Goal: Transaction & Acquisition: Book appointment/travel/reservation

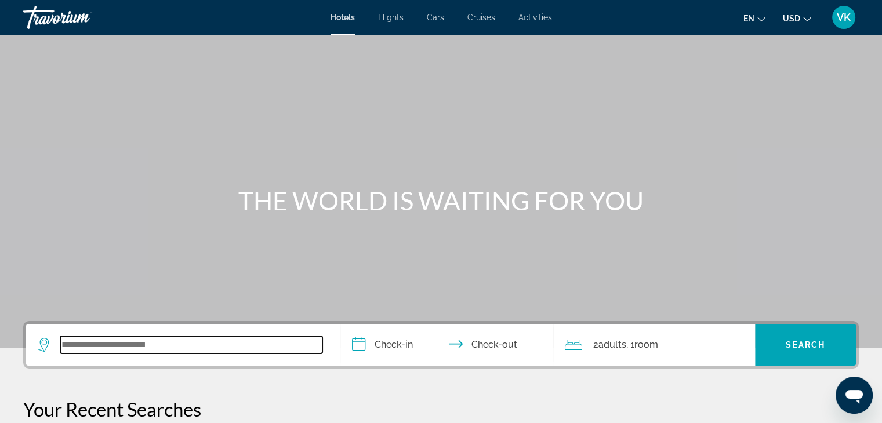
click at [149, 352] on input "Search widget" at bounding box center [191, 344] width 262 height 17
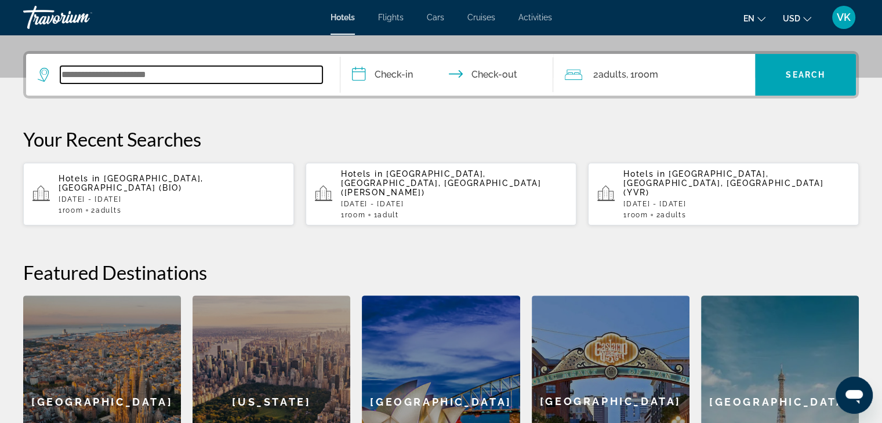
scroll to position [283, 0]
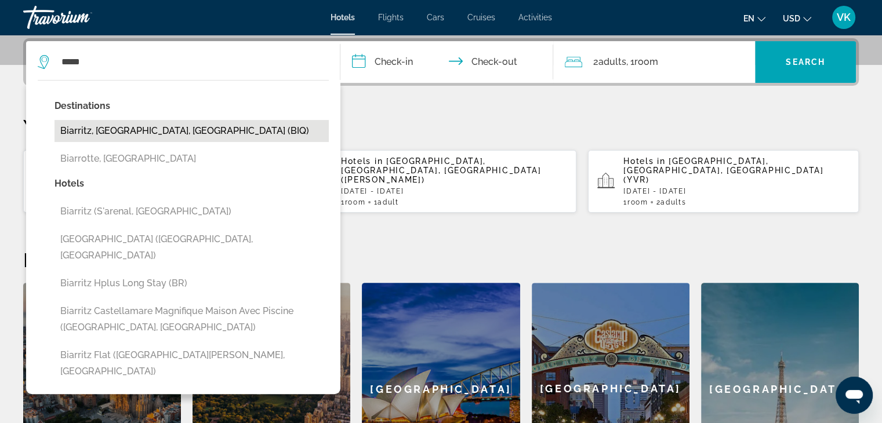
click at [132, 135] on button "Biarritz, [GEOGRAPHIC_DATA], [GEOGRAPHIC_DATA] (BIQ)" at bounding box center [192, 131] width 274 height 22
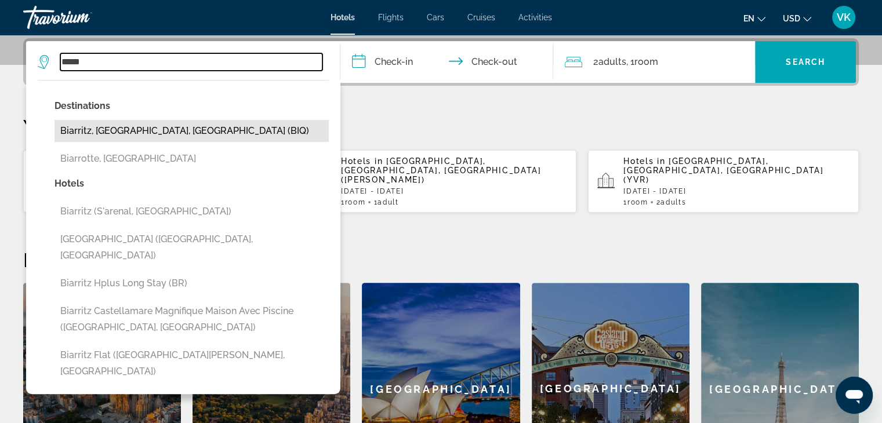
type input "**********"
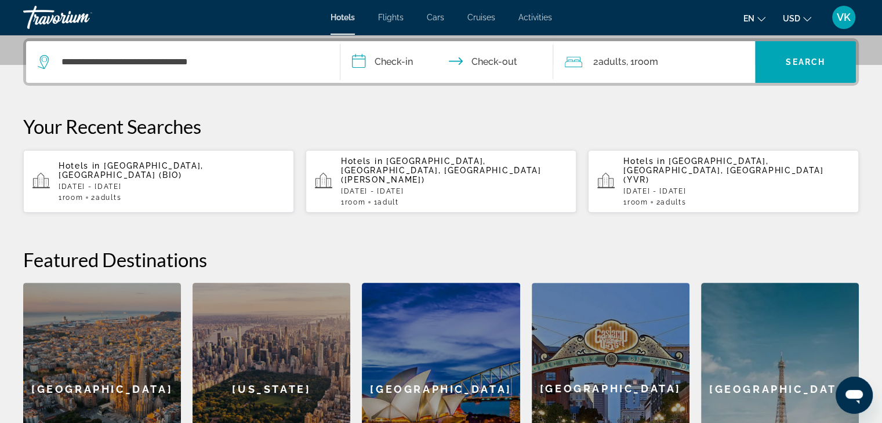
click at [408, 61] on input "**********" at bounding box center [450, 63] width 218 height 45
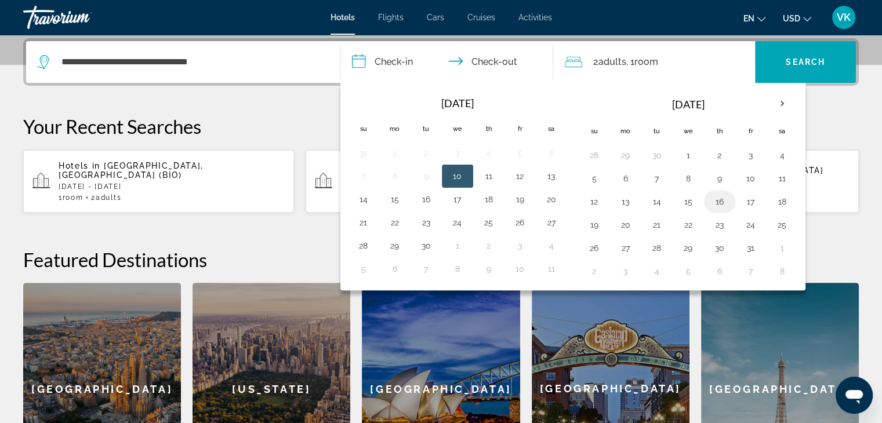
click at [719, 202] on button "16" at bounding box center [720, 202] width 19 height 16
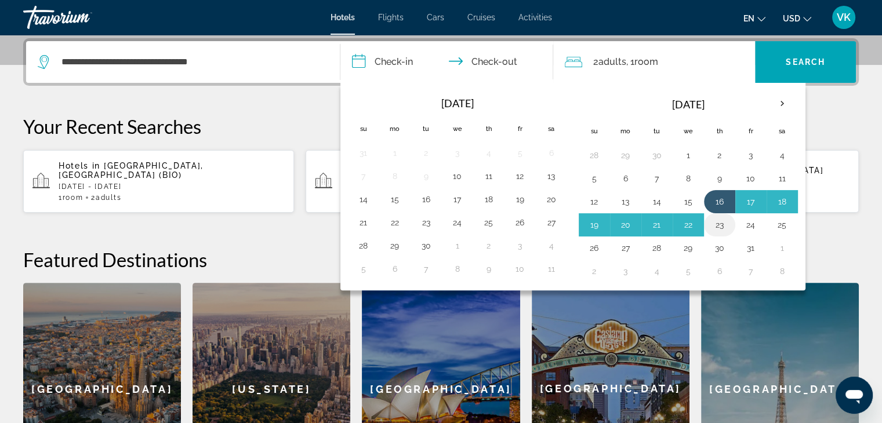
click at [719, 226] on button "23" at bounding box center [720, 225] width 19 height 16
type input "**********"
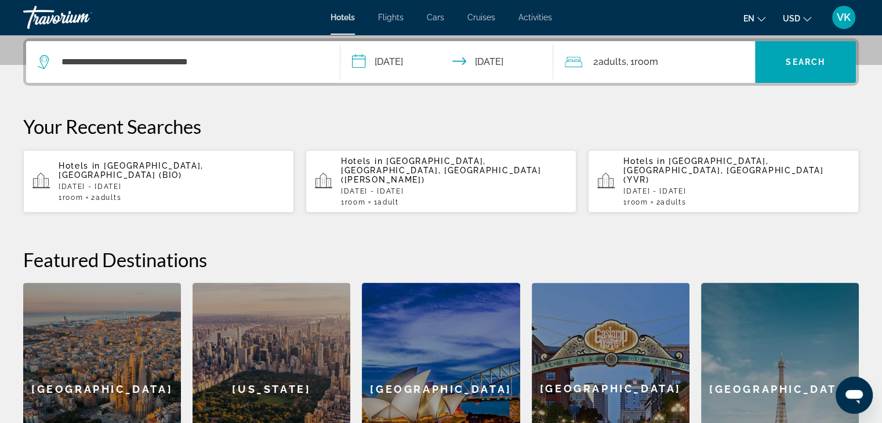
click at [800, 15] on span "USD" at bounding box center [791, 18] width 17 height 9
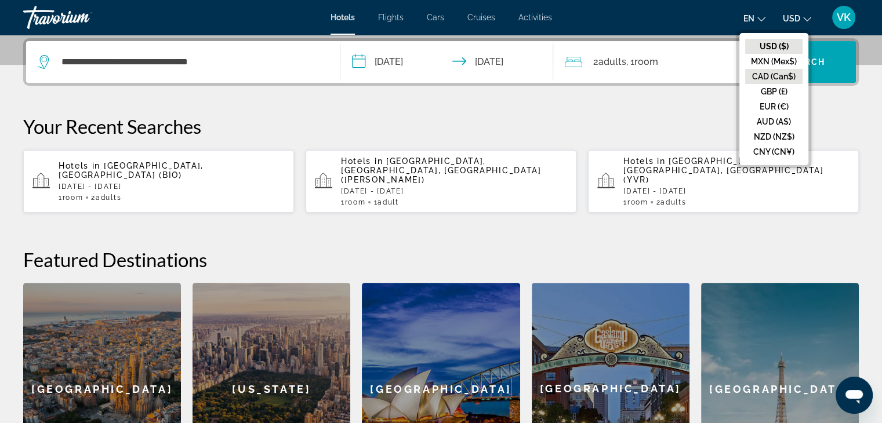
click at [787, 78] on button "CAD (Can$)" at bounding box center [773, 76] width 57 height 15
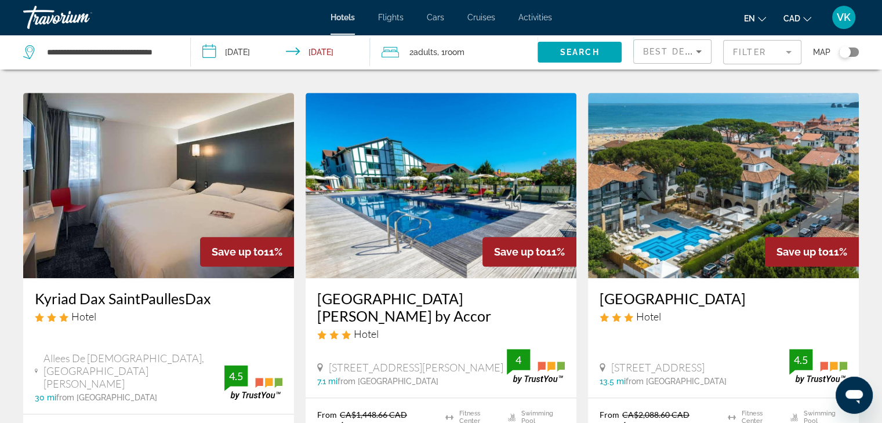
scroll to position [1334, 0]
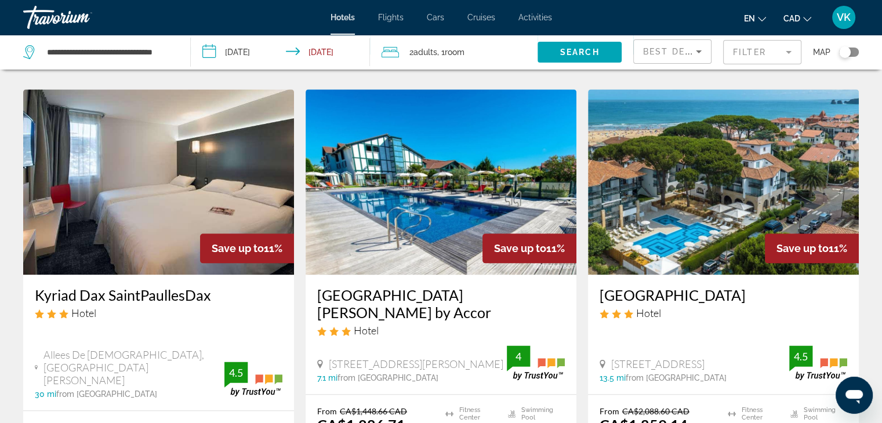
click at [661, 50] on span "Best Deals" at bounding box center [673, 51] width 60 height 9
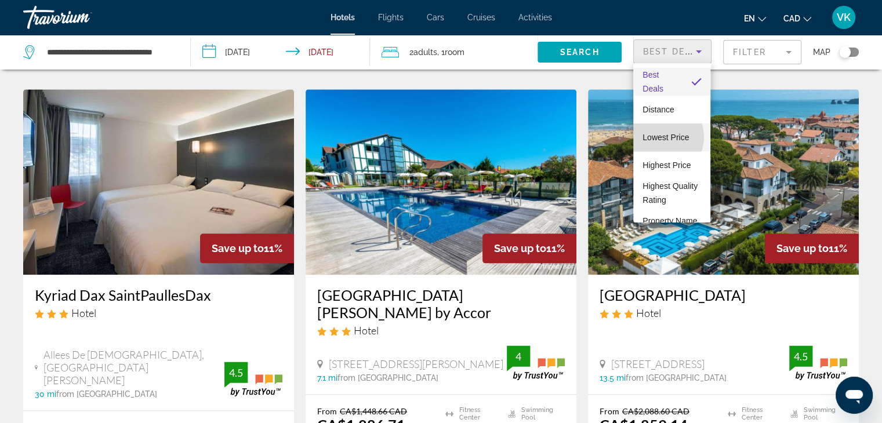
click at [658, 137] on span "Lowest Price" at bounding box center [666, 137] width 46 height 9
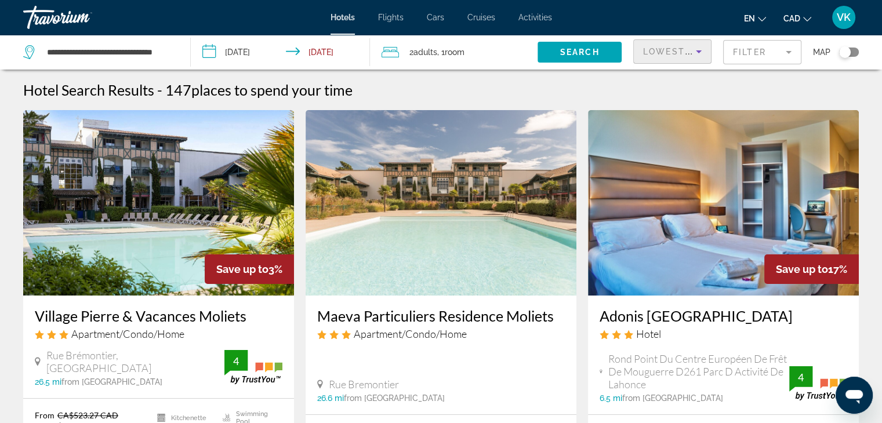
click at [230, 168] on img "Main content" at bounding box center [158, 203] width 271 height 186
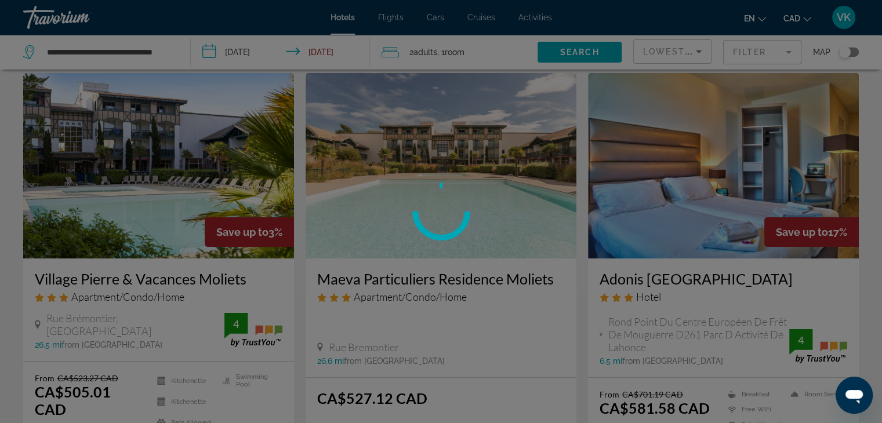
scroll to position [58, 0]
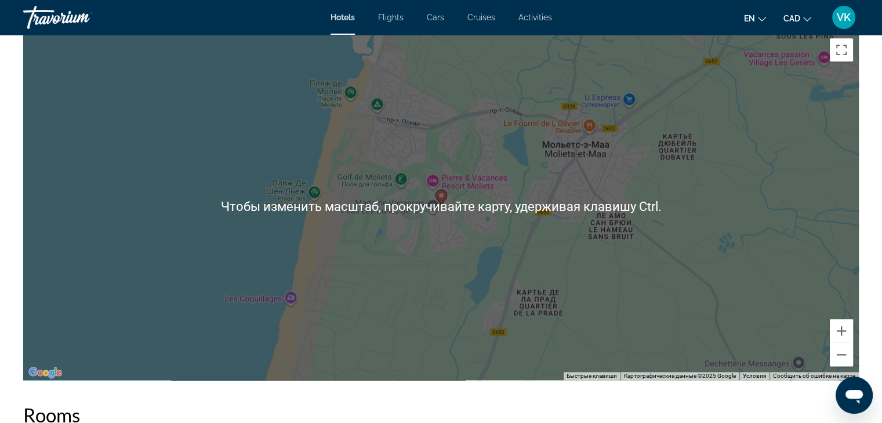
scroll to position [1160, 0]
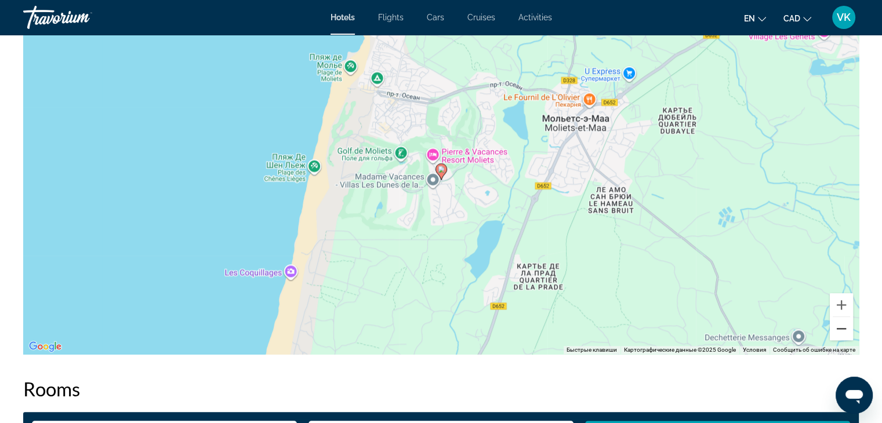
click at [840, 330] on button "Уменьшить" at bounding box center [841, 328] width 23 height 23
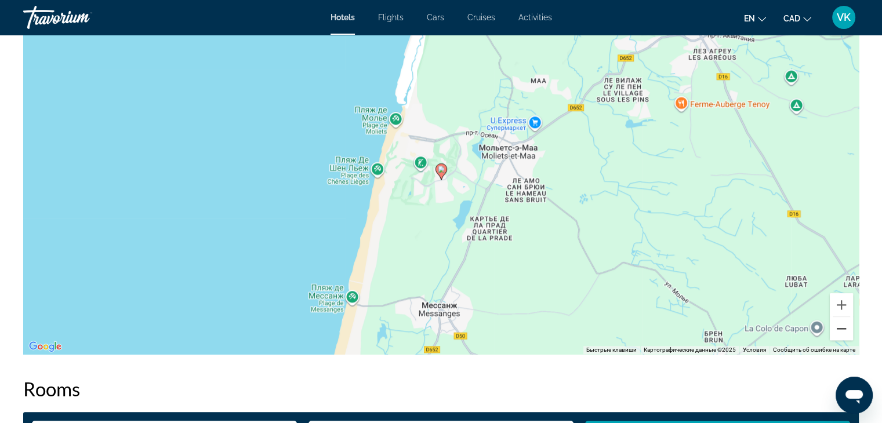
click at [840, 330] on button "Уменьшить" at bounding box center [841, 328] width 23 height 23
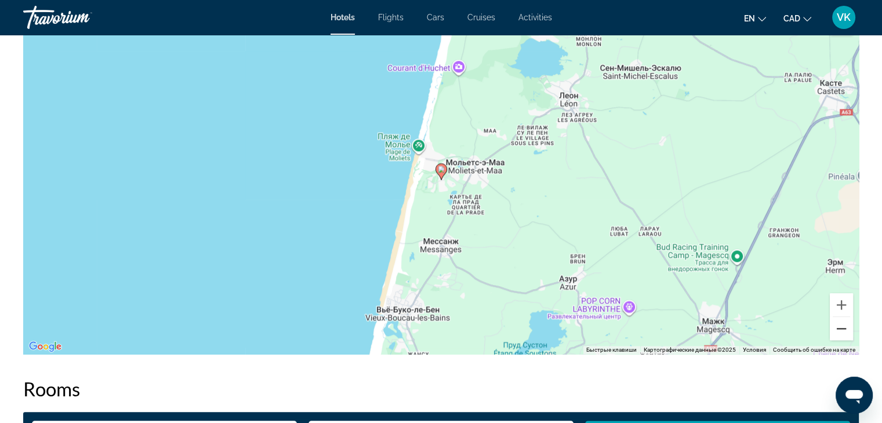
click at [840, 330] on button "Уменьшить" at bounding box center [841, 328] width 23 height 23
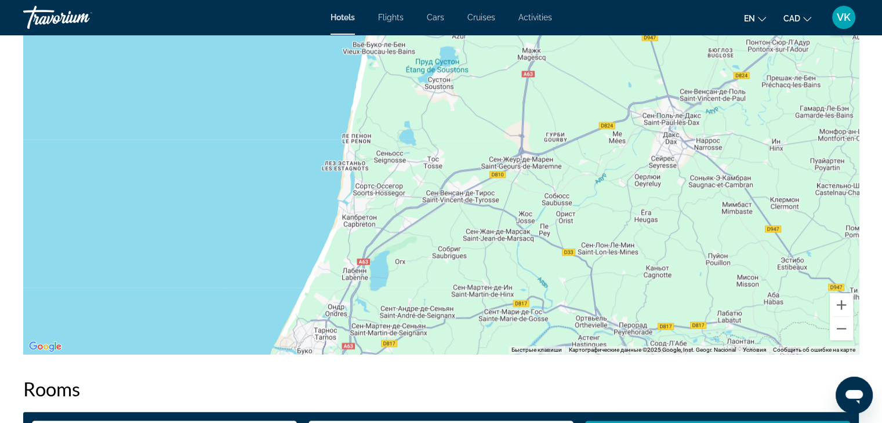
drag, startPoint x: 666, startPoint y: 150, endPoint x: 620, endPoint y: -50, distance: 206.0
click at [840, 328] on button "Уменьшить" at bounding box center [841, 328] width 23 height 23
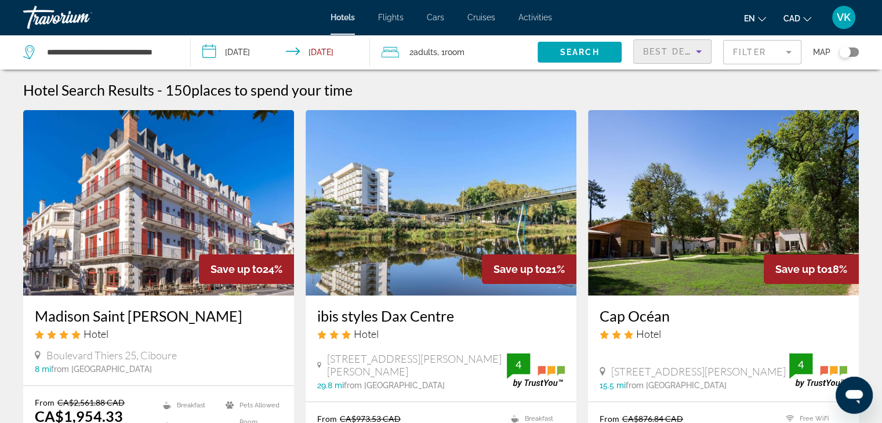
click at [649, 49] on span "Best Deals" at bounding box center [673, 51] width 60 height 9
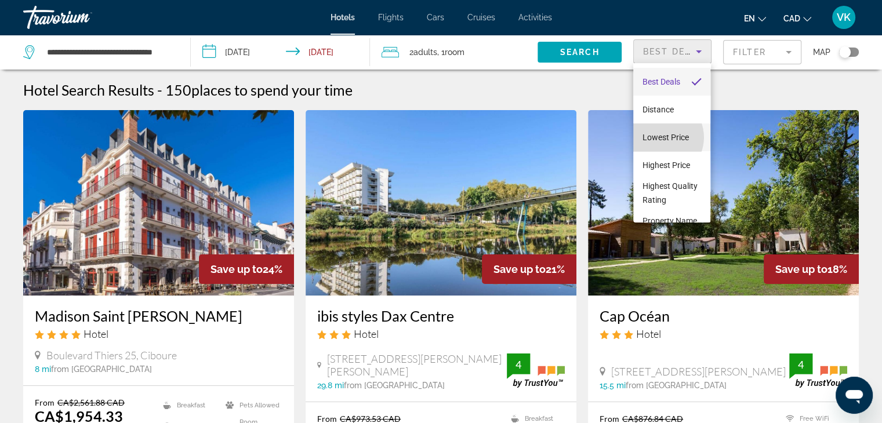
click at [660, 137] on span "Lowest Price" at bounding box center [666, 137] width 46 height 9
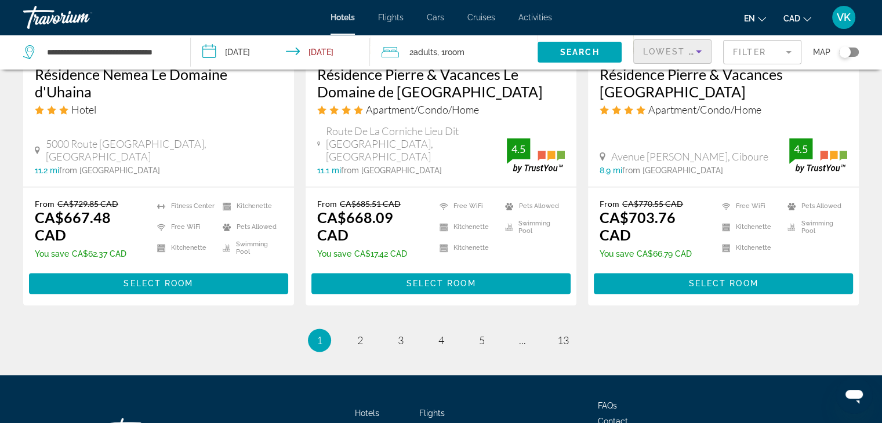
scroll to position [1629, 0]
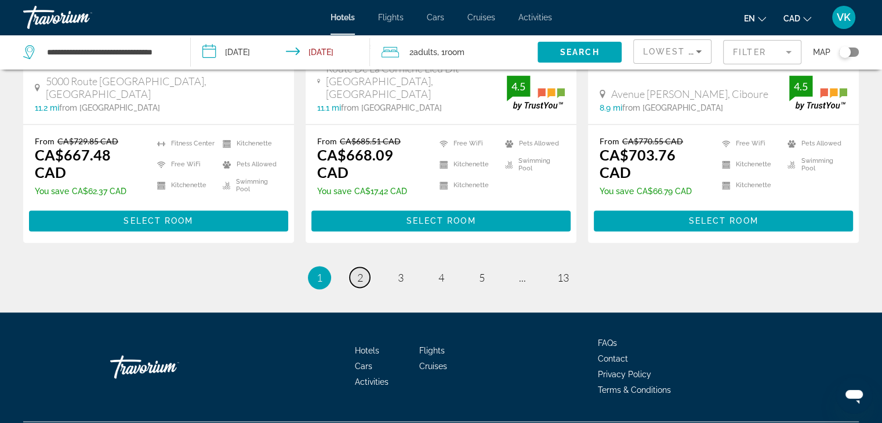
click at [367, 267] on link "page 2" at bounding box center [360, 277] width 20 height 20
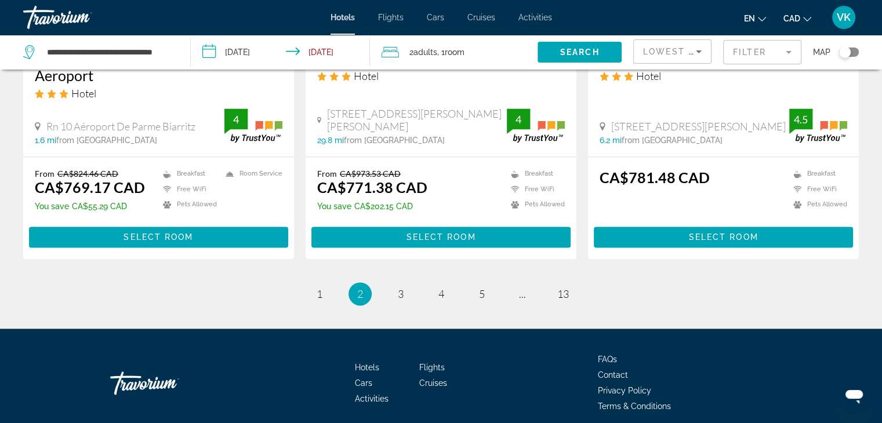
scroll to position [1566, 0]
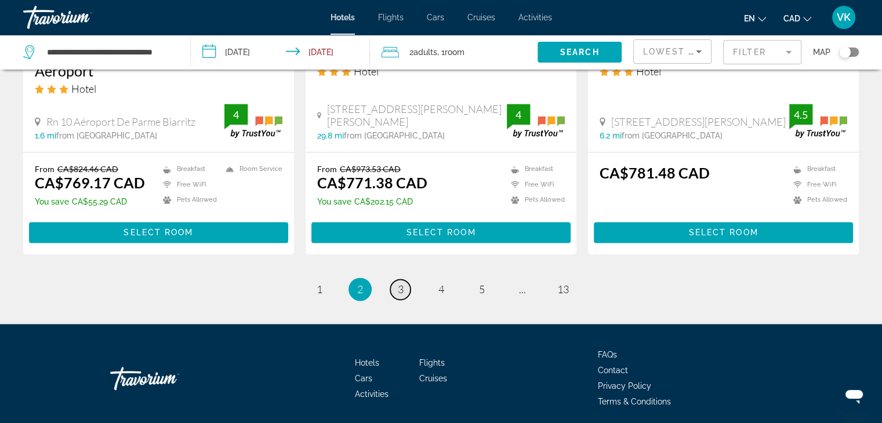
click at [401, 283] on span "3" at bounding box center [401, 289] width 6 height 13
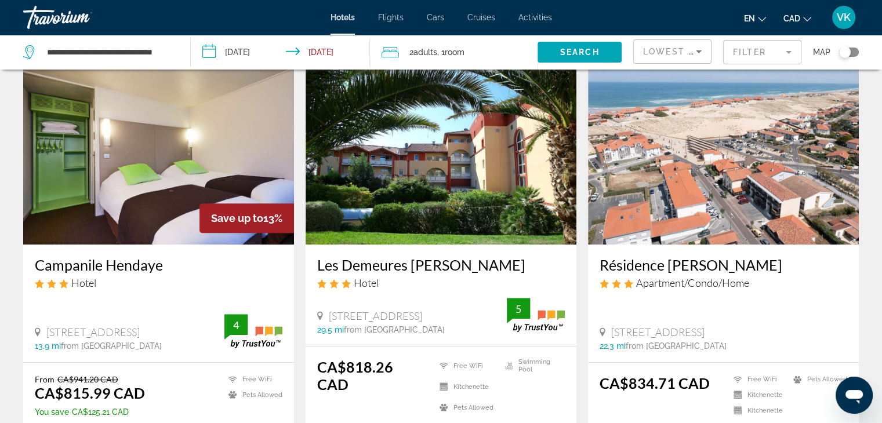
scroll to position [464, 0]
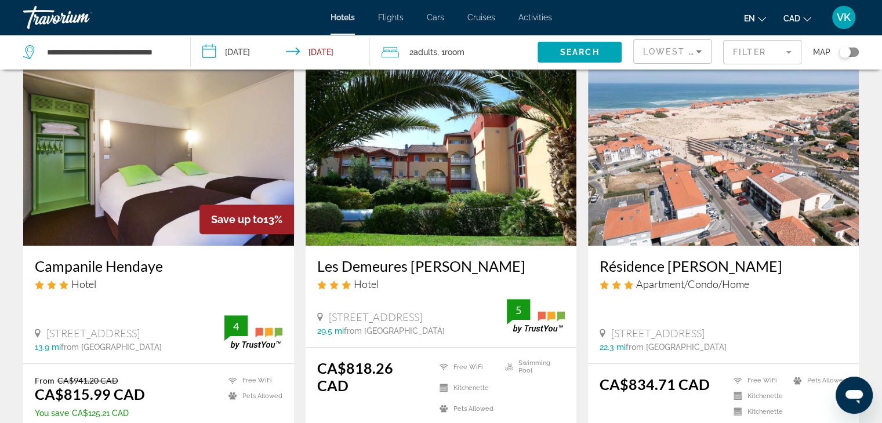
click at [633, 207] on img "Main content" at bounding box center [723, 153] width 271 height 186
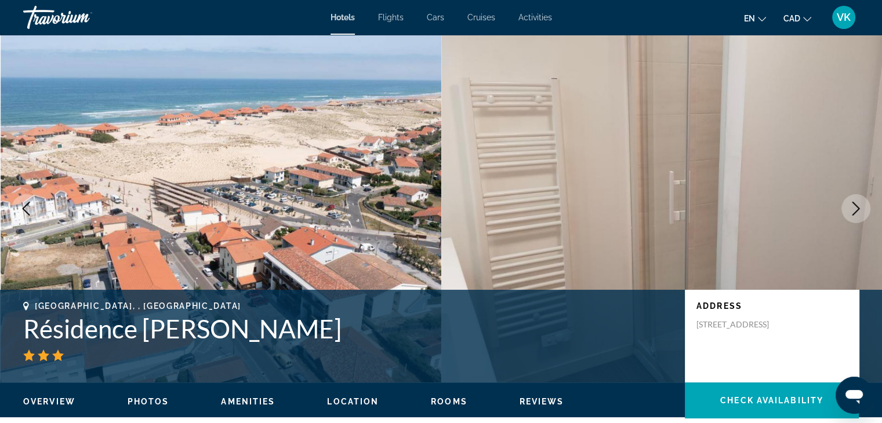
click at [850, 209] on icon "Next image" at bounding box center [856, 209] width 14 height 14
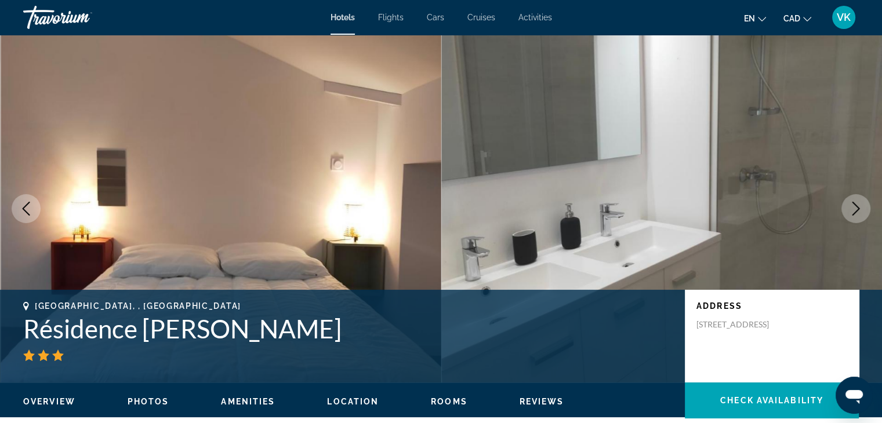
click at [850, 209] on icon "Next image" at bounding box center [856, 209] width 14 height 14
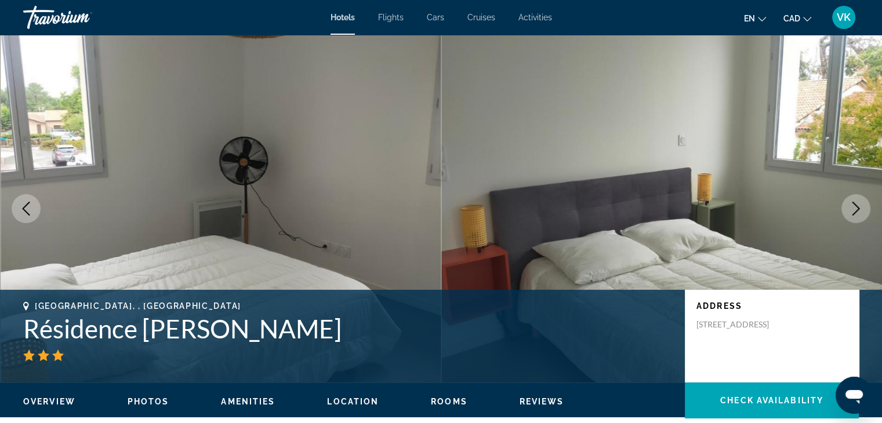
click at [850, 209] on icon "Next image" at bounding box center [856, 209] width 14 height 14
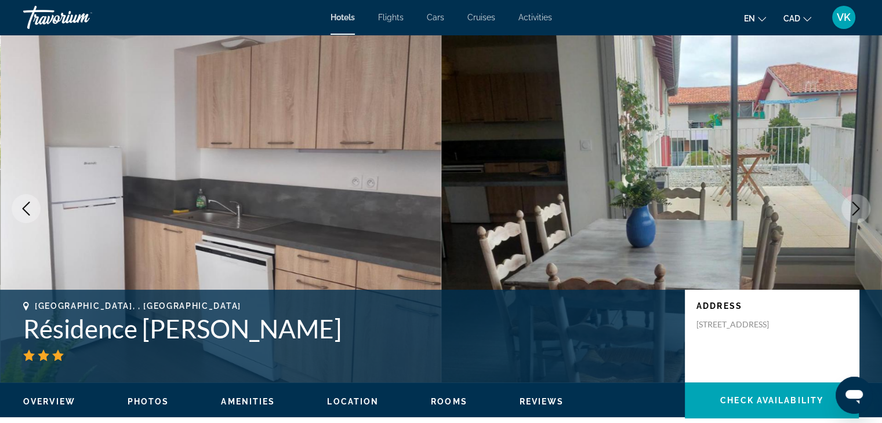
click at [850, 209] on icon "Next image" at bounding box center [856, 209] width 14 height 14
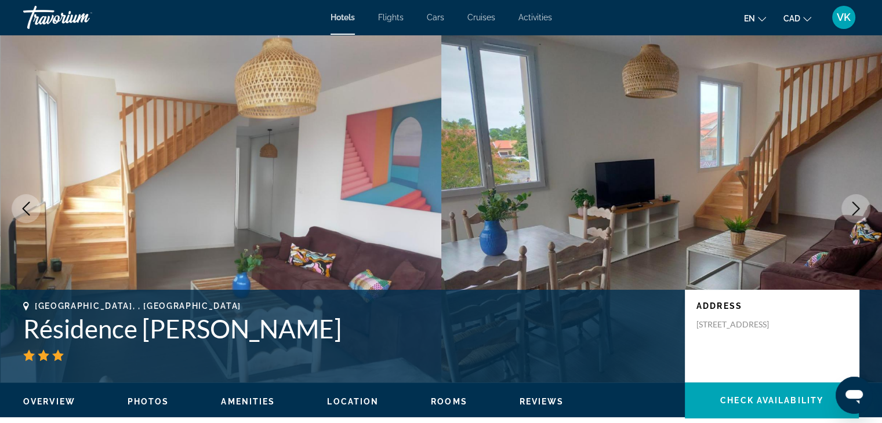
click at [850, 209] on icon "Next image" at bounding box center [856, 209] width 14 height 14
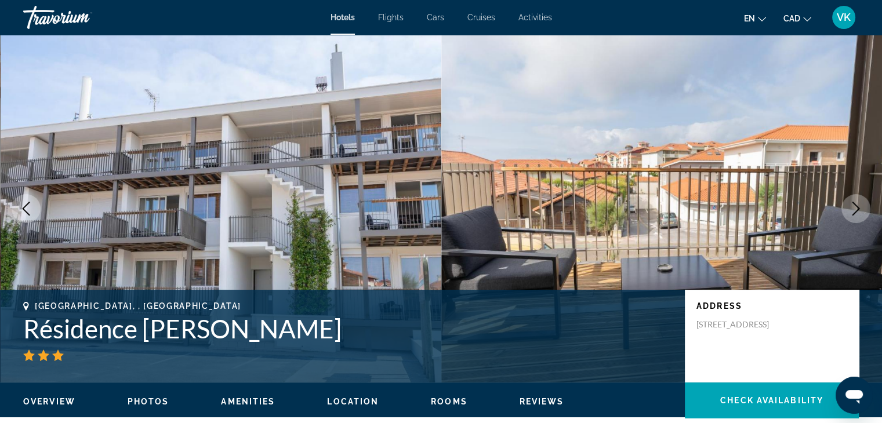
click at [850, 209] on icon "Next image" at bounding box center [856, 209] width 14 height 14
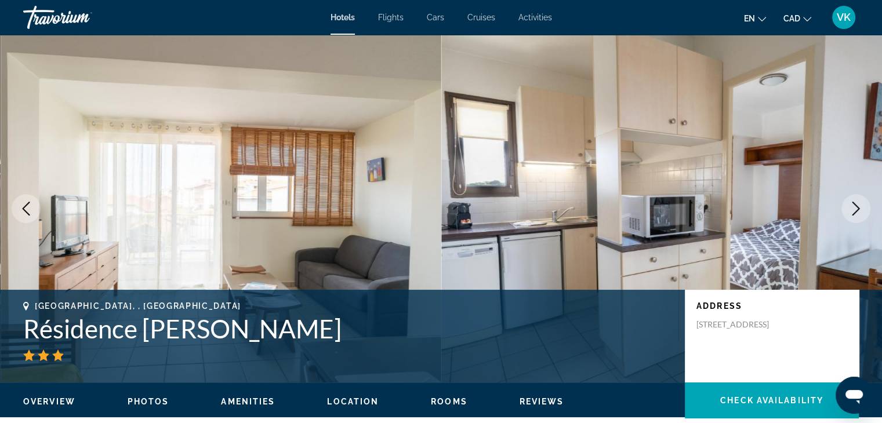
click at [850, 209] on icon "Next image" at bounding box center [856, 209] width 14 height 14
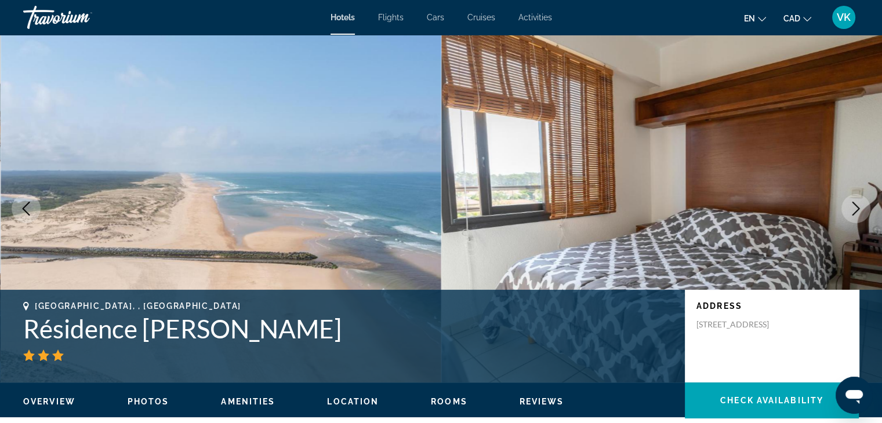
click at [850, 208] on icon "Next image" at bounding box center [856, 209] width 14 height 14
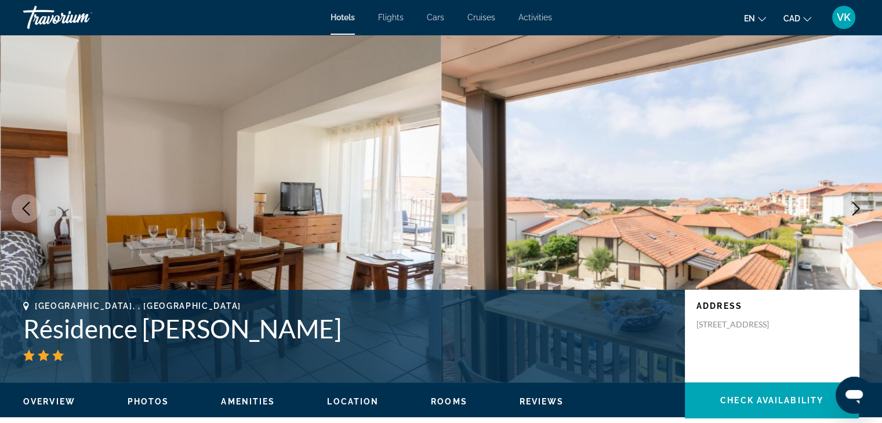
click at [850, 208] on icon "Next image" at bounding box center [856, 209] width 14 height 14
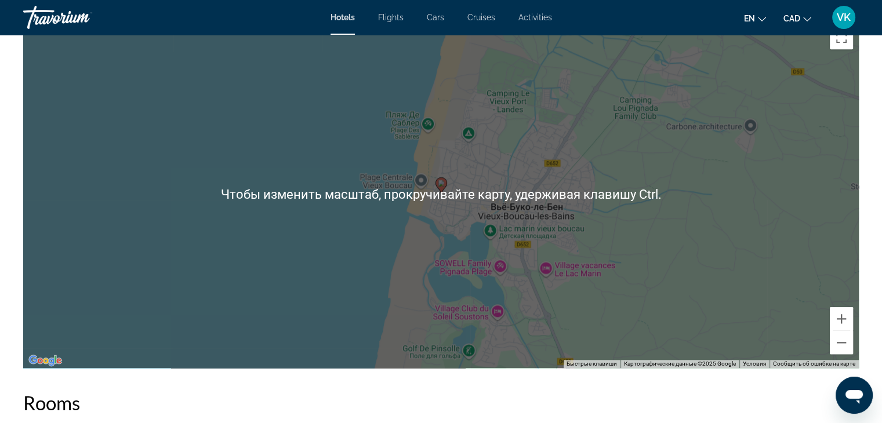
scroll to position [1160, 0]
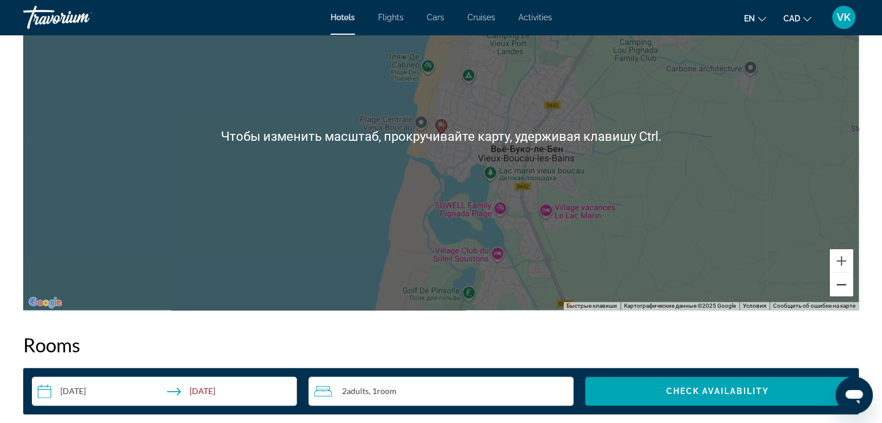
click at [851, 285] on button "Уменьшить" at bounding box center [841, 284] width 23 height 23
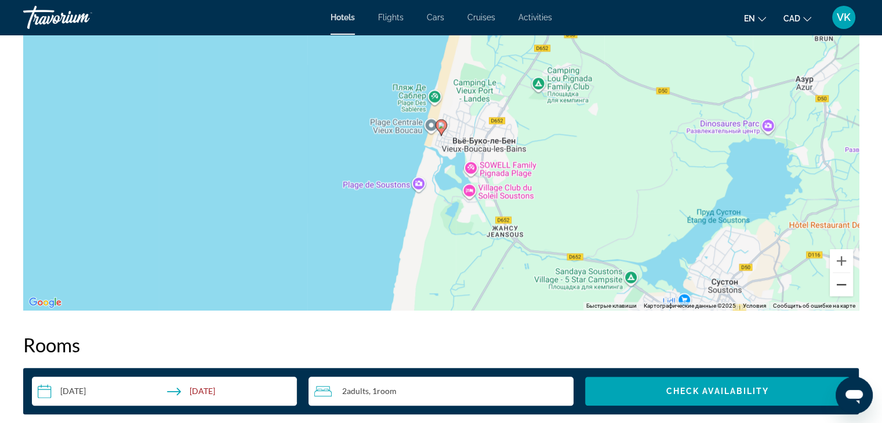
click at [849, 284] on button "Уменьшить" at bounding box center [841, 284] width 23 height 23
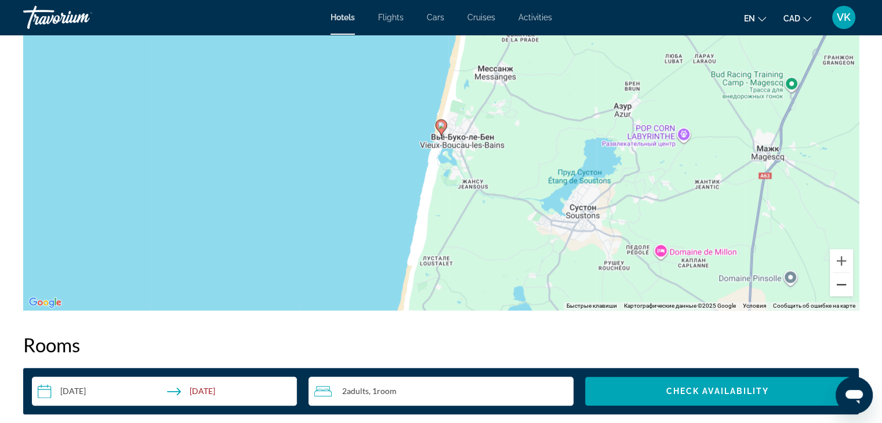
click at [849, 284] on button "Уменьшить" at bounding box center [841, 284] width 23 height 23
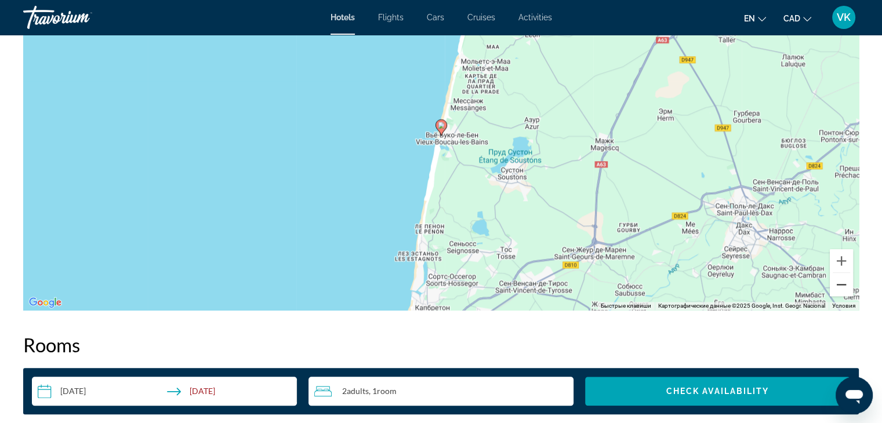
click at [849, 284] on button "Уменьшить" at bounding box center [841, 284] width 23 height 23
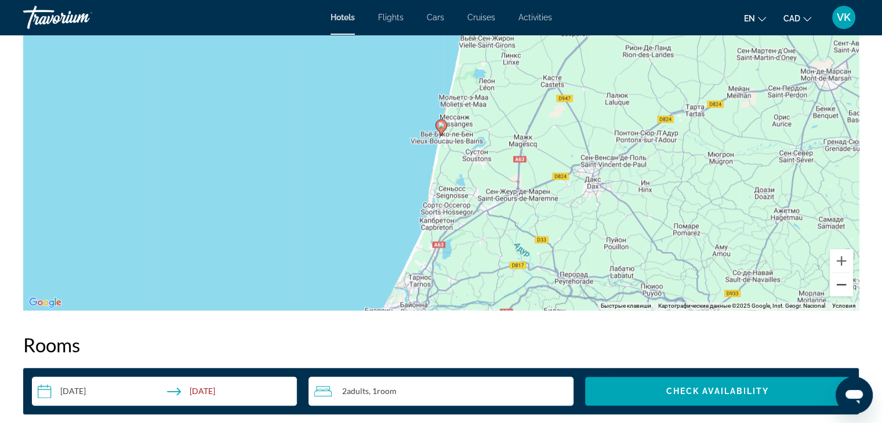
click at [849, 284] on button "Уменьшить" at bounding box center [841, 284] width 23 height 23
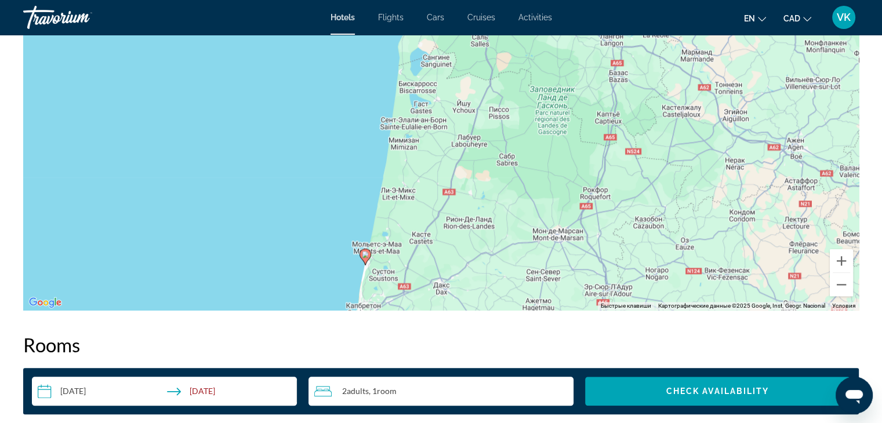
drag, startPoint x: 638, startPoint y: 149, endPoint x: 562, endPoint y: 281, distance: 152.0
click at [562, 281] on div "Чтобы активировать перетаскивание с помощью клавиатуры, нажмите Alt + Ввод. Пос…" at bounding box center [441, 136] width 836 height 348
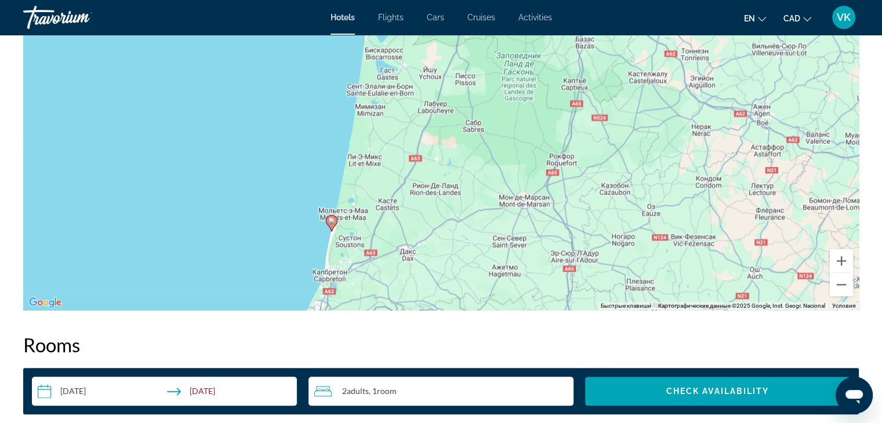
drag, startPoint x: 497, startPoint y: 83, endPoint x: 463, endPoint y: 48, distance: 48.4
click at [463, 48] on div "Чтобы активировать перетаскивание с помощью клавиатуры, нажмите Alt + Ввод. Пос…" at bounding box center [441, 136] width 836 height 348
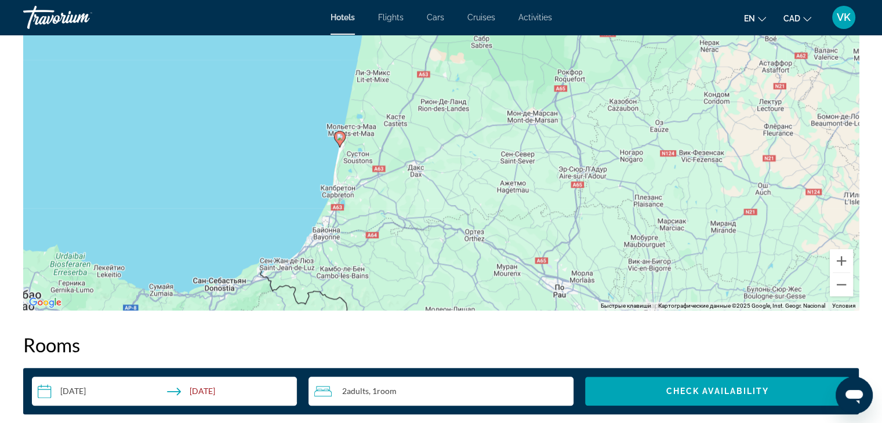
drag, startPoint x: 510, startPoint y: 241, endPoint x: 519, endPoint y: 157, distance: 85.1
click at [519, 157] on div "Чтобы активировать перетаскивание с помощью клавиатуры, нажмите Alt + Ввод. Пос…" at bounding box center [441, 136] width 836 height 348
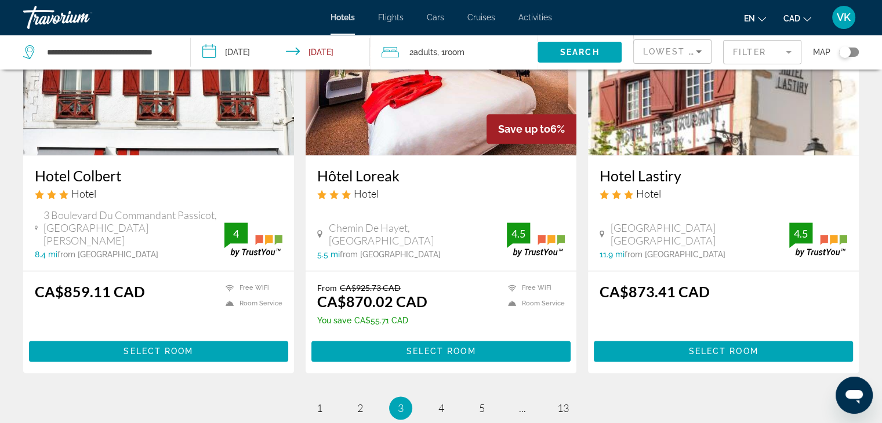
scroll to position [1431, 0]
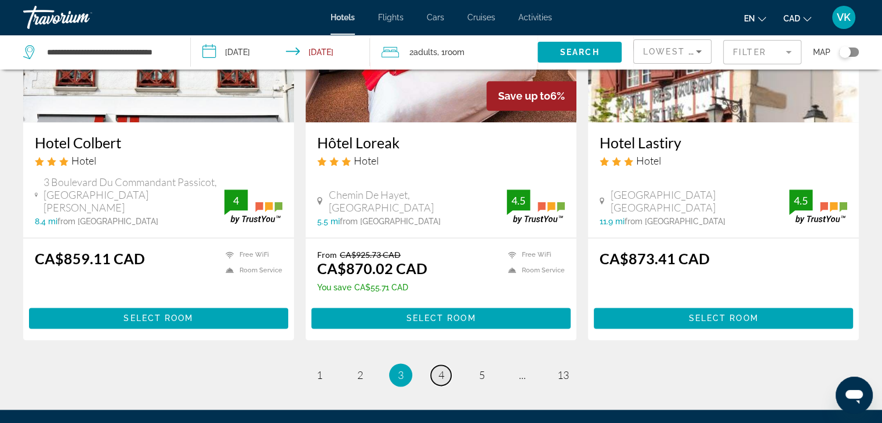
click at [441, 369] on span "4" at bounding box center [442, 375] width 6 height 13
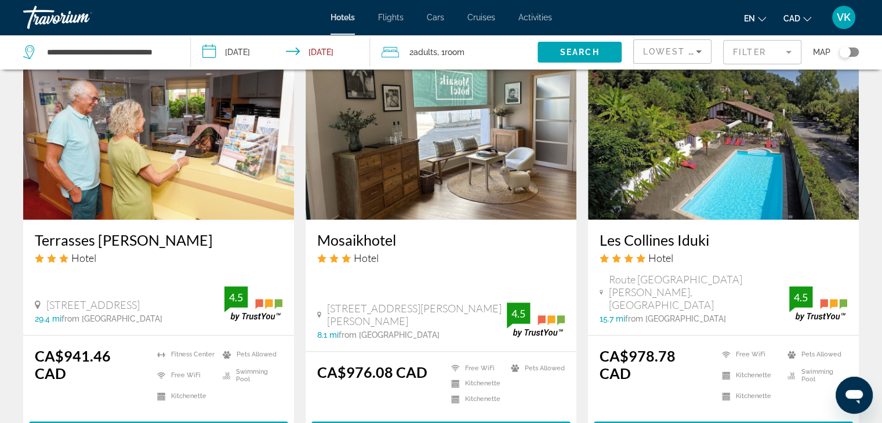
scroll to position [1545, 0]
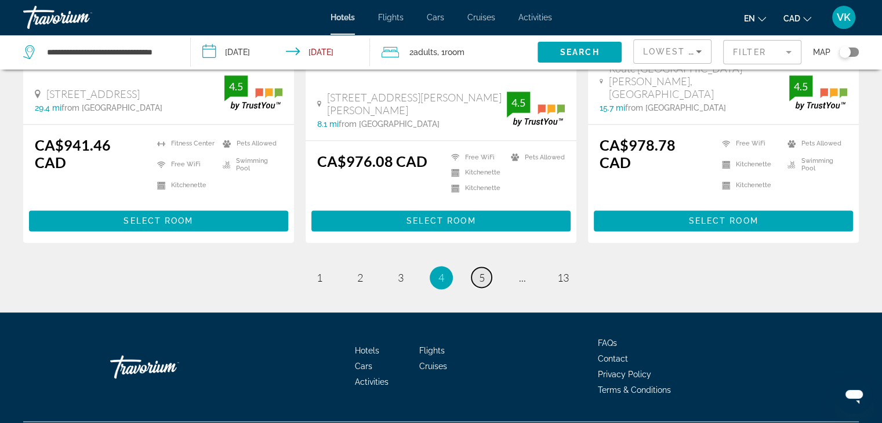
click at [479, 271] on span "5" at bounding box center [482, 277] width 6 height 13
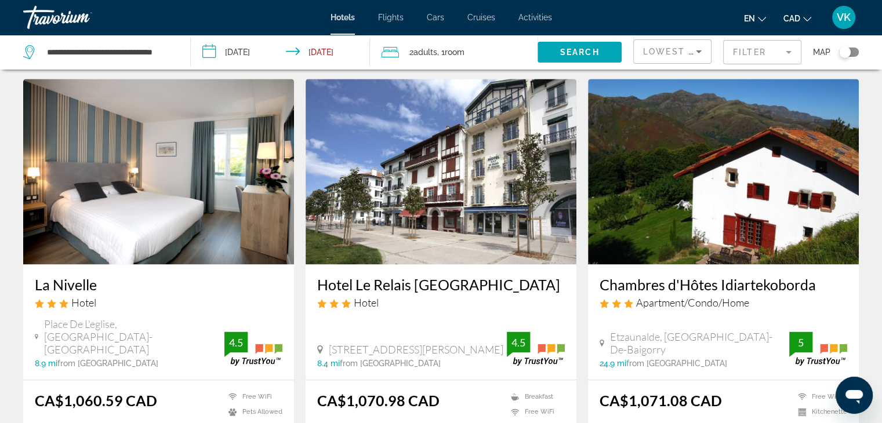
scroll to position [1566, 0]
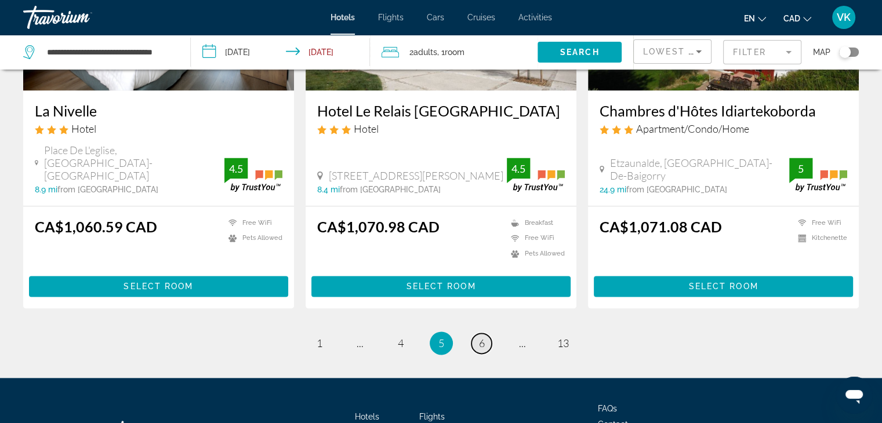
click at [479, 337] on span "6" at bounding box center [482, 343] width 6 height 13
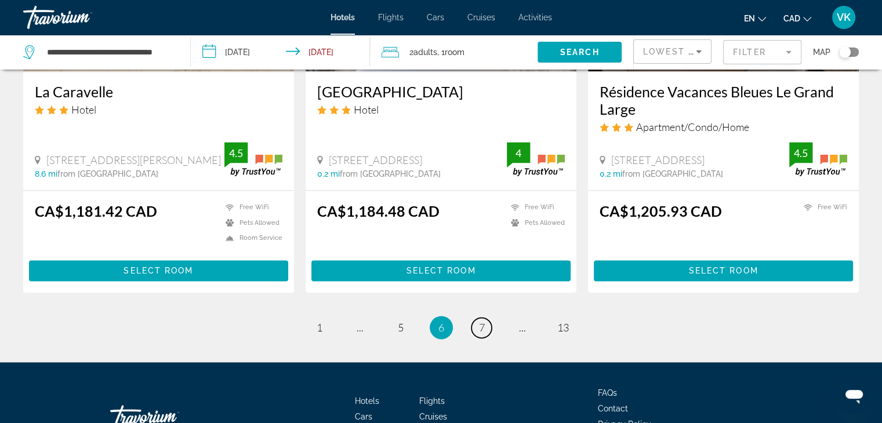
scroll to position [1563, 0]
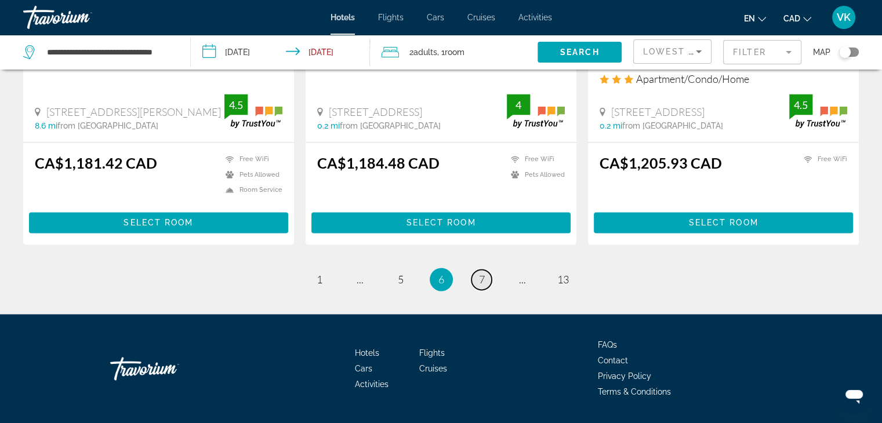
click at [478, 270] on link "page 7" at bounding box center [482, 280] width 20 height 20
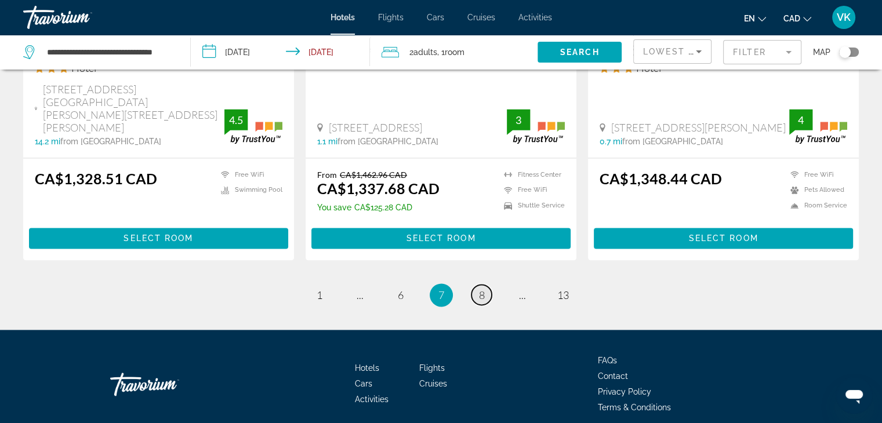
scroll to position [1598, 0]
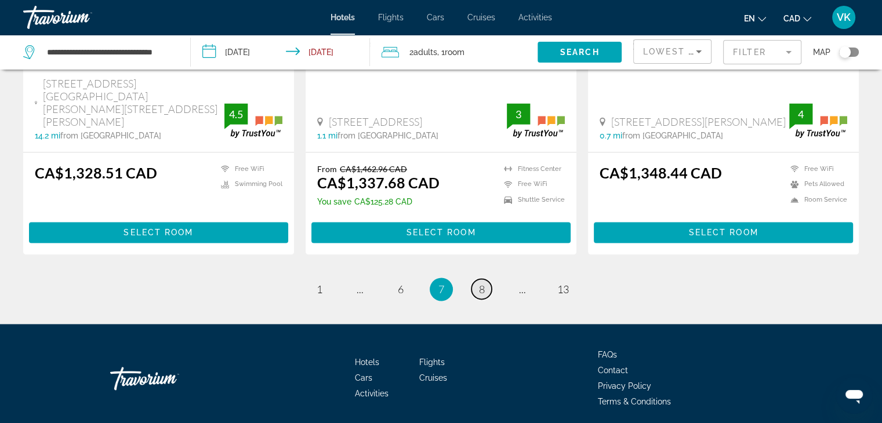
click at [478, 279] on link "page 8" at bounding box center [482, 289] width 20 height 20
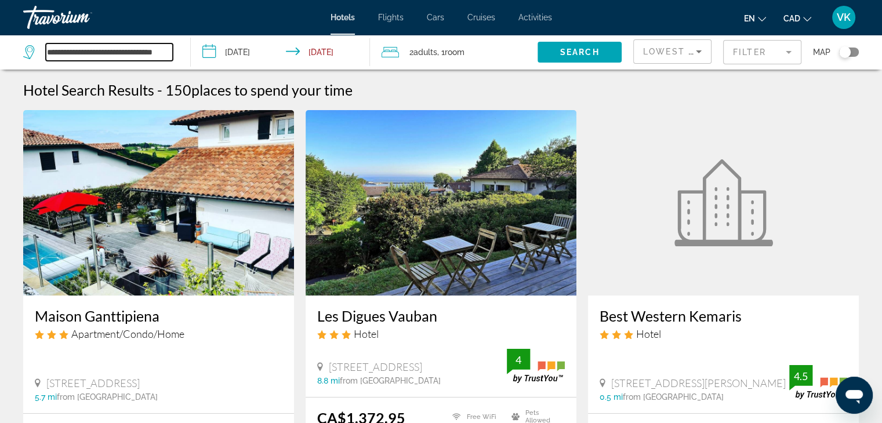
click at [171, 52] on input "**********" at bounding box center [109, 52] width 127 height 17
click at [139, 52] on input "**" at bounding box center [109, 52] width 127 height 17
type input "*"
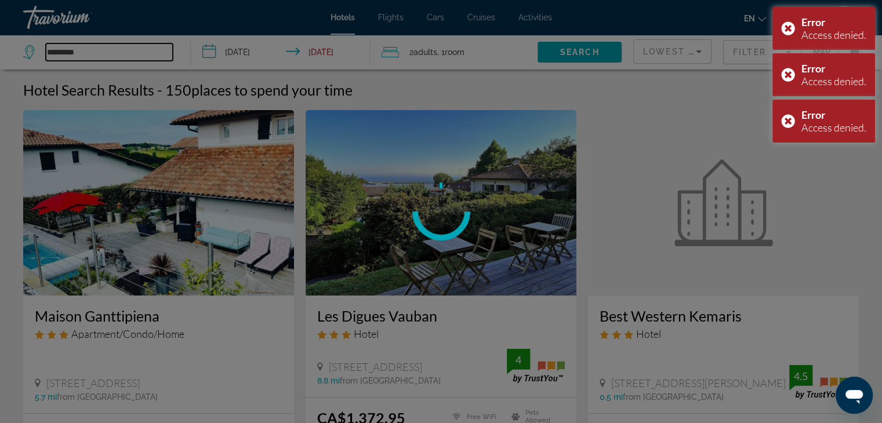
type input "**********"
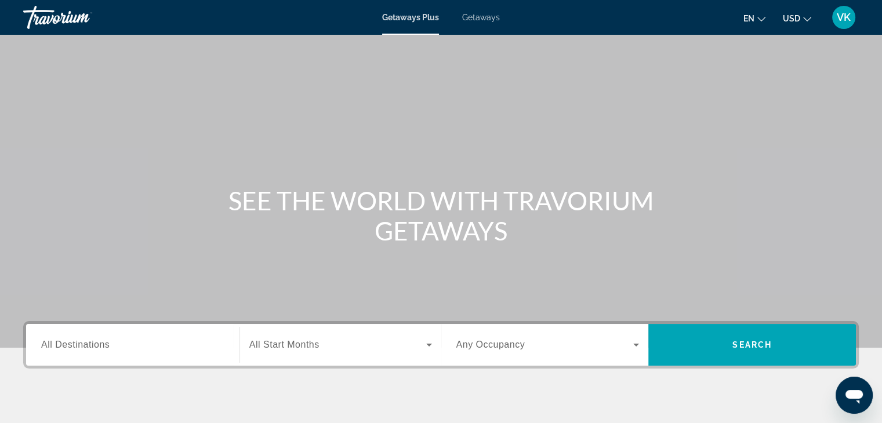
click at [91, 349] on span "All Destinations" at bounding box center [75, 345] width 68 height 10
click at [91, 349] on input "Destination All Destinations" at bounding box center [132, 346] width 183 height 14
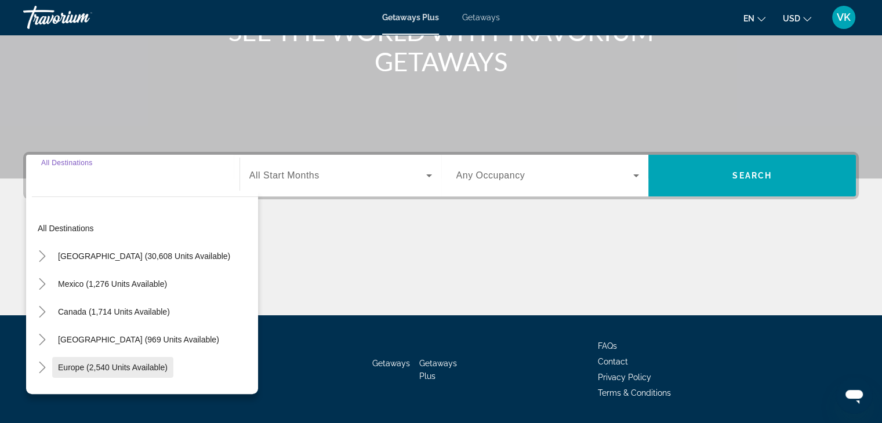
scroll to position [204, 0]
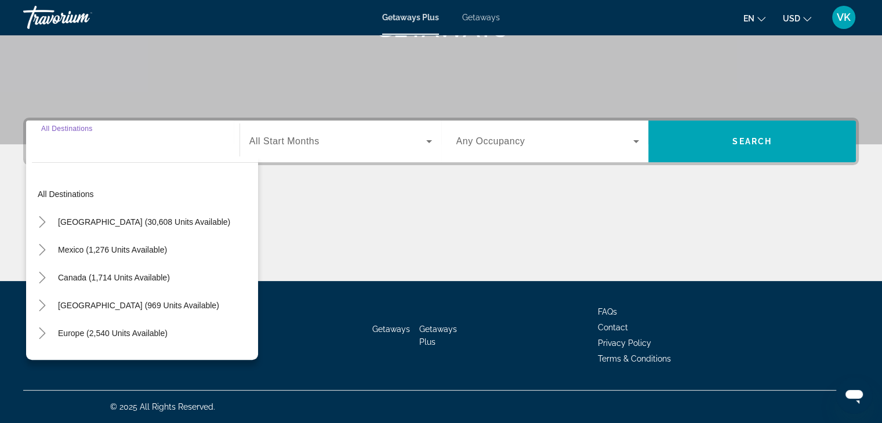
click at [77, 304] on span "Caribbean & Atlantic Islands (969 units available)" at bounding box center [138, 305] width 161 height 9
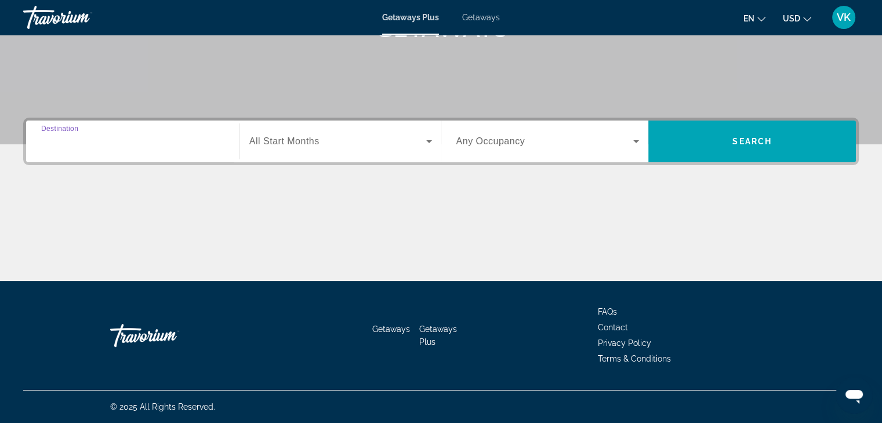
type input "**********"
click at [291, 143] on span "All Start Months" at bounding box center [284, 141] width 70 height 10
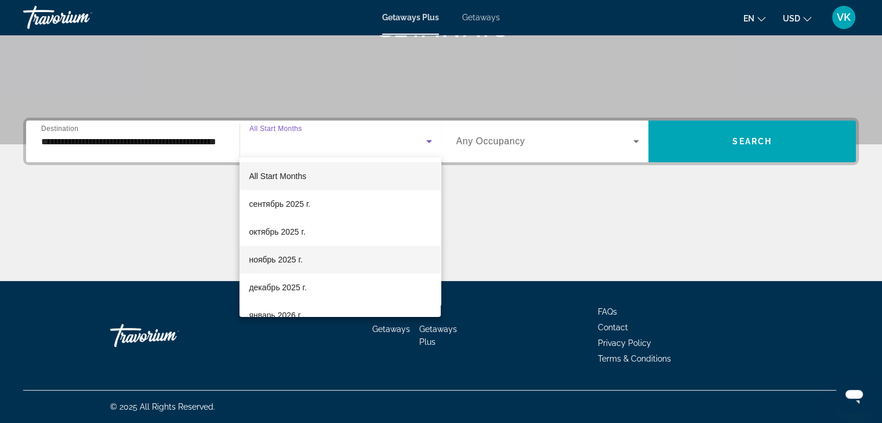
click at [277, 259] on span "ноябрь 2025 г." at bounding box center [275, 260] width 53 height 14
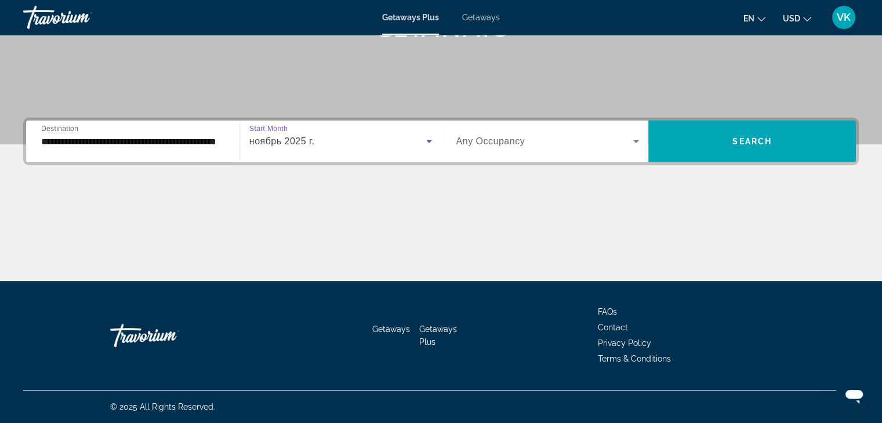
click at [802, 15] on button "USD USD ($) MXN (Mex$) CAD (Can$) GBP (£) EUR (€) AUD (A$) NZD (NZ$) CNY (CN¥)" at bounding box center [797, 18] width 28 height 17
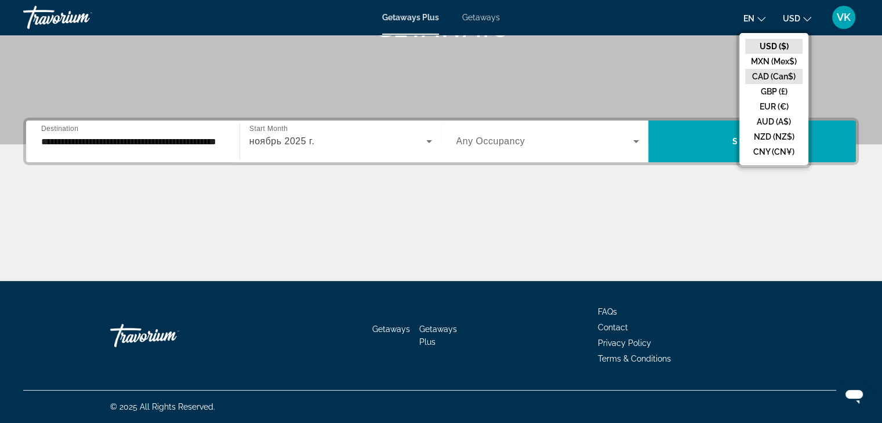
click at [763, 73] on button "CAD (Can$)" at bounding box center [773, 76] width 57 height 15
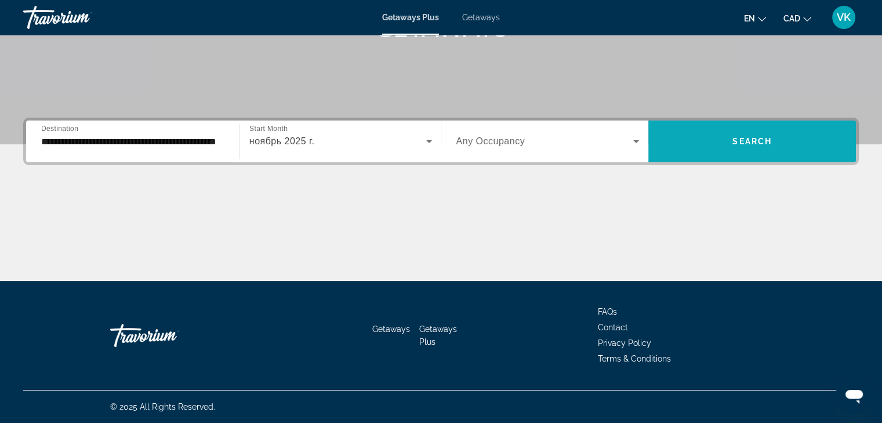
click at [738, 138] on span "Search" at bounding box center [752, 141] width 39 height 9
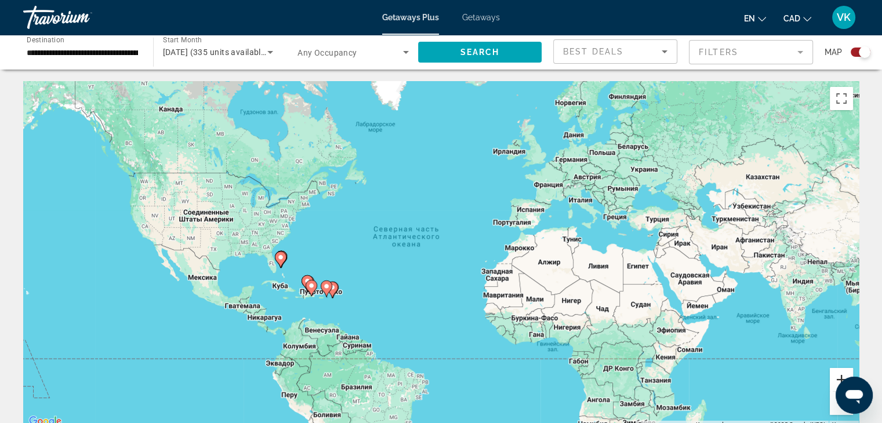
click at [837, 375] on button "Увеличить" at bounding box center [841, 379] width 23 height 23
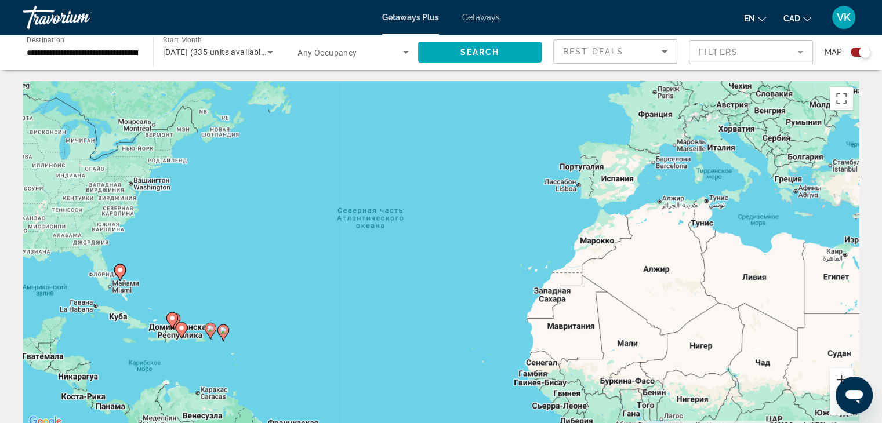
click at [837, 375] on button "Увеличить" at bounding box center [841, 379] width 23 height 23
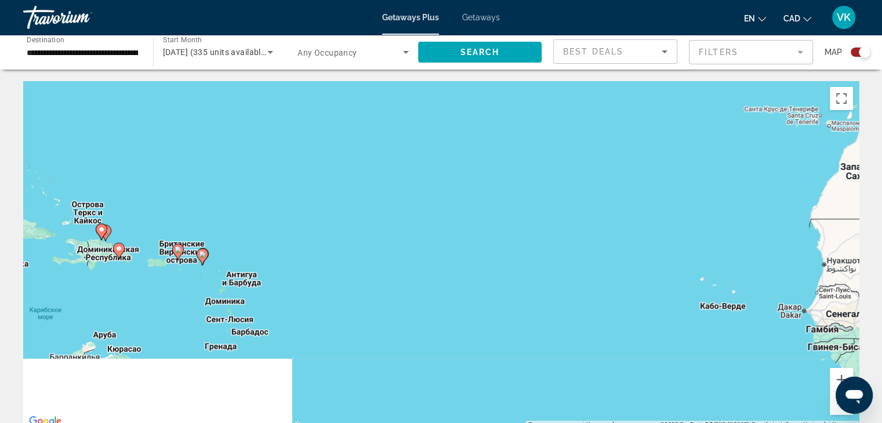
drag, startPoint x: 588, startPoint y: 333, endPoint x: 805, endPoint y: 154, distance: 281.1
click at [805, 154] on div "Чтобы активировать перетаскивание с помощью клавиатуры, нажмите Alt + Ввод. Пос…" at bounding box center [441, 255] width 836 height 348
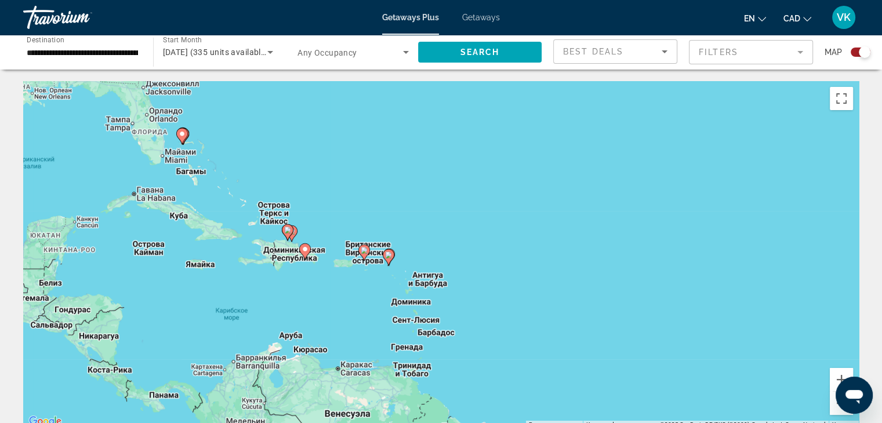
drag, startPoint x: 515, startPoint y: 231, endPoint x: 633, endPoint y: 283, distance: 129.6
click at [633, 283] on div "Чтобы активировать перетаскивание с помощью клавиатуры, нажмите Alt + Ввод. Пос…" at bounding box center [441, 255] width 836 height 348
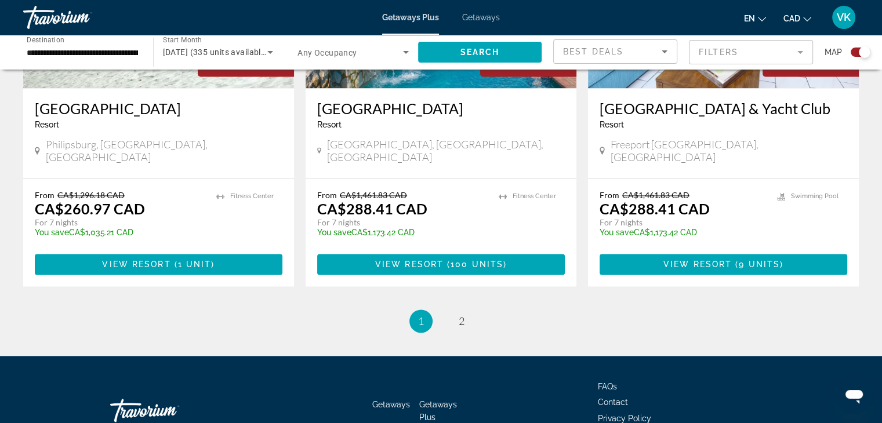
scroll to position [1812, 0]
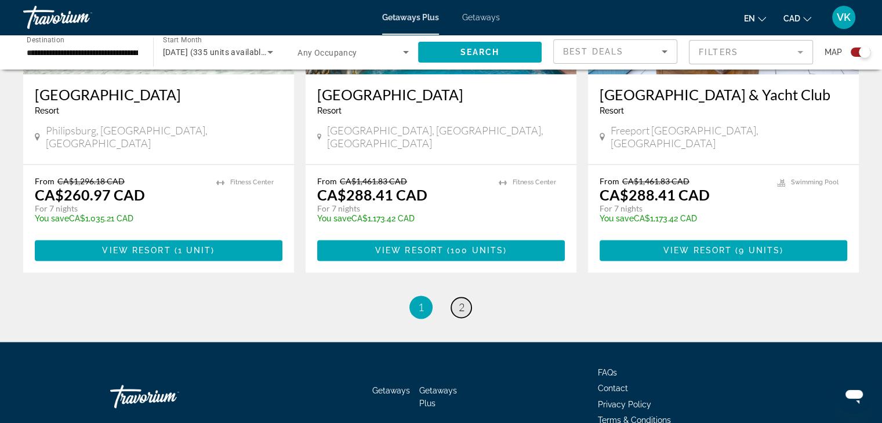
click at [460, 301] on span "2" at bounding box center [462, 307] width 6 height 13
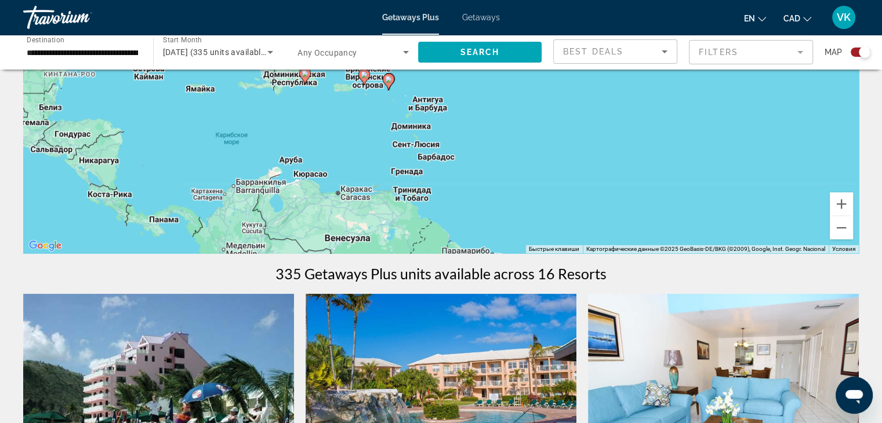
scroll to position [174, 0]
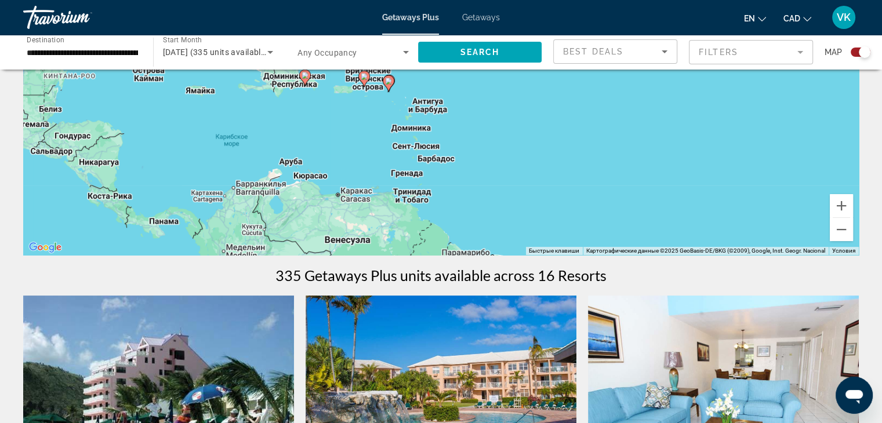
click at [476, 16] on span "Getaways" at bounding box center [481, 17] width 38 height 9
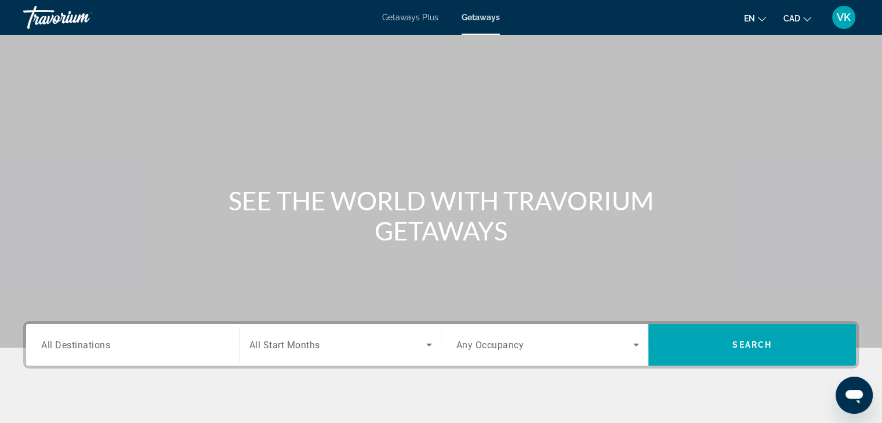
click at [103, 348] on span "All Destinations" at bounding box center [75, 344] width 69 height 11
click at [103, 348] on input "Destination All Destinations" at bounding box center [132, 346] width 183 height 14
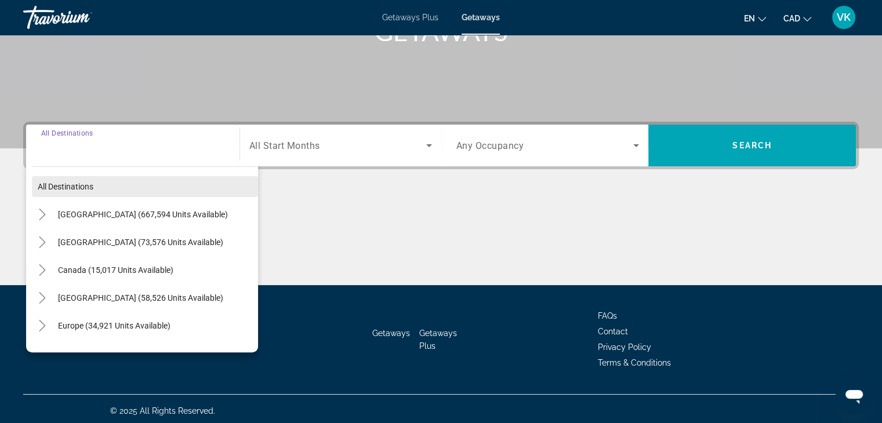
scroll to position [204, 0]
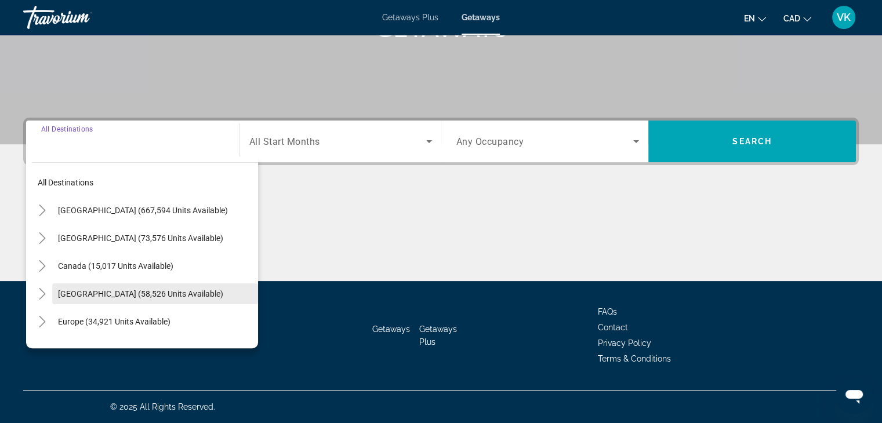
click at [90, 289] on span "Caribbean & Atlantic Islands (58,526 units available)" at bounding box center [140, 293] width 165 height 9
type input "**********"
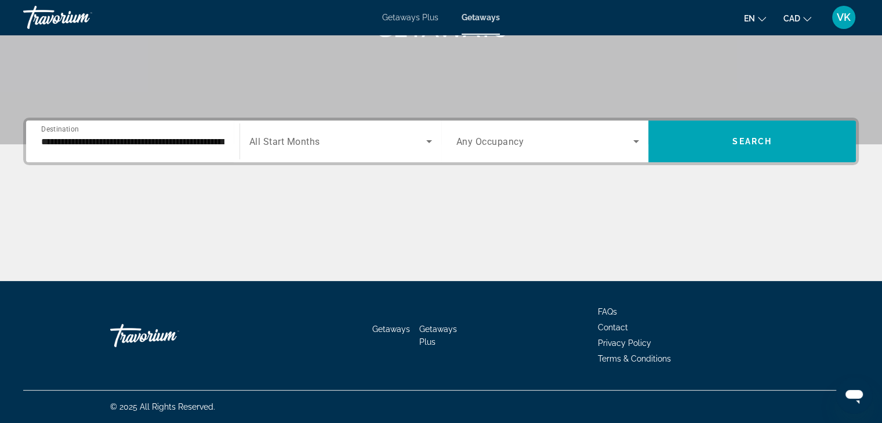
click at [277, 140] on span "All Start Months" at bounding box center [284, 141] width 71 height 11
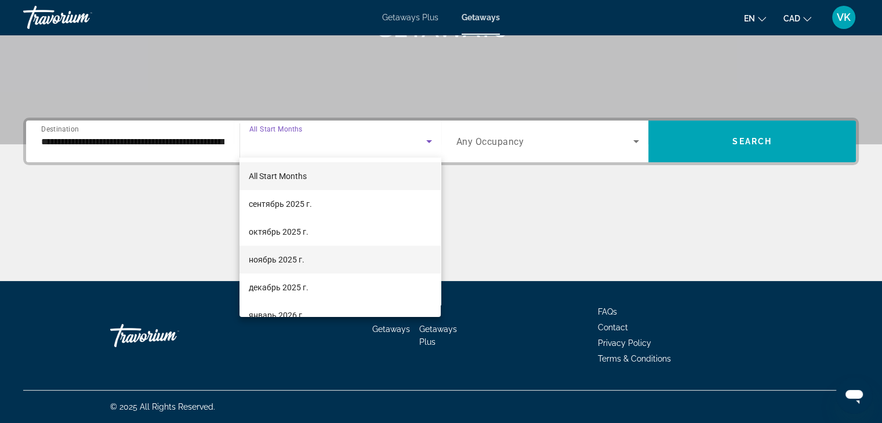
click at [276, 260] on span "ноябрь 2025 г." at bounding box center [277, 260] width 56 height 14
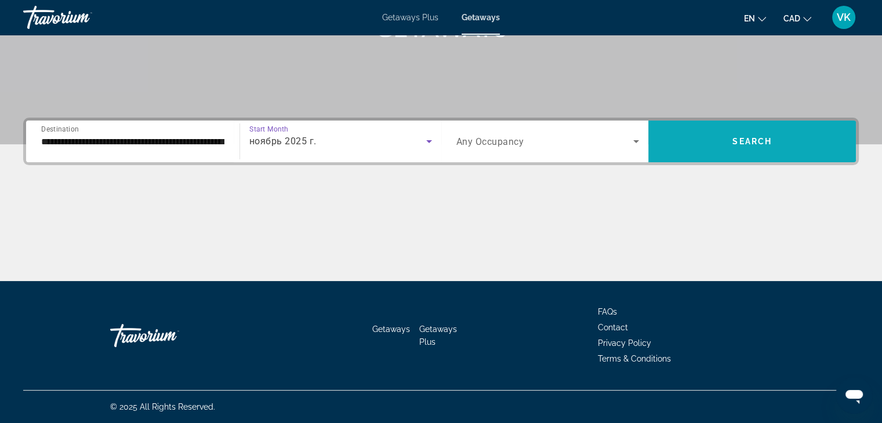
click at [741, 146] on span "Search" at bounding box center [752, 141] width 39 height 9
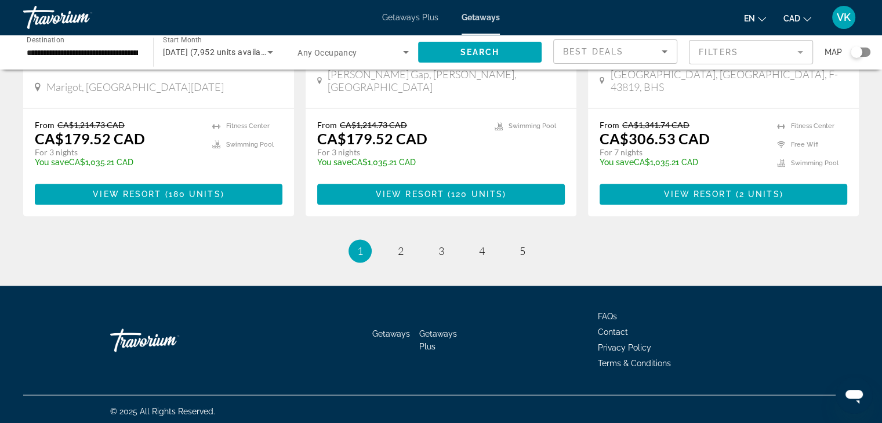
scroll to position [1505, 0]
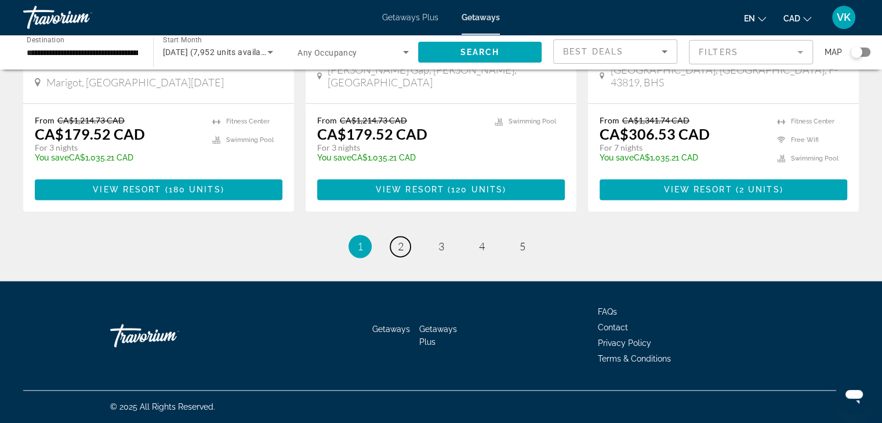
click at [395, 247] on link "page 2" at bounding box center [400, 247] width 20 height 20
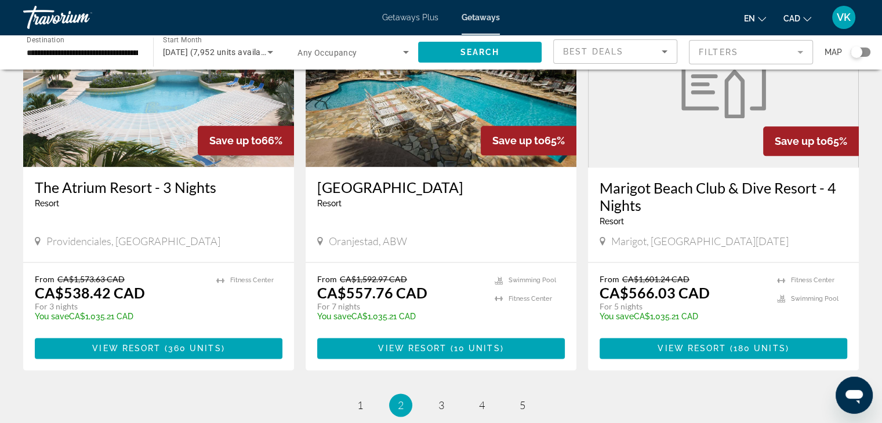
scroll to position [1508, 0]
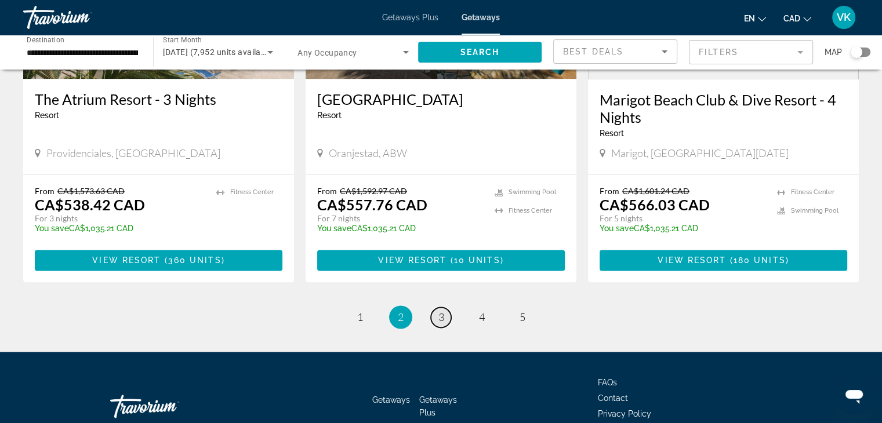
click at [439, 311] on span "3" at bounding box center [442, 317] width 6 height 13
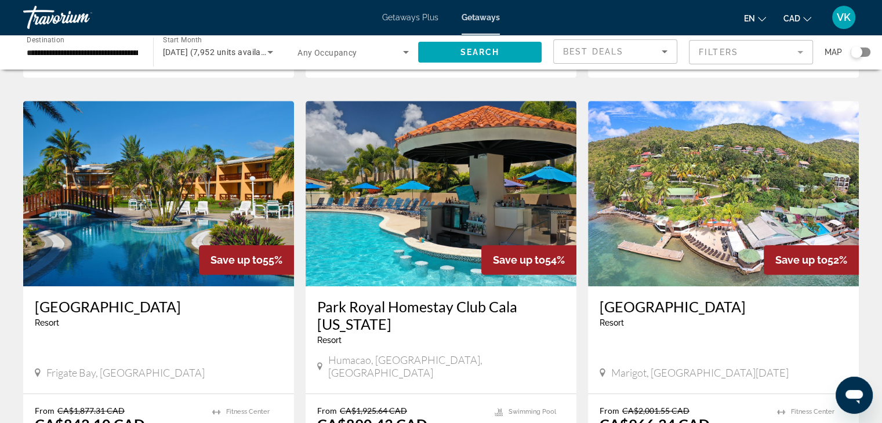
scroll to position [754, 0]
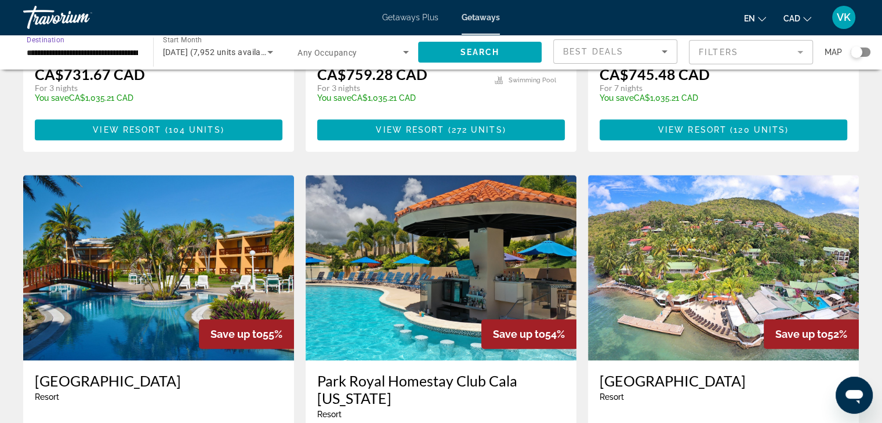
click at [100, 49] on input "**********" at bounding box center [82, 53] width 111 height 14
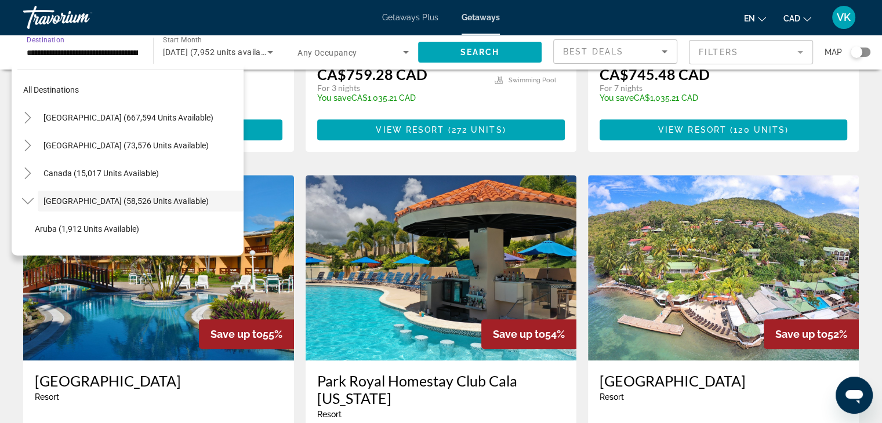
scroll to position [41, 0]
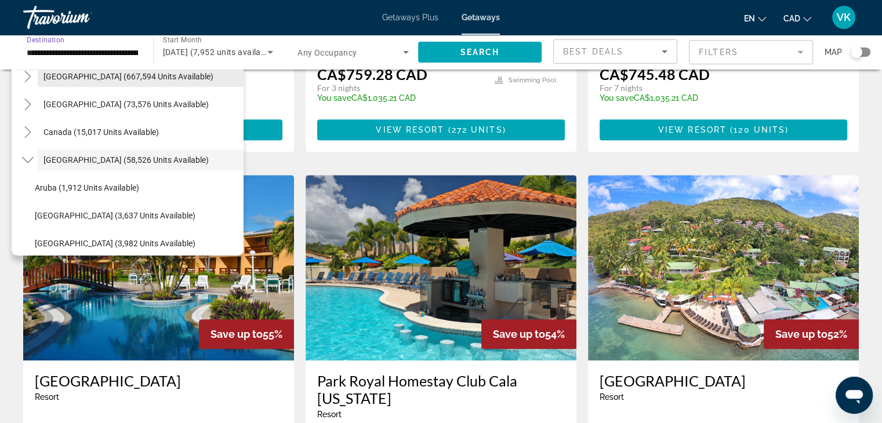
click at [105, 73] on span "United States (667,594 units available)" at bounding box center [129, 76] width 170 height 9
type input "**********"
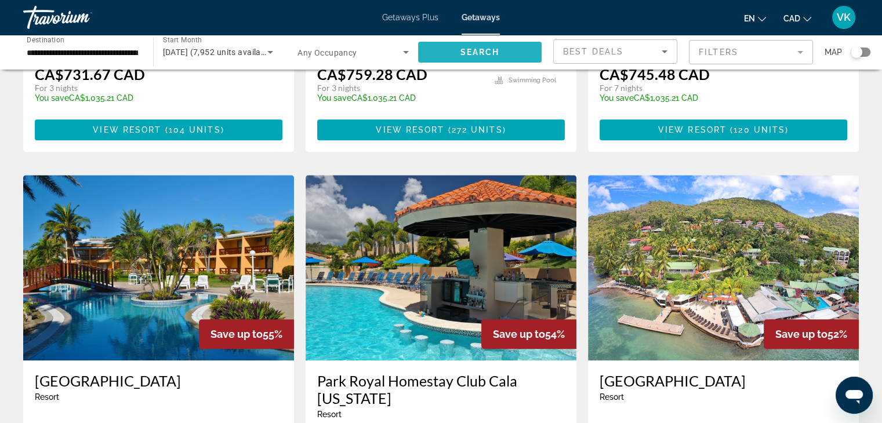
click at [472, 44] on span "Search widget" at bounding box center [480, 52] width 124 height 28
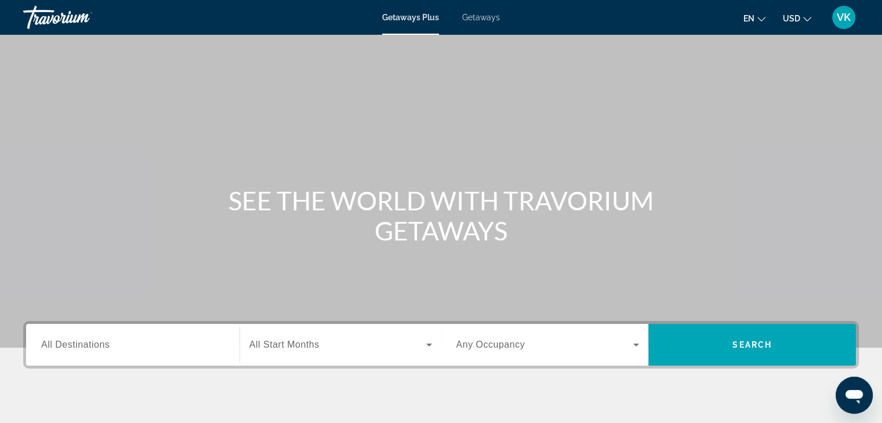
click at [90, 344] on span "All Destinations" at bounding box center [75, 345] width 68 height 10
click at [90, 344] on input "Destination All Destinations" at bounding box center [132, 346] width 183 height 14
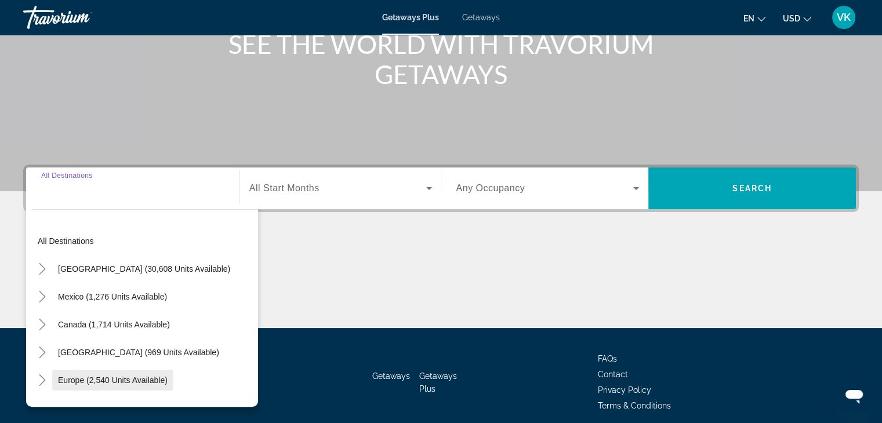
scroll to position [204, 0]
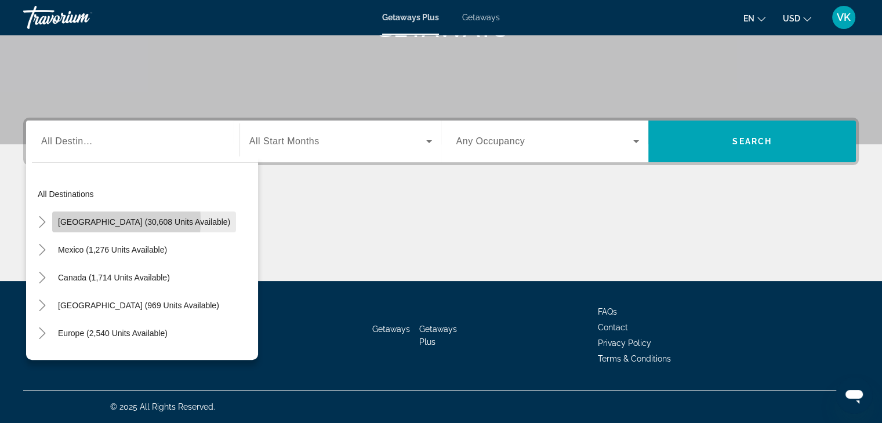
click at [75, 221] on span "United States (30,608 units available)" at bounding box center [144, 222] width 172 height 9
type input "**********"
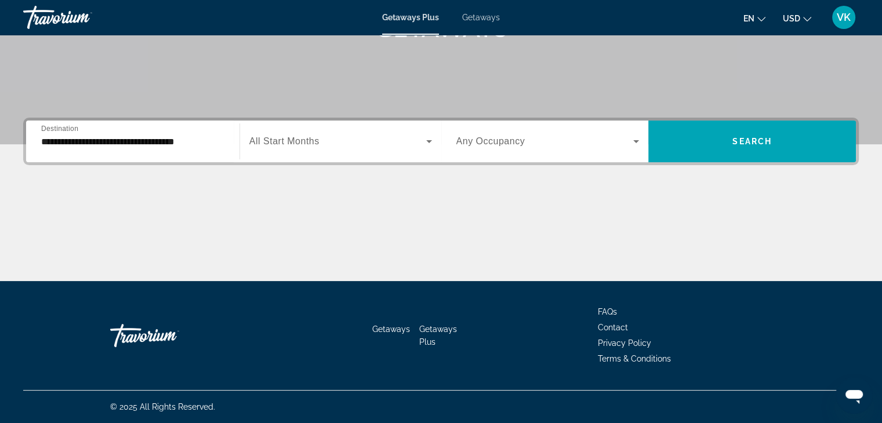
click at [307, 137] on span "All Start Months" at bounding box center [284, 141] width 70 height 10
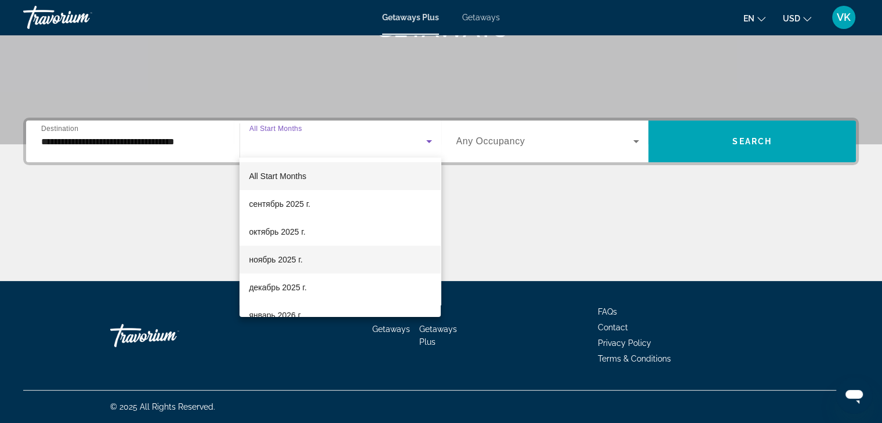
click at [287, 257] on span "ноябрь 2025 г." at bounding box center [275, 260] width 53 height 14
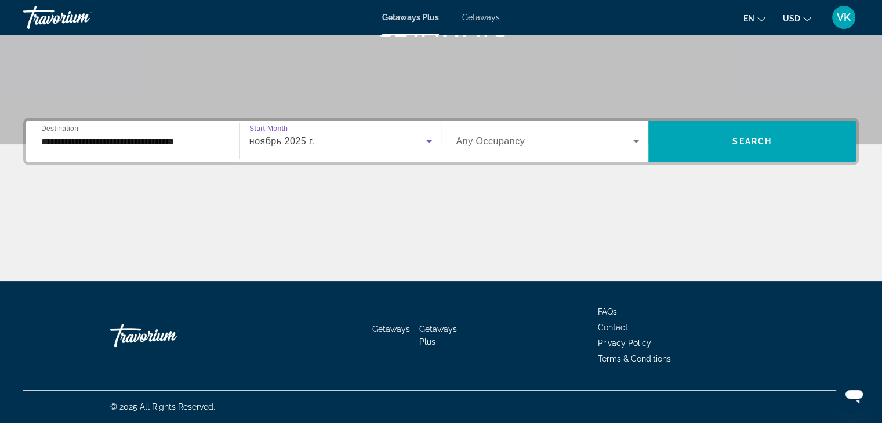
click at [791, 16] on span "USD" at bounding box center [791, 18] width 17 height 9
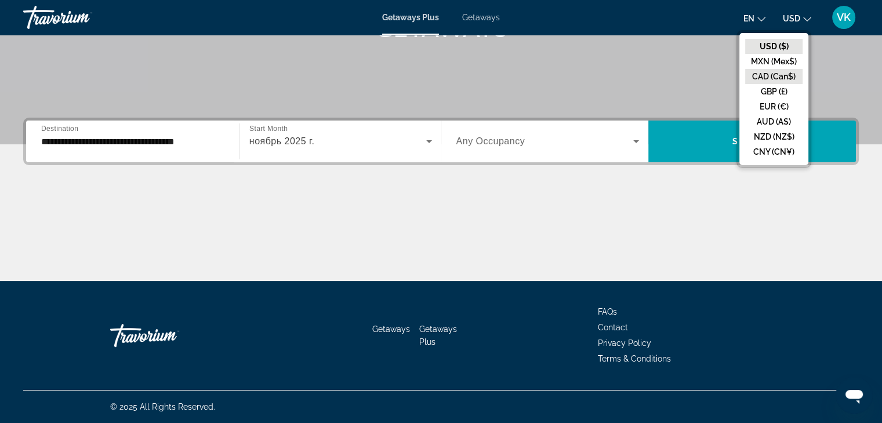
click at [776, 78] on button "CAD (Can$)" at bounding box center [773, 76] width 57 height 15
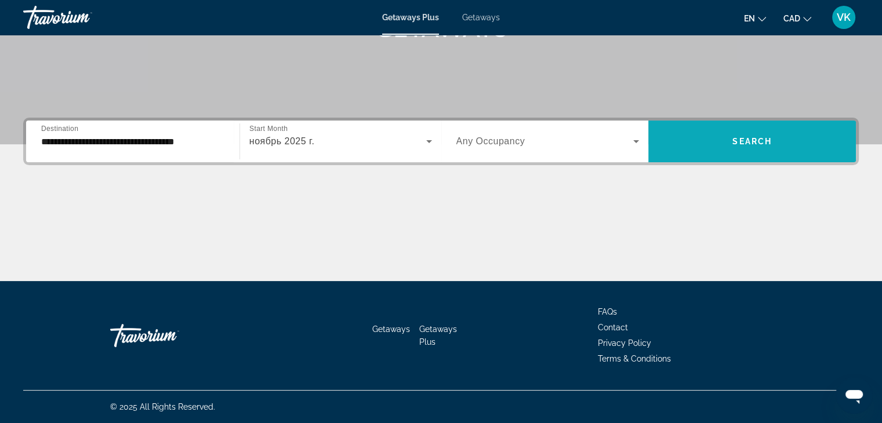
click at [753, 137] on span "Search" at bounding box center [752, 141] width 39 height 9
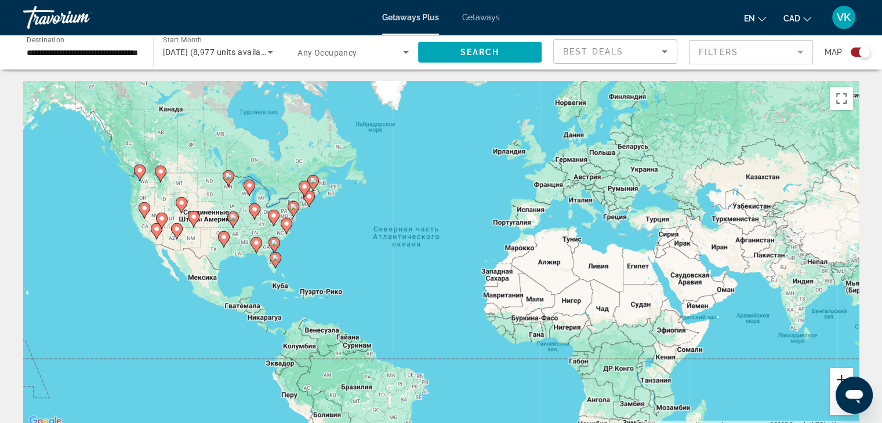
click at [835, 374] on button "Увеличить" at bounding box center [841, 379] width 23 height 23
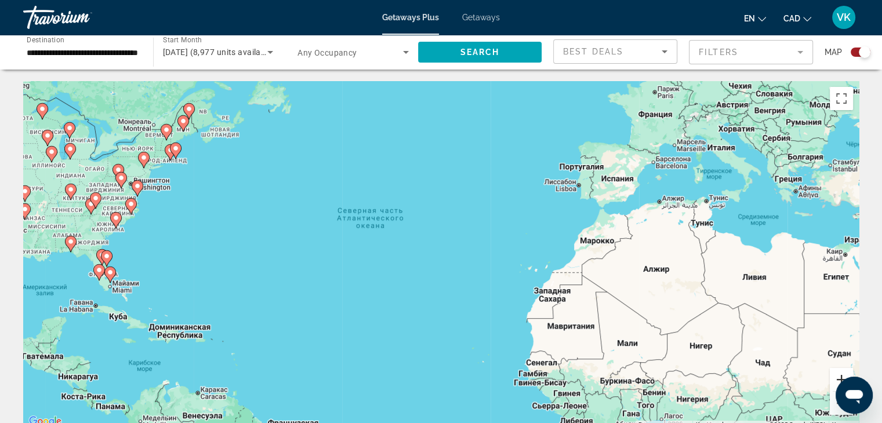
click at [834, 372] on button "Увеличить" at bounding box center [841, 379] width 23 height 23
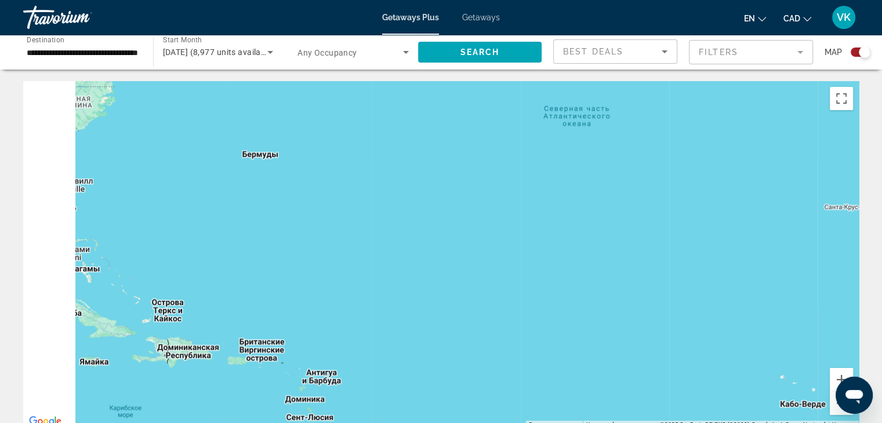
drag, startPoint x: 441, startPoint y: 213, endPoint x: 791, endPoint y: 142, distance: 357.6
click at [791, 142] on div "Чтобы активировать перетаскивание с помощью клавиатуры, нажмите Alt + Ввод. Пос…" at bounding box center [441, 255] width 836 height 348
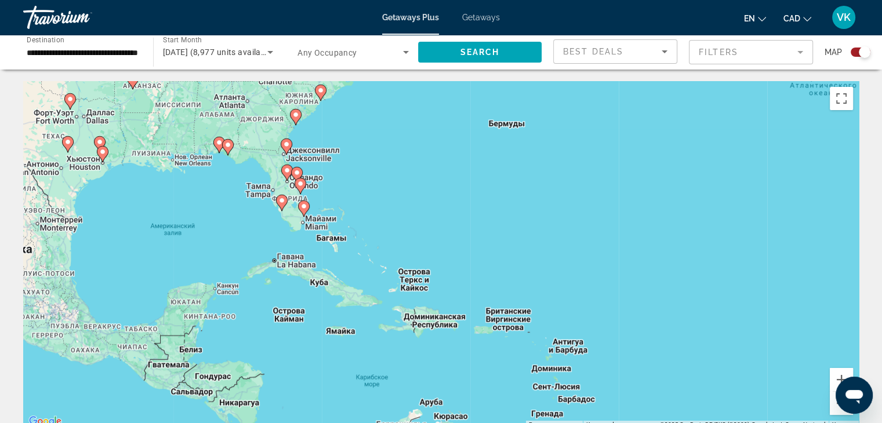
drag, startPoint x: 469, startPoint y: 230, endPoint x: 475, endPoint y: 195, distance: 34.7
click at [515, 215] on div "Чтобы активировать перетаскивание с помощью клавиатуры, нажмите Alt + Ввод. Пос…" at bounding box center [441, 255] width 836 height 348
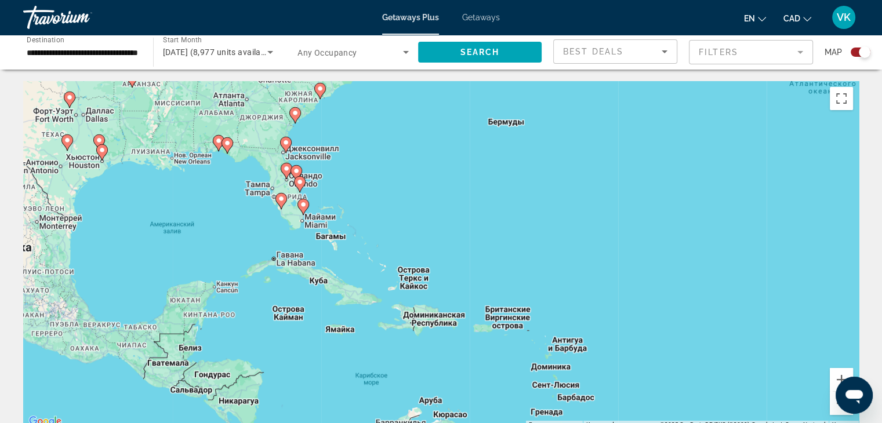
click at [302, 209] on icon "Main content" at bounding box center [303, 207] width 10 height 15
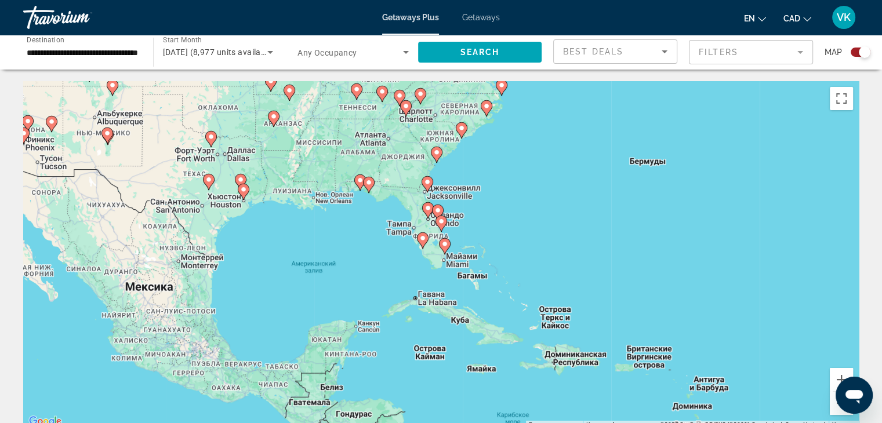
click at [446, 245] on image "Main content" at bounding box center [444, 244] width 7 height 7
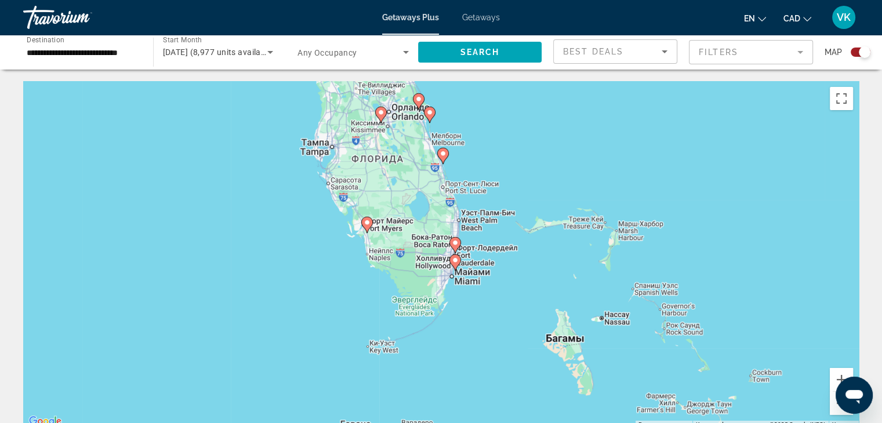
click at [454, 260] on image "Main content" at bounding box center [455, 260] width 7 height 7
type input "**********"
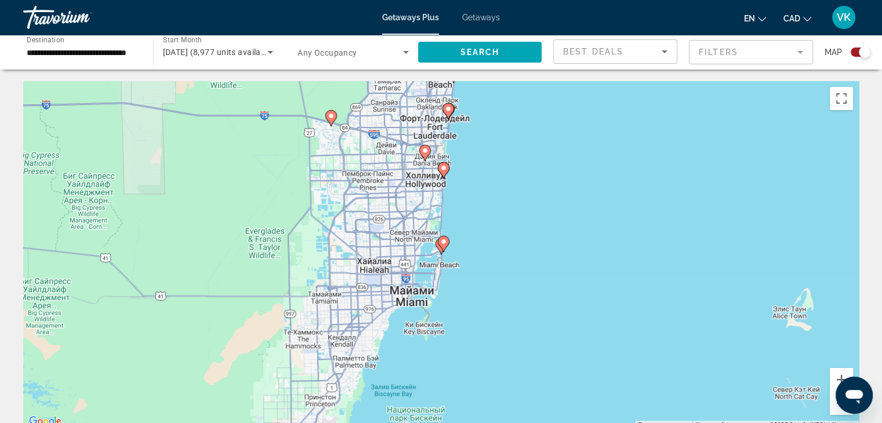
click at [447, 253] on div "Чтобы активировать перетаскивание с помощью клавиатуры, нажмите Alt + Ввод. Пос…" at bounding box center [441, 255] width 836 height 348
click at [444, 245] on icon "Main content" at bounding box center [443, 244] width 10 height 15
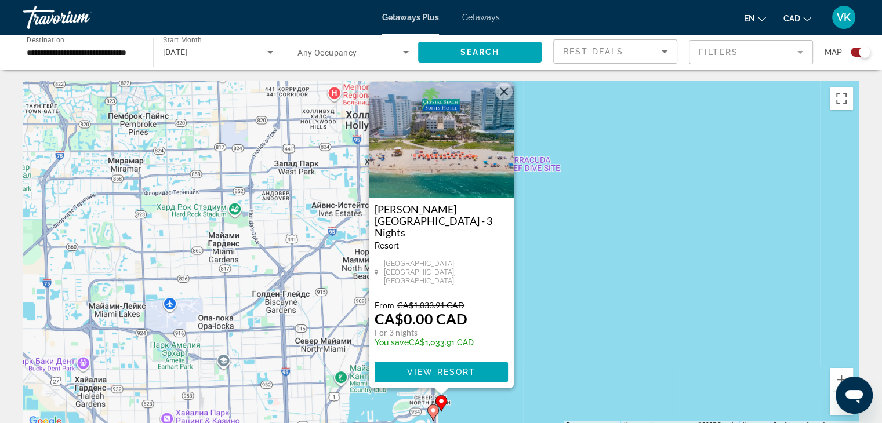
click at [506, 100] on button "Закрыть" at bounding box center [503, 91] width 17 height 17
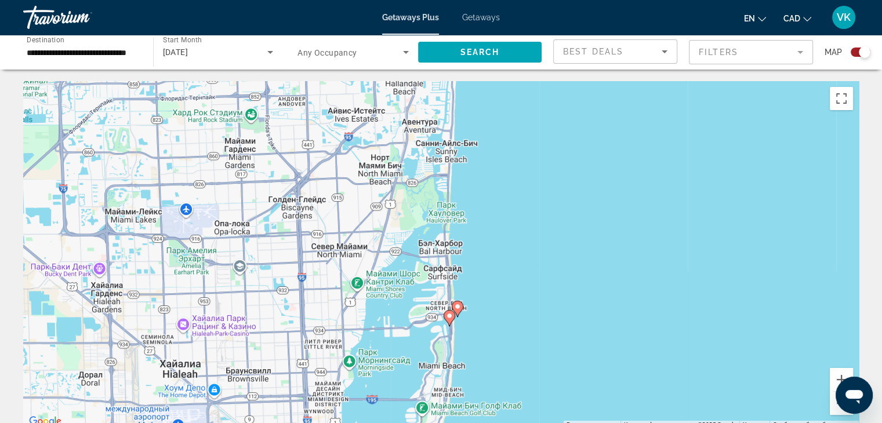
drag, startPoint x: 548, startPoint y: 233, endPoint x: 575, endPoint y: 74, distance: 160.8
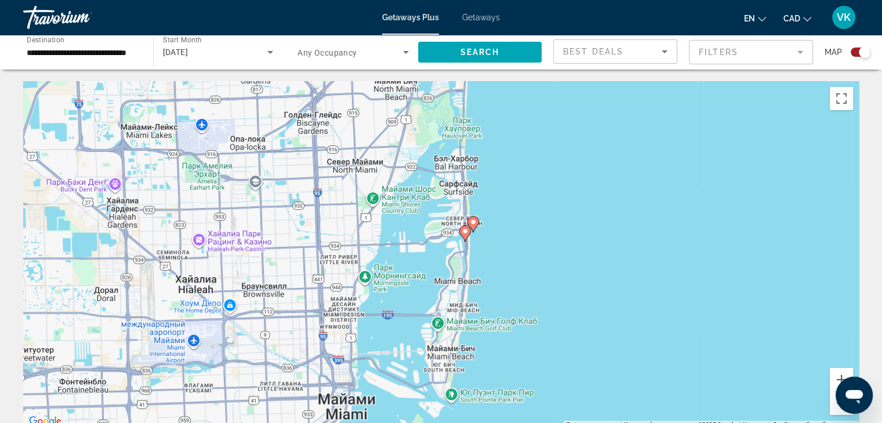
click at [463, 230] on image "Main content" at bounding box center [465, 231] width 7 height 7
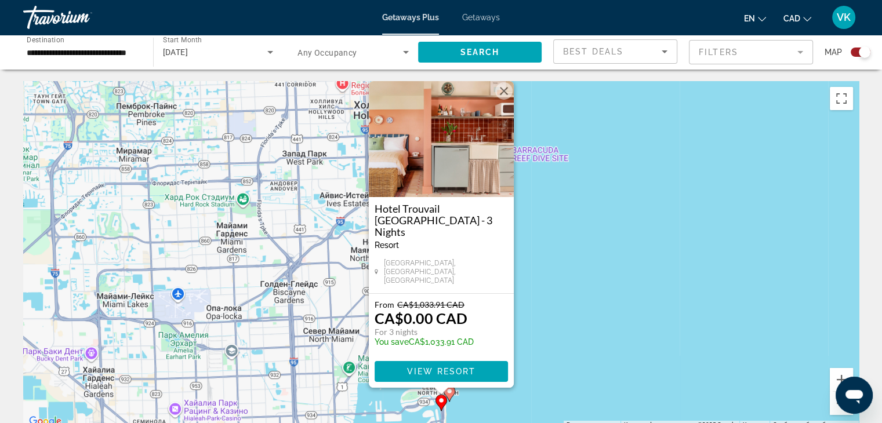
click at [504, 100] on button "Закрыть" at bounding box center [503, 90] width 17 height 17
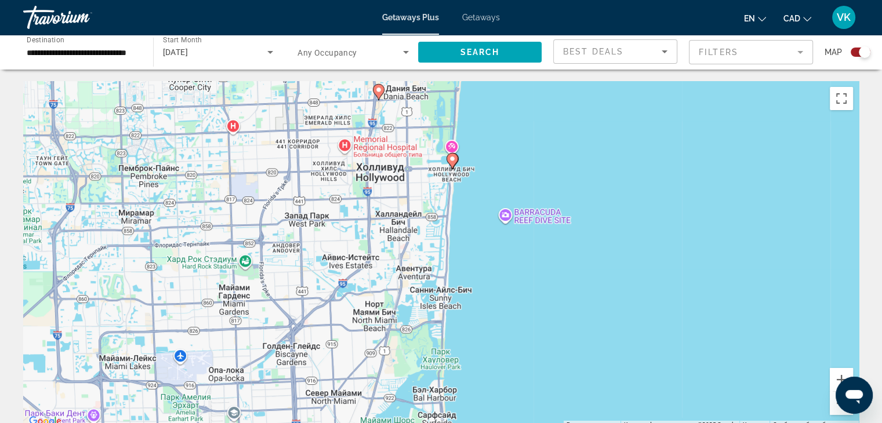
drag, startPoint x: 531, startPoint y: 223, endPoint x: 533, endPoint y: 283, distance: 59.8
click at [533, 283] on div "Чтобы активировать перетаскивание с помощью клавиатуры, нажмите Alt + Ввод. Пос…" at bounding box center [441, 255] width 836 height 348
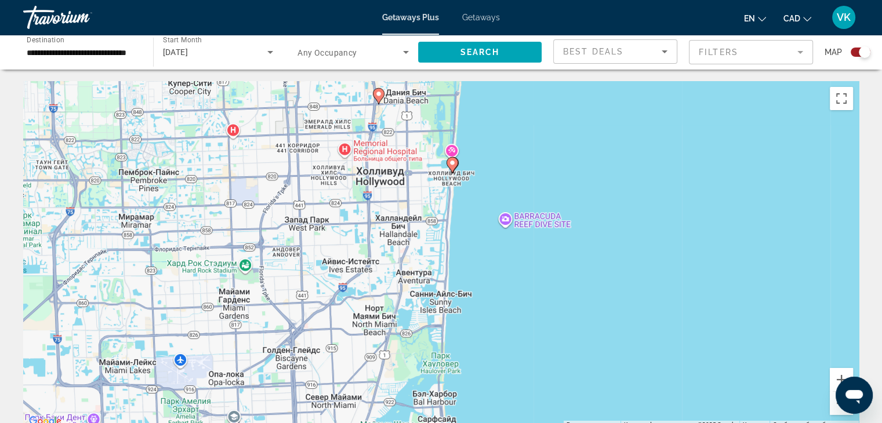
click at [452, 163] on image "Main content" at bounding box center [452, 163] width 7 height 7
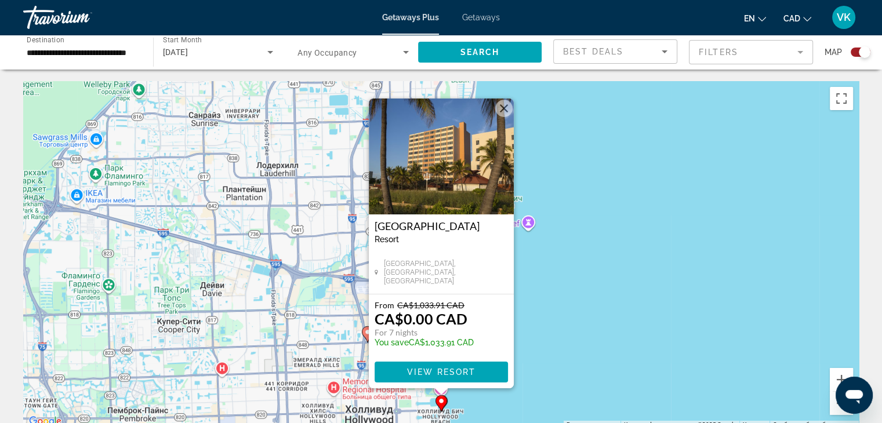
click at [503, 110] on button "Закрыть" at bounding box center [503, 108] width 17 height 17
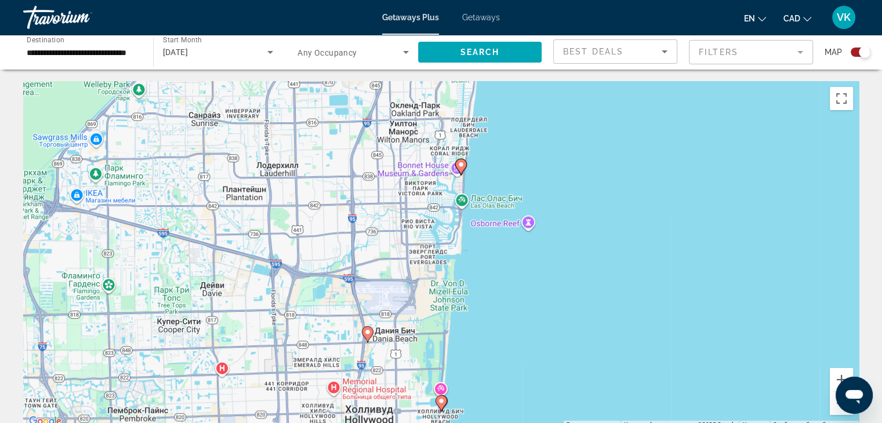
click at [463, 164] on image "Main content" at bounding box center [461, 164] width 7 height 7
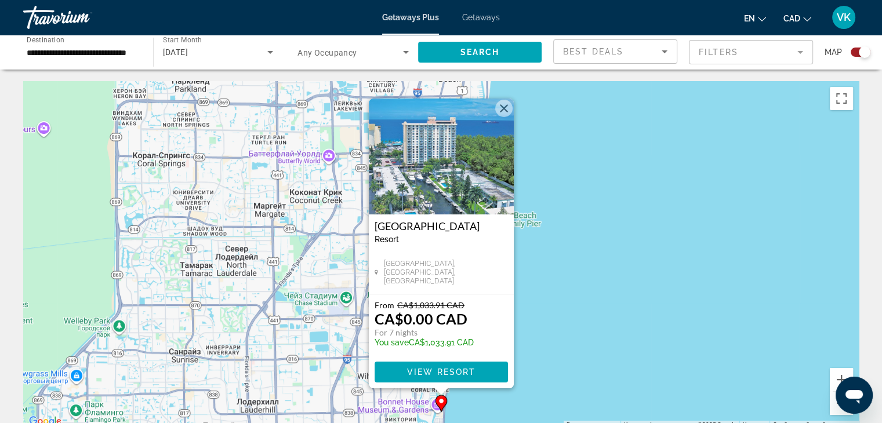
click at [507, 106] on button "Закрыть" at bounding box center [503, 108] width 17 height 17
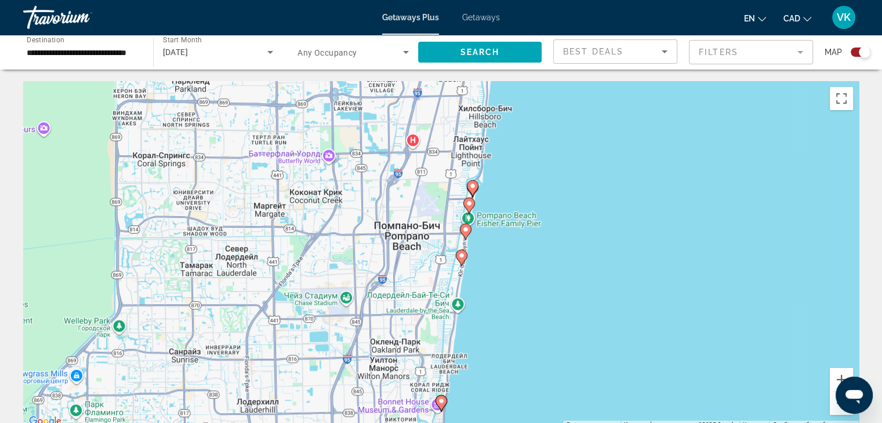
click at [459, 256] on image "Main content" at bounding box center [461, 255] width 7 height 7
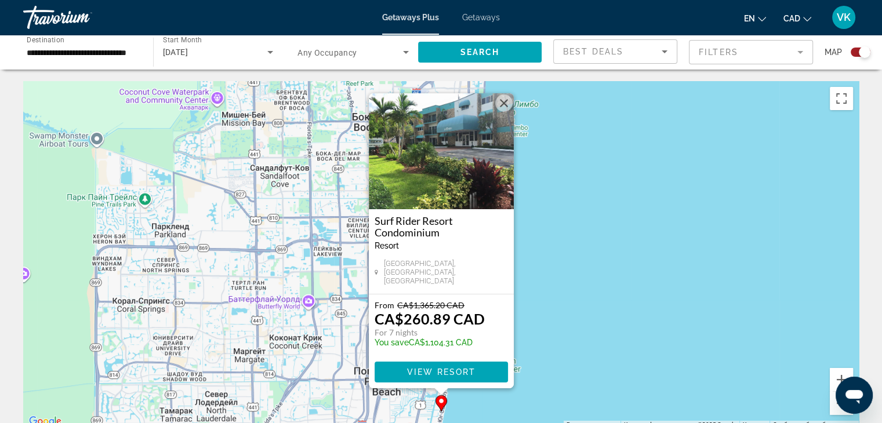
click at [506, 105] on button "Закрыть" at bounding box center [503, 103] width 17 height 17
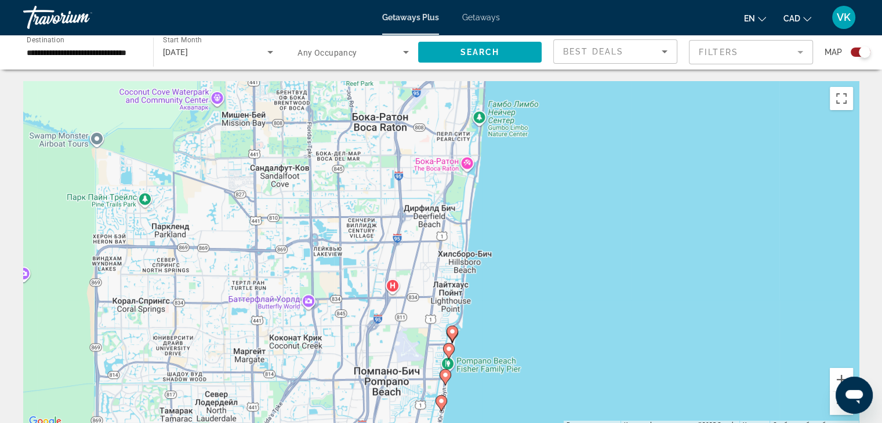
click at [443, 378] on image "Main content" at bounding box center [445, 375] width 7 height 7
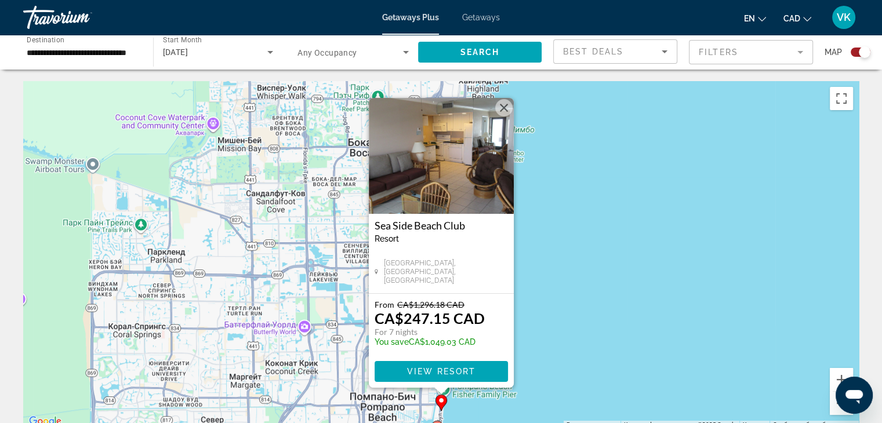
click at [505, 108] on button "Закрыть" at bounding box center [503, 107] width 17 height 17
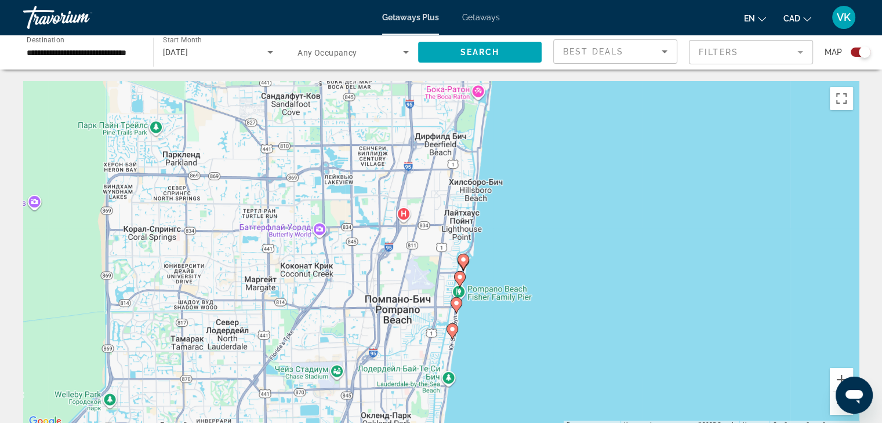
drag, startPoint x: 544, startPoint y: 293, endPoint x: 558, endPoint y: 182, distance: 112.3
click at [559, 188] on div "Чтобы активировать перетаскивание с помощью клавиатуры, нажмите Alt + Ввод. Пос…" at bounding box center [441, 255] width 836 height 348
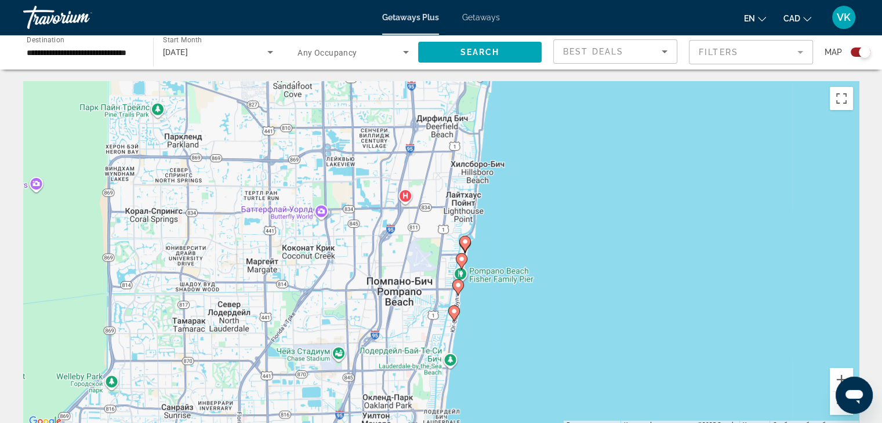
click at [461, 260] on image "Main content" at bounding box center [461, 259] width 7 height 7
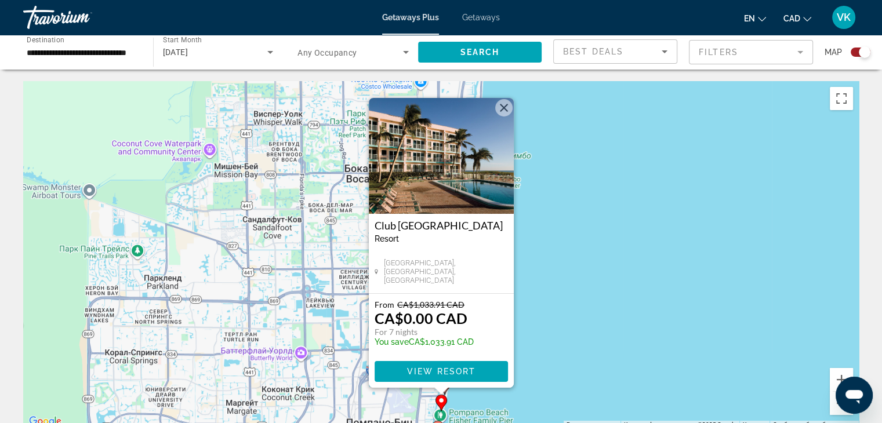
click at [505, 107] on button "Закрыть" at bounding box center [503, 107] width 17 height 17
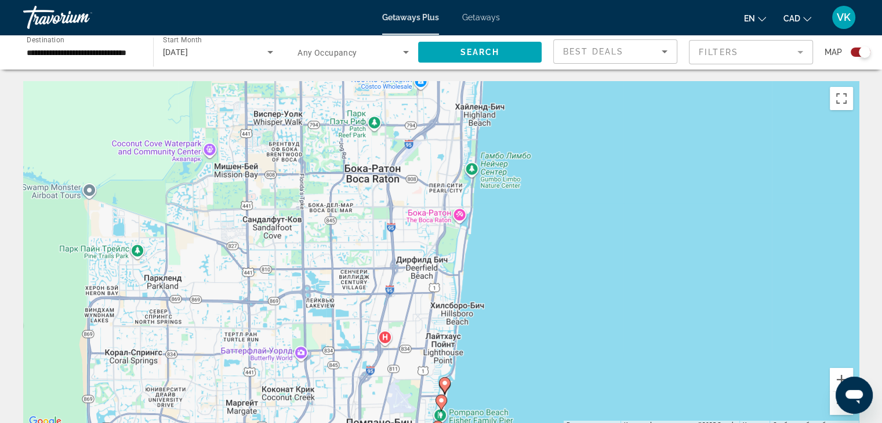
click at [446, 384] on image "Main content" at bounding box center [444, 383] width 7 height 7
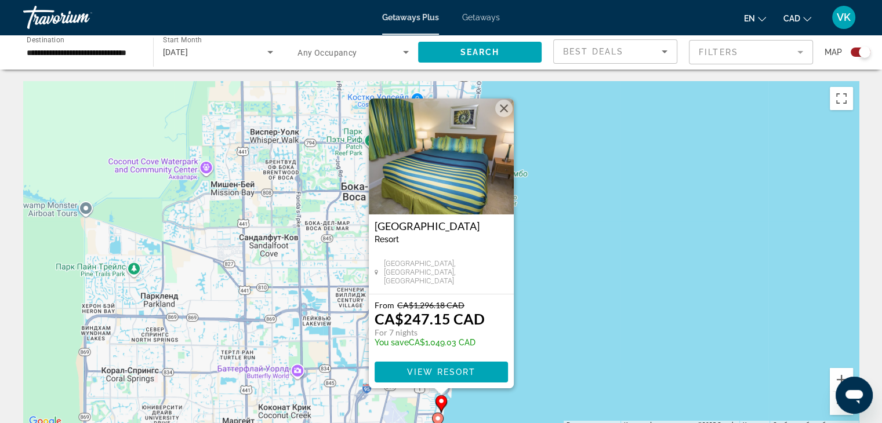
click at [504, 110] on button "Закрыть" at bounding box center [503, 108] width 17 height 17
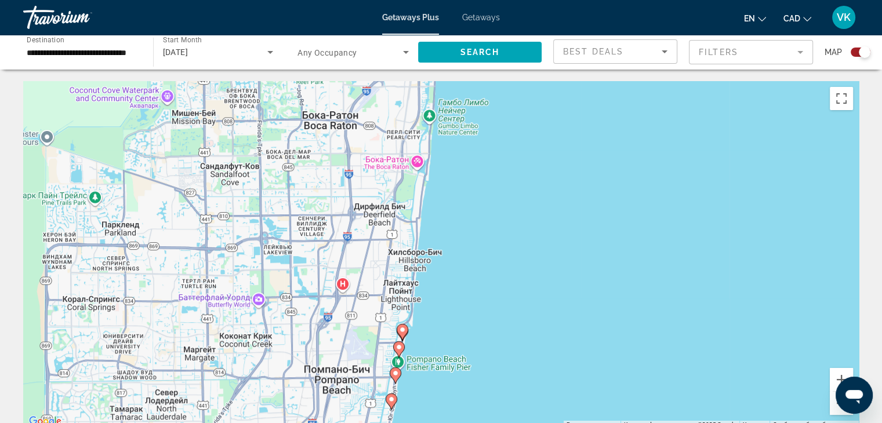
drag, startPoint x: 585, startPoint y: 200, endPoint x: 562, endPoint y: 64, distance: 137.0
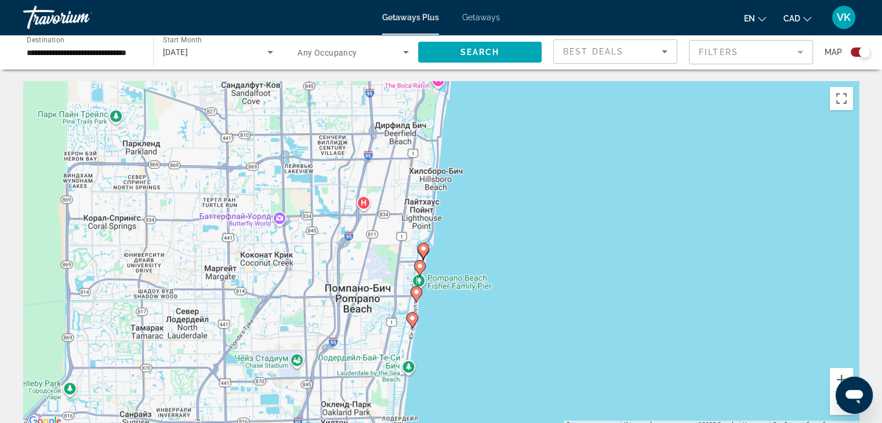
click at [837, 408] on button "Уменьшить" at bounding box center [841, 403] width 23 height 23
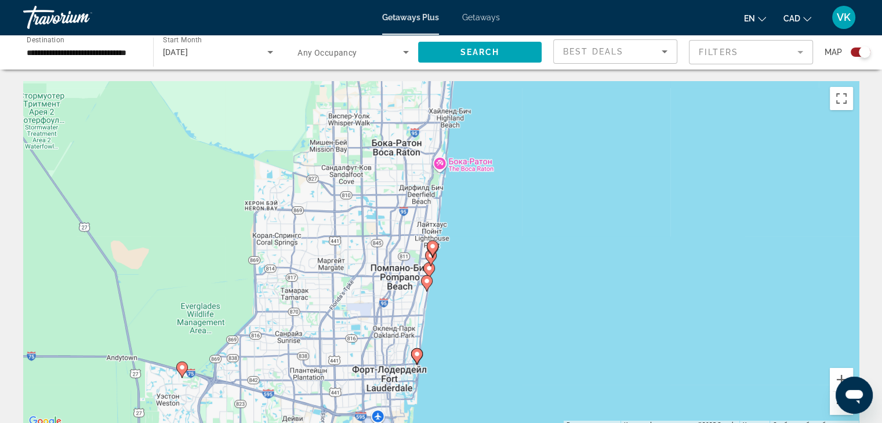
click at [837, 408] on button "Уменьшить" at bounding box center [841, 403] width 23 height 23
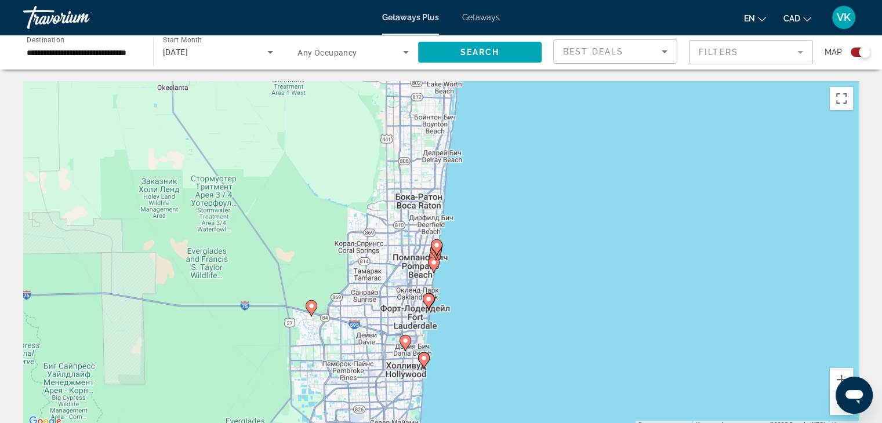
click at [837, 408] on button "Уменьшить" at bounding box center [841, 403] width 23 height 23
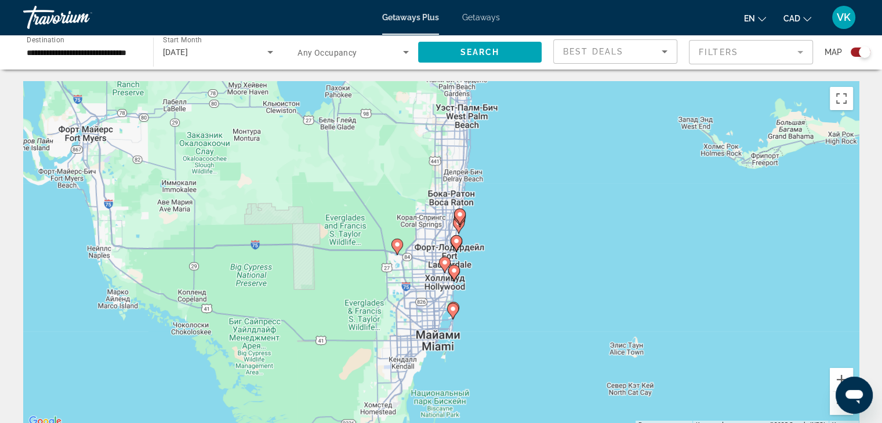
drag, startPoint x: 580, startPoint y: 164, endPoint x: 605, endPoint y: 120, distance: 51.4
click at [602, 117] on div "Чтобы активировать перетаскивание с помощью клавиатуры, нажмите Alt + Ввод. Пос…" at bounding box center [441, 255] width 836 height 348
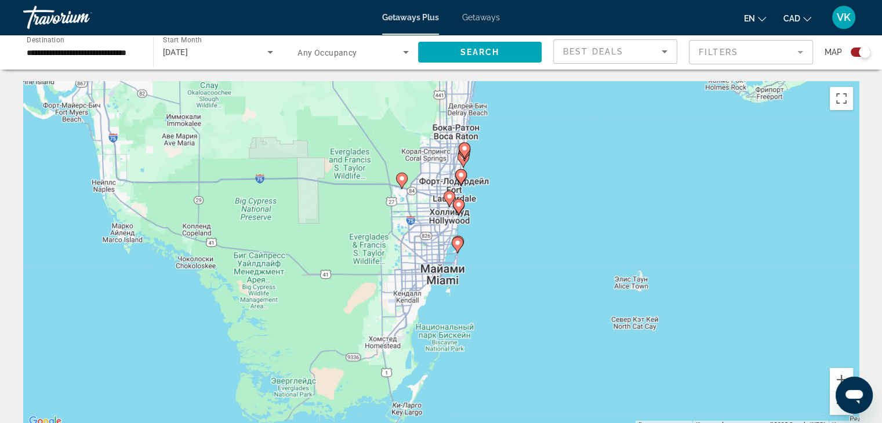
click at [837, 409] on button "Уменьшить" at bounding box center [841, 403] width 23 height 23
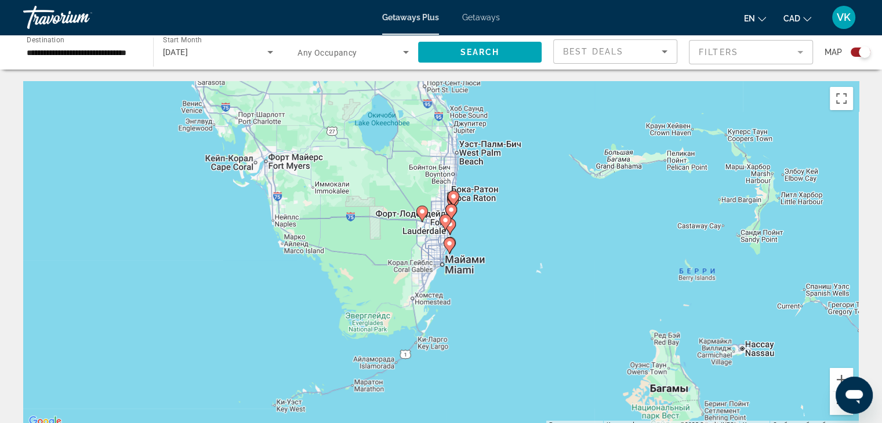
click at [837, 409] on button "Уменьшить" at bounding box center [841, 403] width 23 height 23
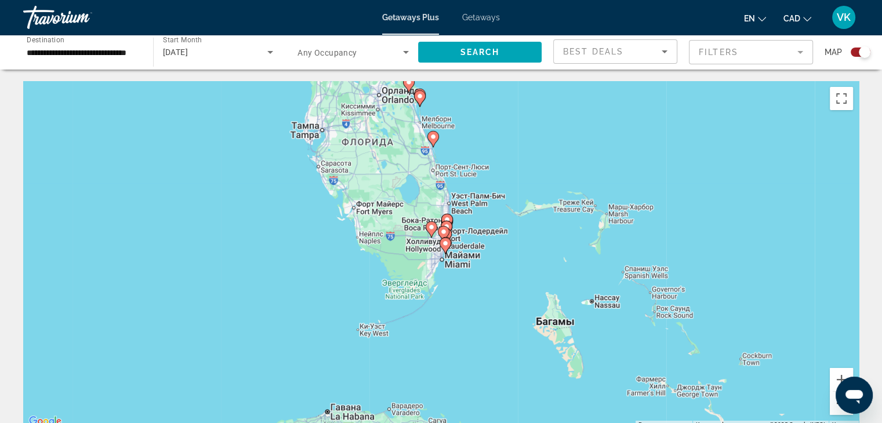
click at [837, 409] on button "Уменьшить" at bounding box center [841, 403] width 23 height 23
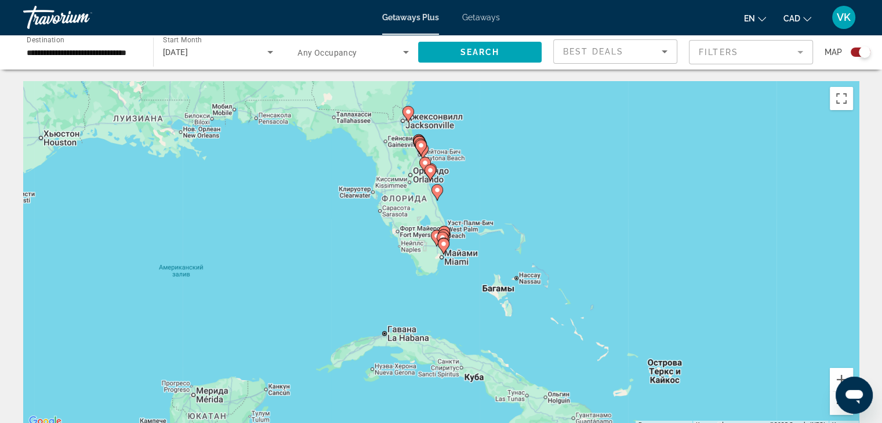
click at [837, 409] on button "Уменьшить" at bounding box center [841, 403] width 23 height 23
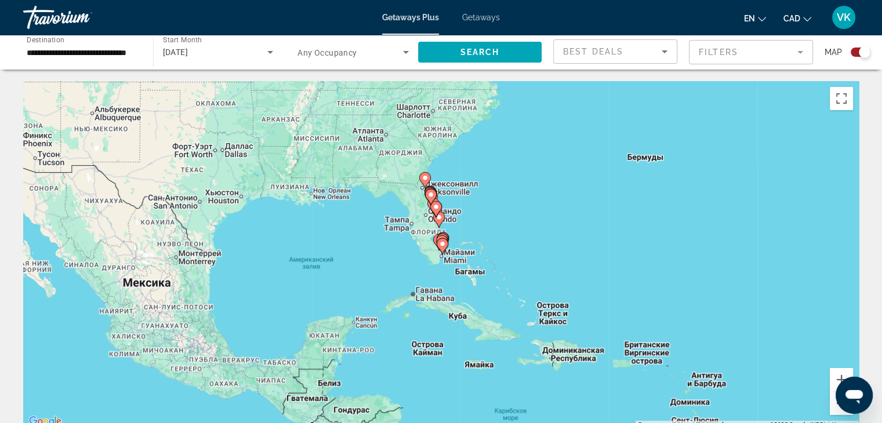
click at [837, 409] on button "Уменьшить" at bounding box center [841, 403] width 23 height 23
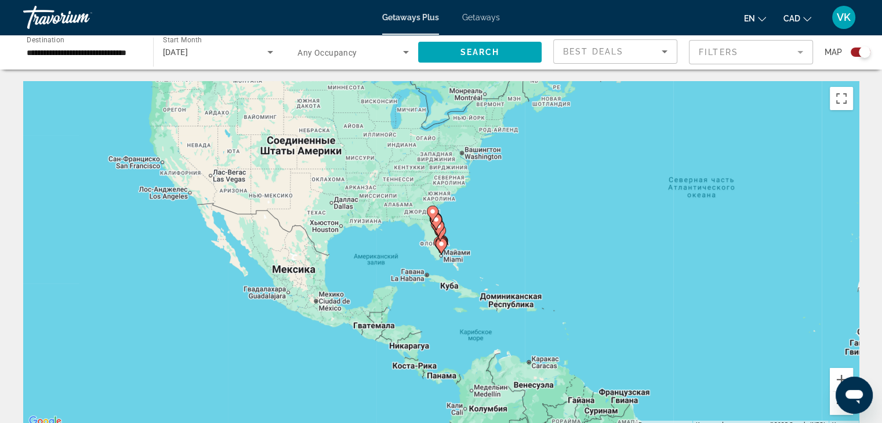
click at [837, 408] on button "Уменьшить" at bounding box center [841, 403] width 23 height 23
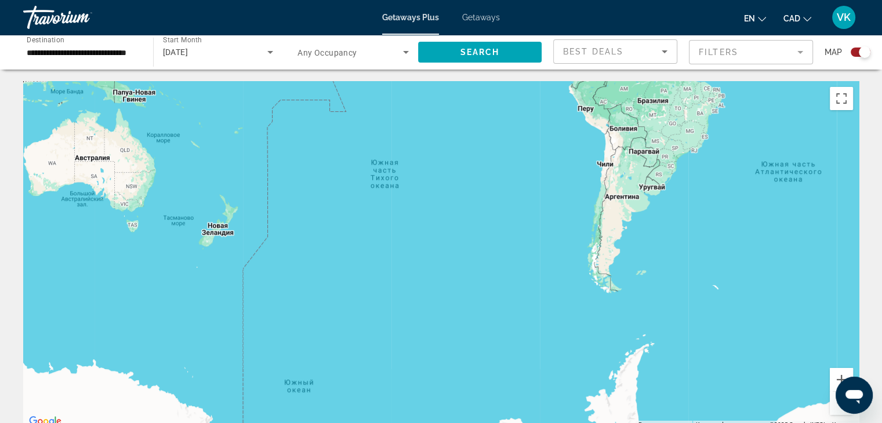
drag, startPoint x: 574, startPoint y: 262, endPoint x: 719, endPoint y: 176, distance: 167.7
click at [705, 0] on html "**********" at bounding box center [441, 211] width 882 height 423
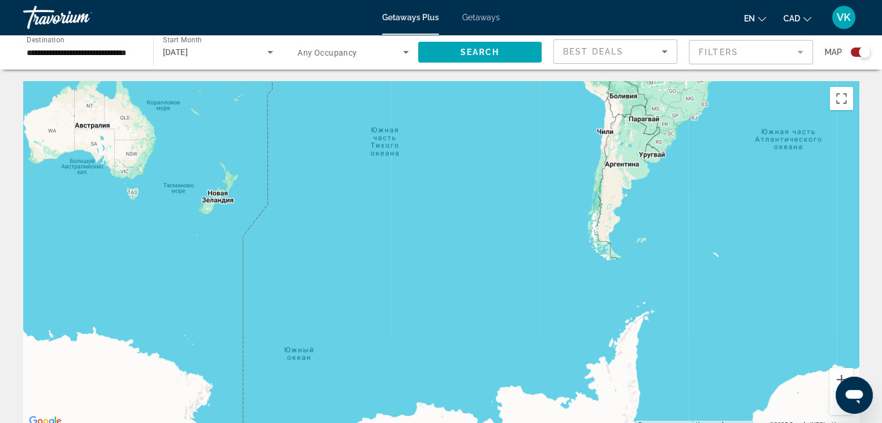
drag, startPoint x: 679, startPoint y: 303, endPoint x: 679, endPoint y: 287, distance: 15.7
click at [679, 287] on div "Main content" at bounding box center [441, 255] width 836 height 348
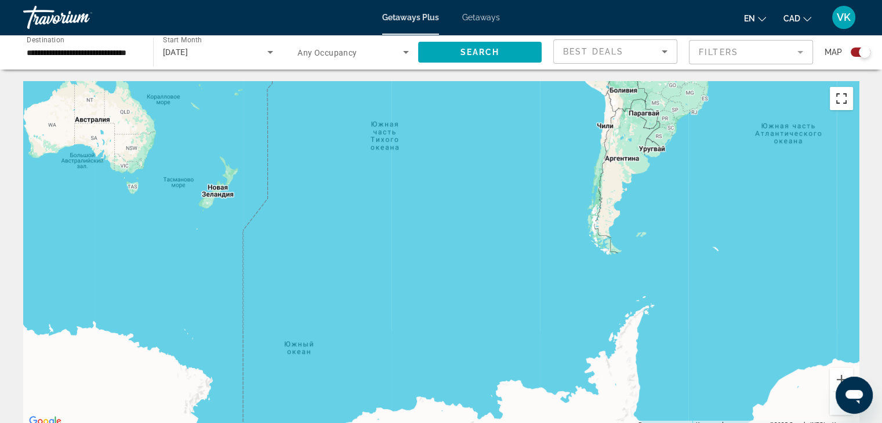
click at [838, 91] on button "Включить полноэкранный режим" at bounding box center [841, 98] width 23 height 23
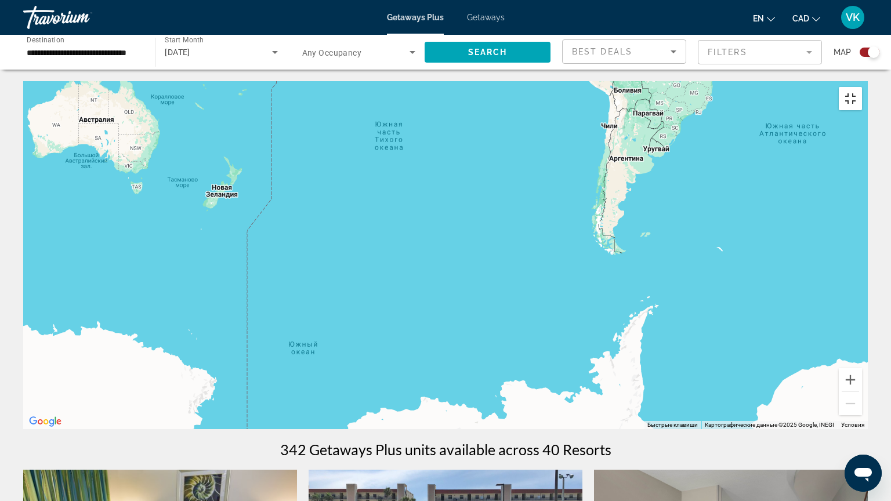
click at [862, 87] on button "Включить полноэкранный режим" at bounding box center [850, 98] width 23 height 23
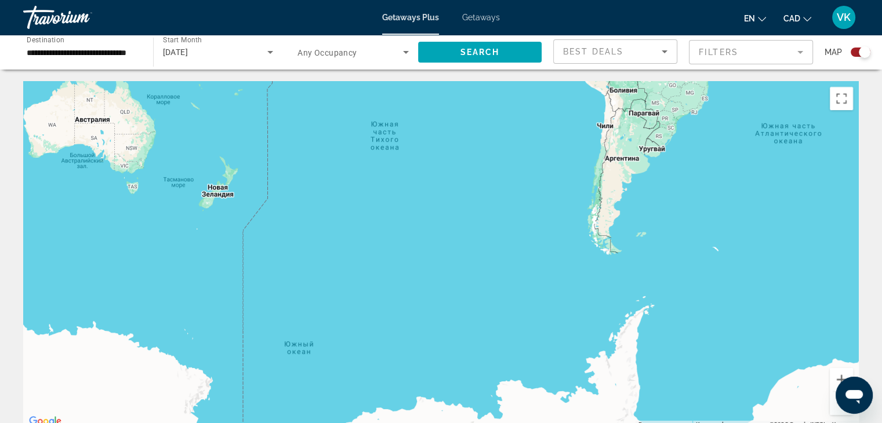
click at [486, 10] on div "Getaways Plus Getaways en English Español Français Italiano Português русский C…" at bounding box center [441, 17] width 882 height 30
click at [485, 15] on span "Getaways" at bounding box center [481, 17] width 38 height 9
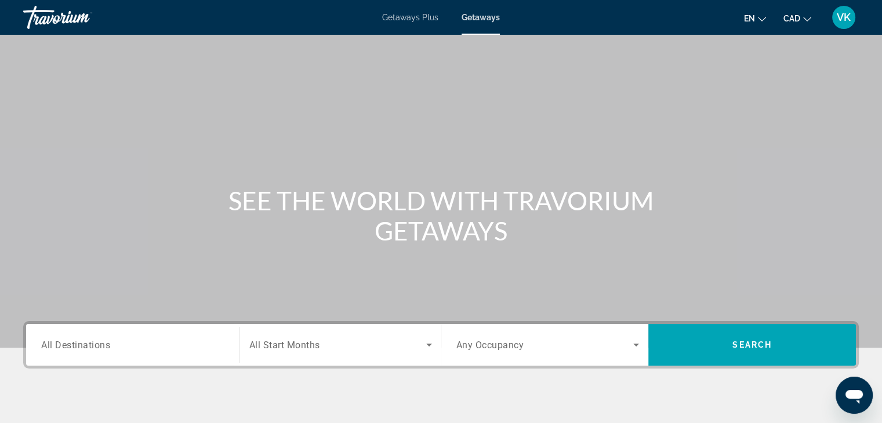
click at [99, 349] on span "All Destinations" at bounding box center [75, 344] width 69 height 11
click at [99, 349] on input "Destination All Destinations" at bounding box center [132, 346] width 183 height 14
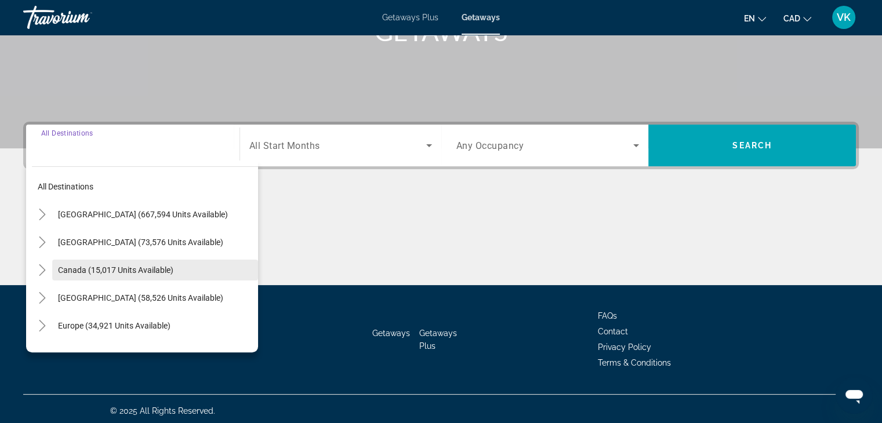
scroll to position [204, 0]
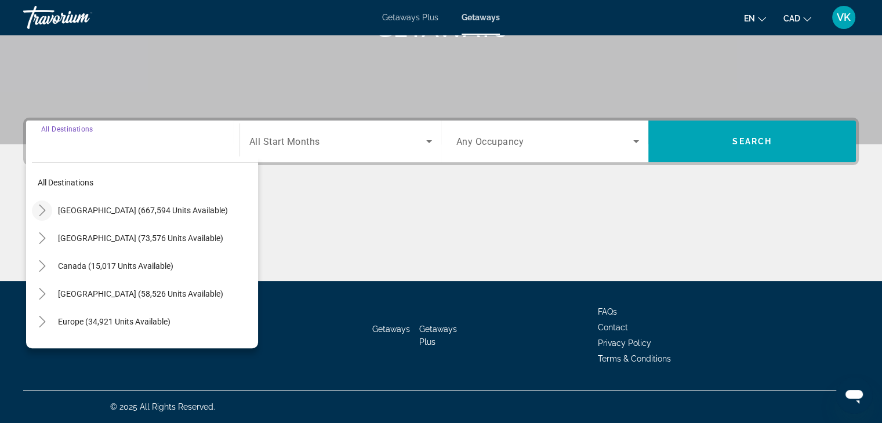
click at [42, 207] on icon "Toggle United States (667,594 units available)" at bounding box center [42, 211] width 6 height 12
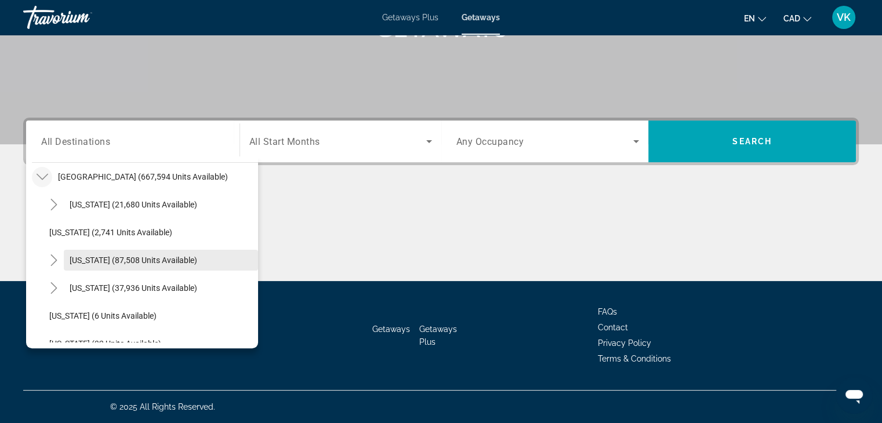
click at [75, 258] on span "California (87,508 units available)" at bounding box center [134, 260] width 128 height 9
type input "**********"
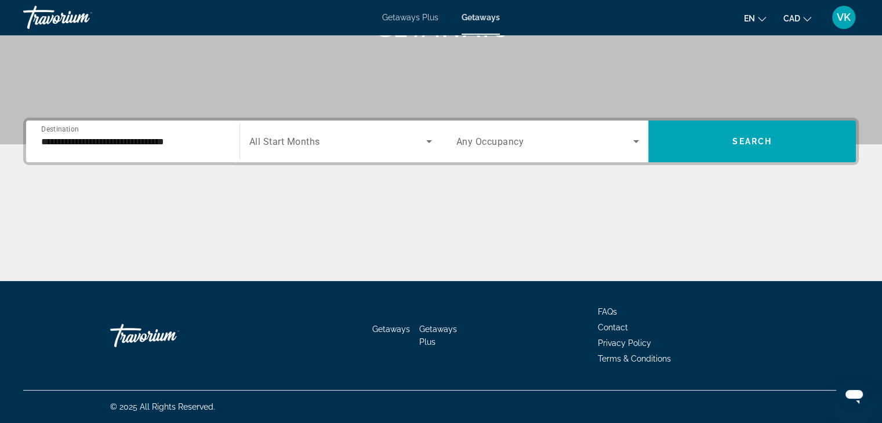
click at [285, 138] on span "All Start Months" at bounding box center [284, 141] width 71 height 11
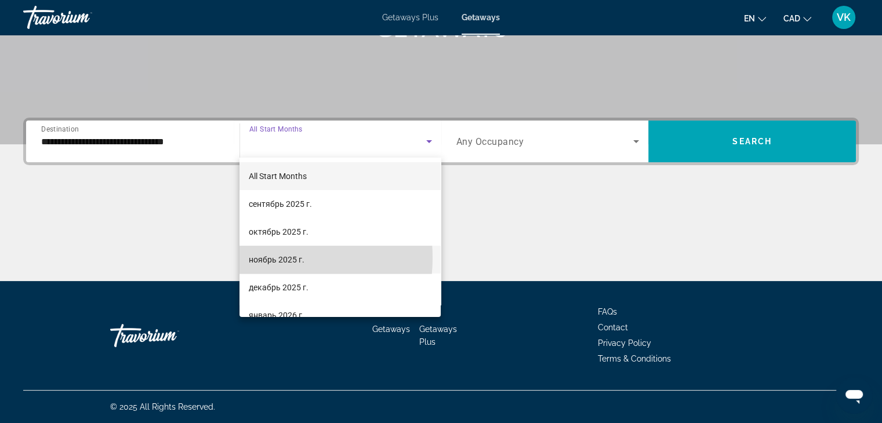
click at [271, 258] on span "ноябрь 2025 г." at bounding box center [277, 260] width 56 height 14
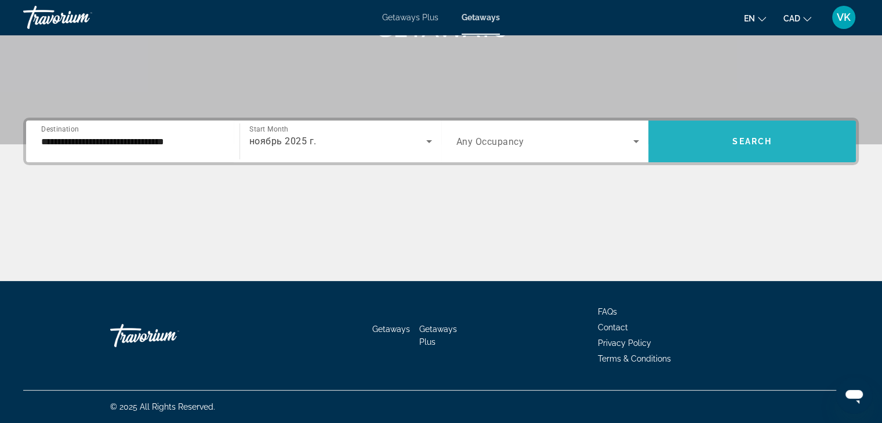
click at [723, 127] on button "Search" at bounding box center [753, 142] width 208 height 42
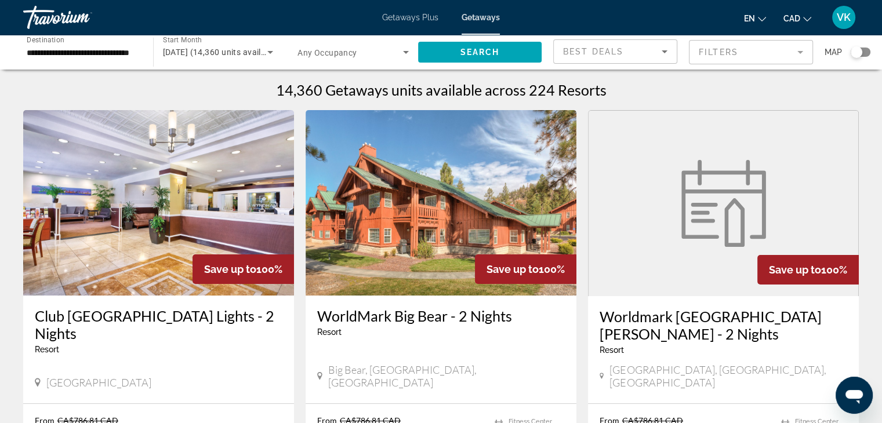
click at [857, 50] on div "Search widget" at bounding box center [857, 52] width 12 height 12
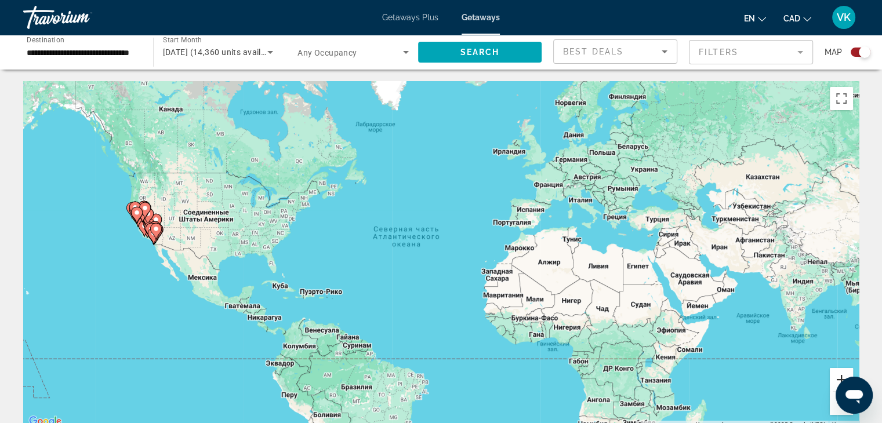
click at [834, 377] on button "Увеличить" at bounding box center [841, 379] width 23 height 23
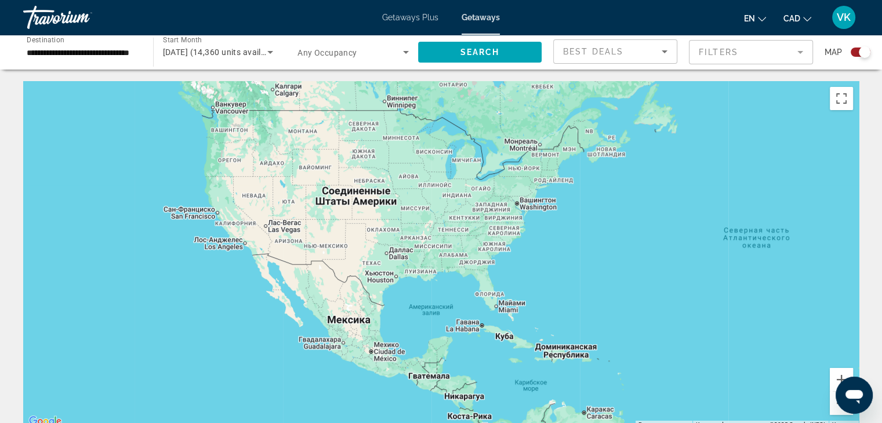
drag, startPoint x: 409, startPoint y: 264, endPoint x: 748, endPoint y: 265, distance: 339.4
click at [748, 265] on div "Main content" at bounding box center [441, 255] width 836 height 348
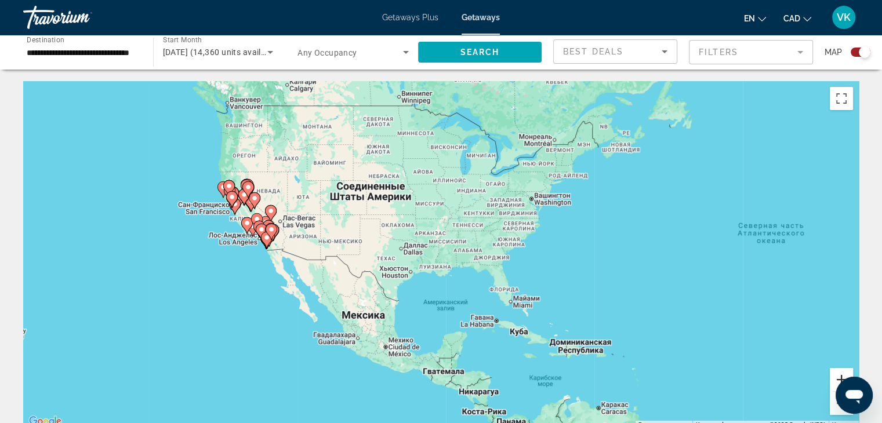
click at [833, 378] on button "Увеличить" at bounding box center [841, 379] width 23 height 23
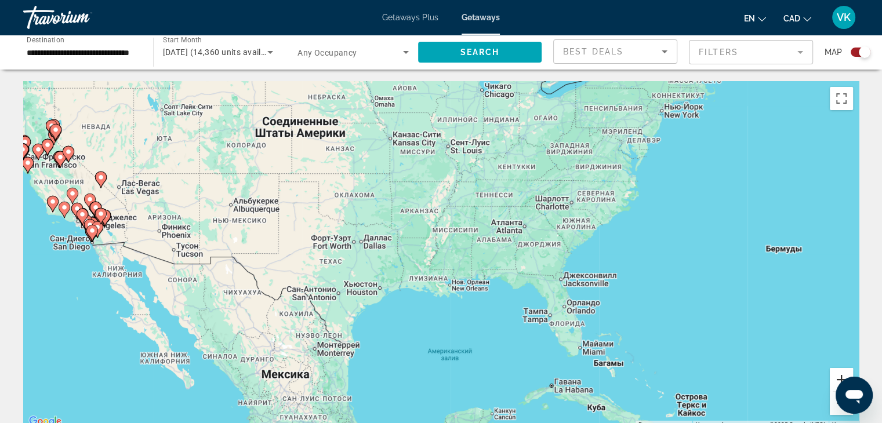
click at [833, 376] on button "Увеличить" at bounding box center [841, 379] width 23 height 23
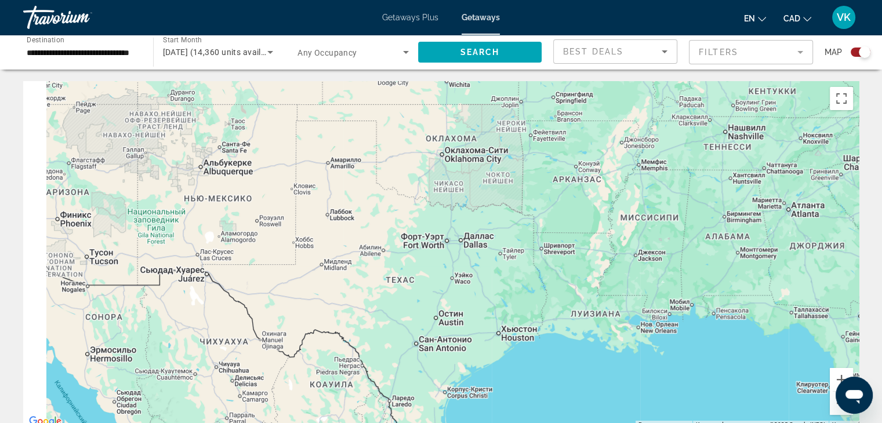
drag, startPoint x: 381, startPoint y: 233, endPoint x: 673, endPoint y: 234, distance: 292.4
click at [670, 238] on div "Main content" at bounding box center [441, 255] width 836 height 348
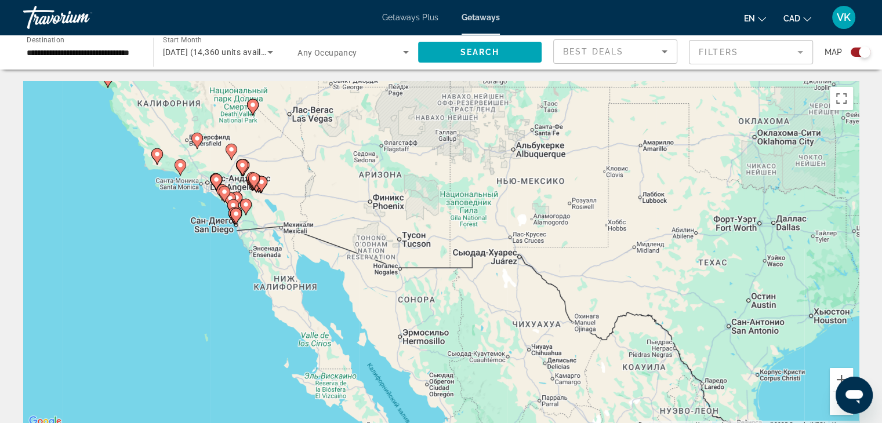
drag, startPoint x: 385, startPoint y: 229, endPoint x: 529, endPoint y: 227, distance: 143.9
click at [529, 227] on div "Чтобы активировать перетаскивание с помощью клавиатуры, нажмите Alt + Ввод. Пос…" at bounding box center [441, 255] width 836 height 348
click at [839, 375] on button "Увеличить" at bounding box center [841, 379] width 23 height 23
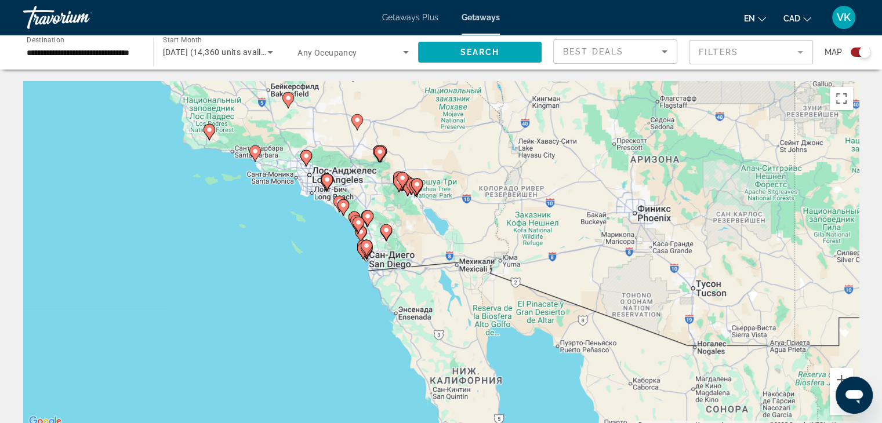
drag, startPoint x: 392, startPoint y: 248, endPoint x: 730, endPoint y: 314, distance: 344.6
click at [730, 314] on div "Чтобы активировать перетаскивание с помощью клавиатуры, нажмите Alt + Ввод. Пос…" at bounding box center [441, 255] width 836 height 348
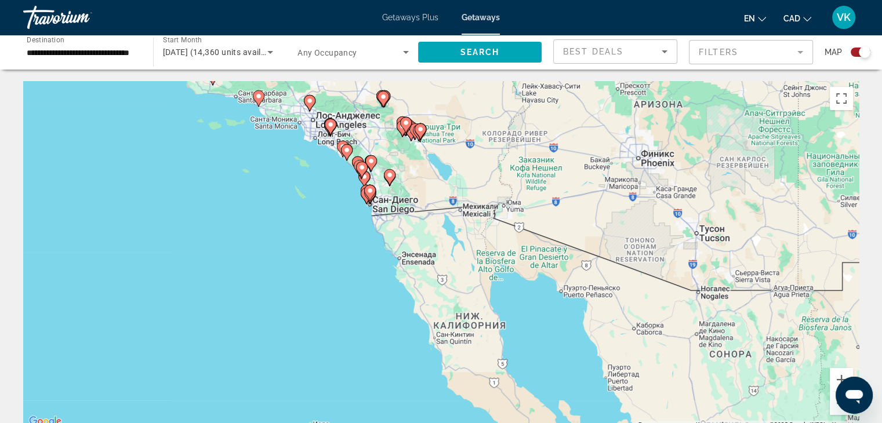
drag, startPoint x: 308, startPoint y: 175, endPoint x: 288, endPoint y: 52, distance: 124.6
click at [348, 150] on image "Main content" at bounding box center [346, 150] width 7 height 7
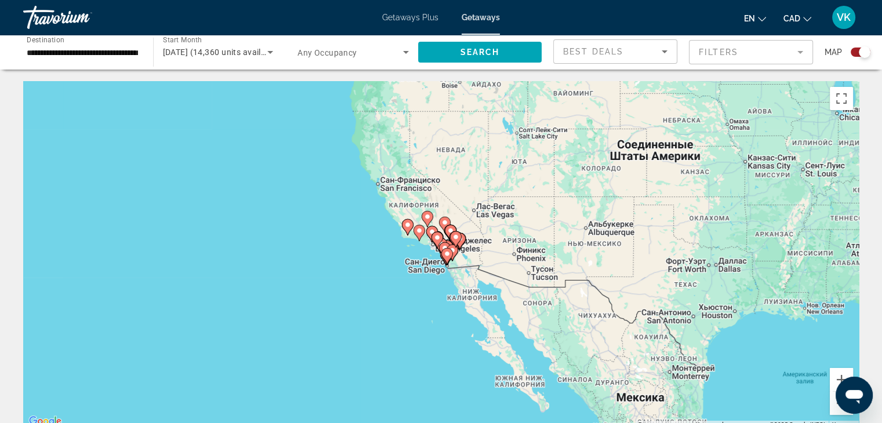
click at [436, 240] on image "Main content" at bounding box center [437, 237] width 7 height 7
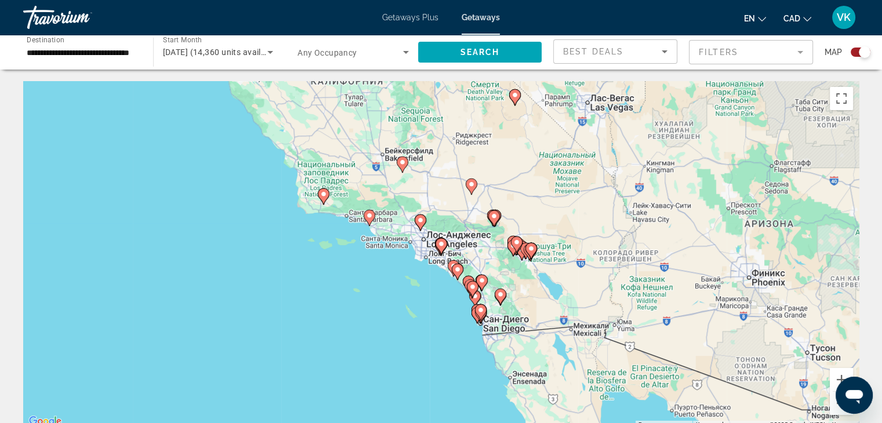
click at [441, 244] on image "Main content" at bounding box center [441, 244] width 7 height 7
type input "**********"
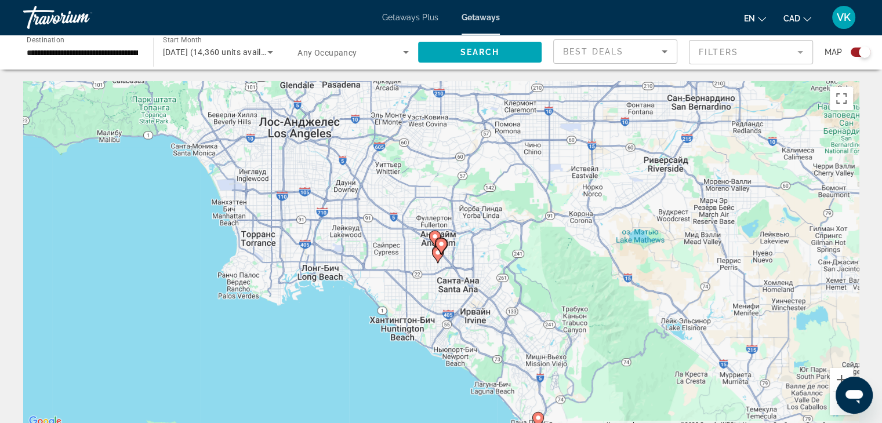
click at [443, 243] on image "Main content" at bounding box center [441, 244] width 7 height 7
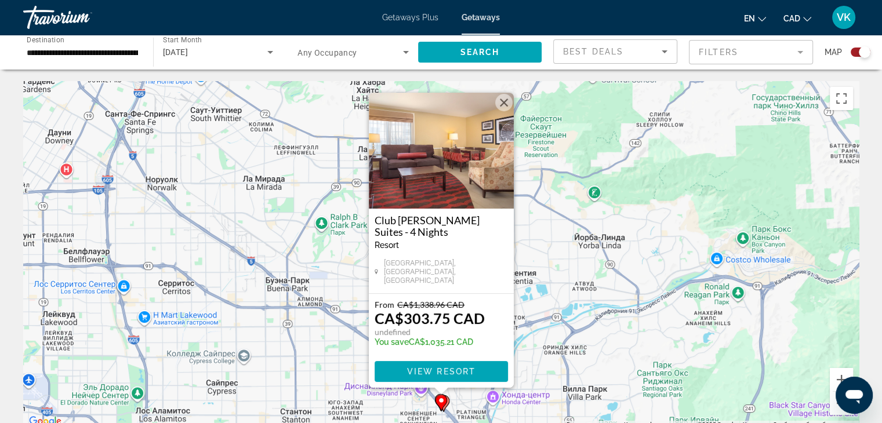
click at [504, 107] on button "Закрыть" at bounding box center [503, 102] width 17 height 17
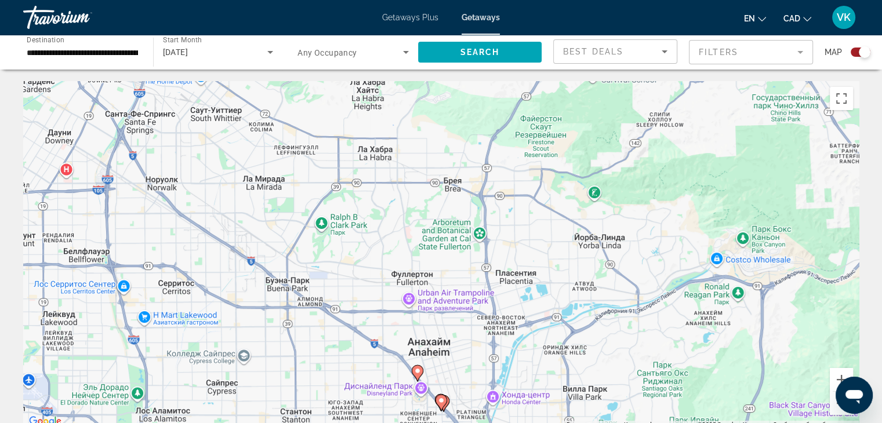
click at [419, 371] on image "Main content" at bounding box center [417, 371] width 7 height 7
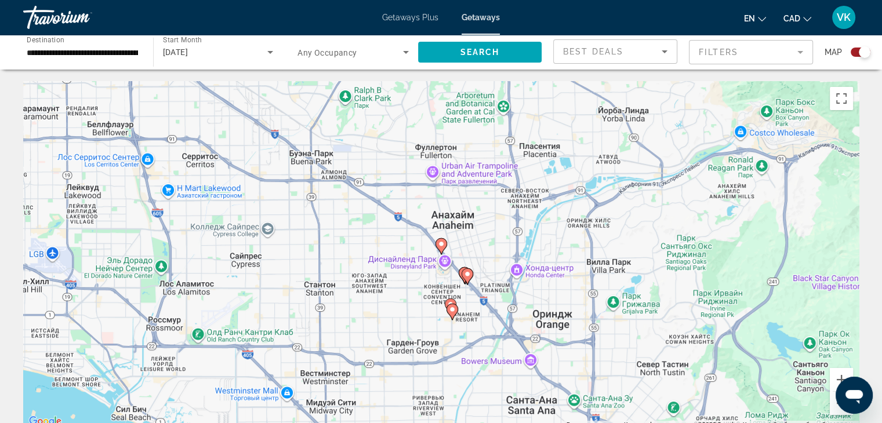
click at [454, 310] on image "Main content" at bounding box center [452, 309] width 7 height 7
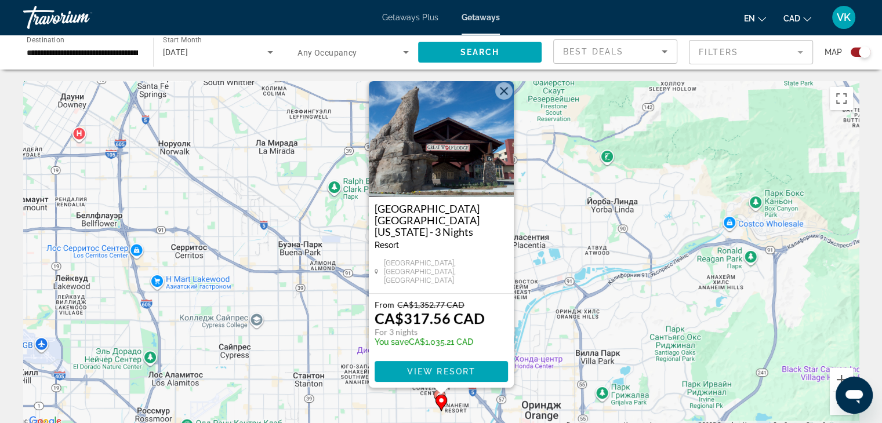
click at [505, 100] on button "Закрыть" at bounding box center [503, 90] width 17 height 17
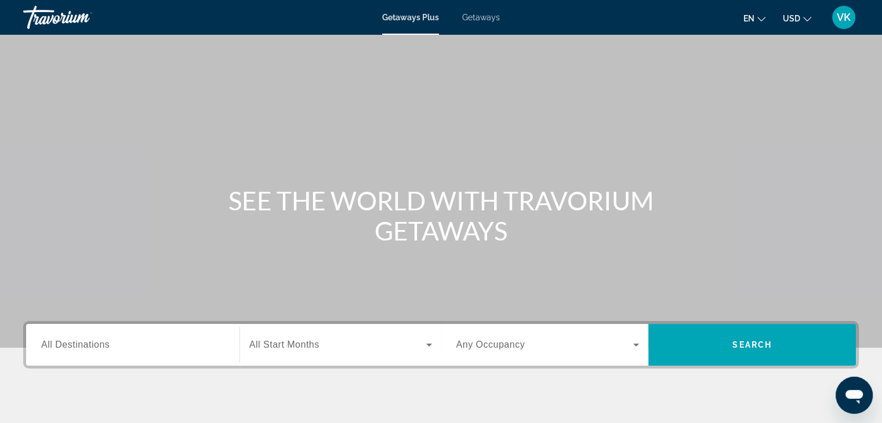
click at [48, 342] on span "All Destinations" at bounding box center [75, 345] width 68 height 10
click at [48, 342] on input "Destination All Destinations" at bounding box center [132, 346] width 183 height 14
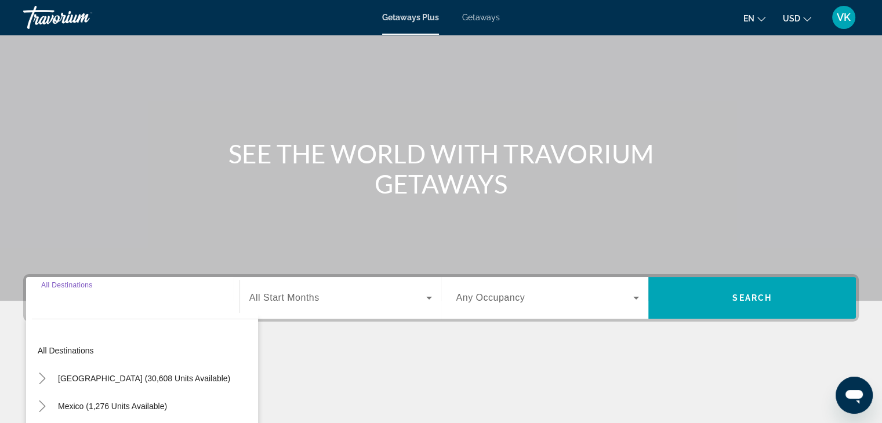
scroll to position [204, 0]
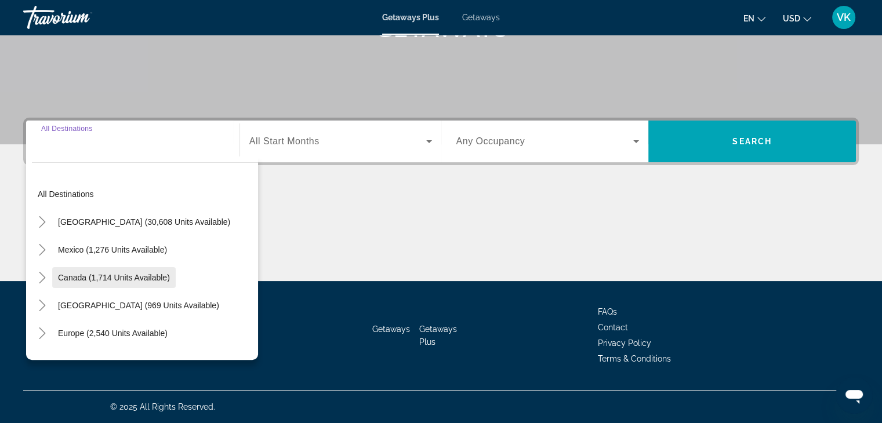
click at [74, 273] on span "Canada (1,714 units available)" at bounding box center [114, 277] width 112 height 9
type input "**********"
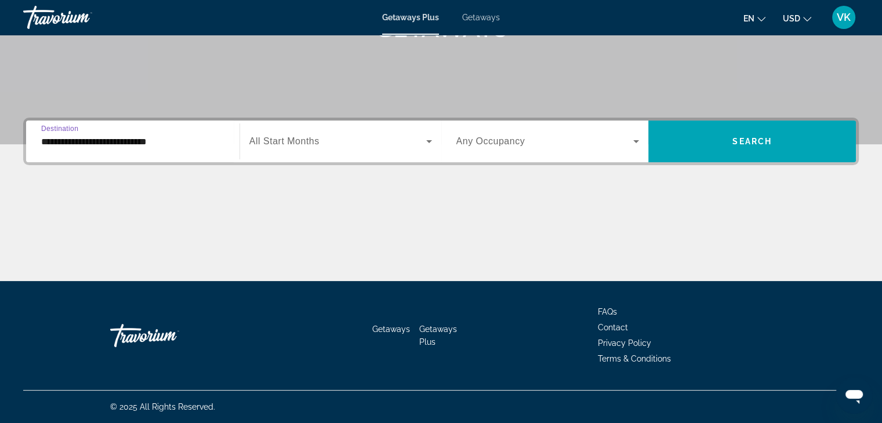
click at [296, 139] on span "All Start Months" at bounding box center [284, 141] width 70 height 10
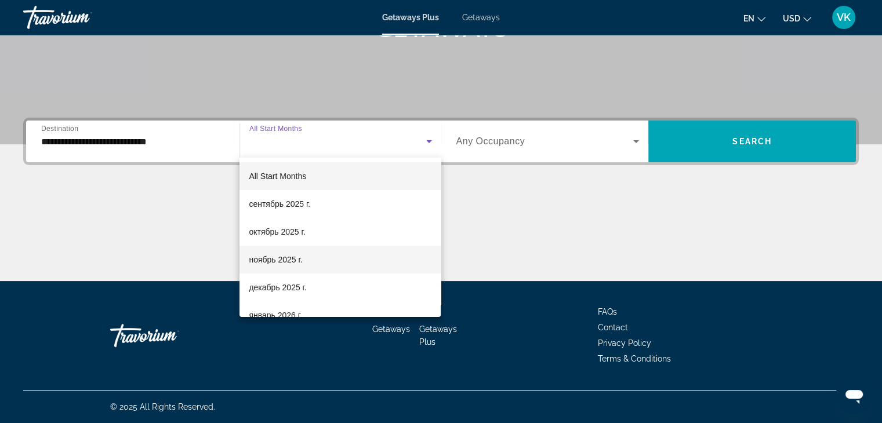
click at [277, 256] on span "ноябрь 2025 г." at bounding box center [275, 260] width 53 height 14
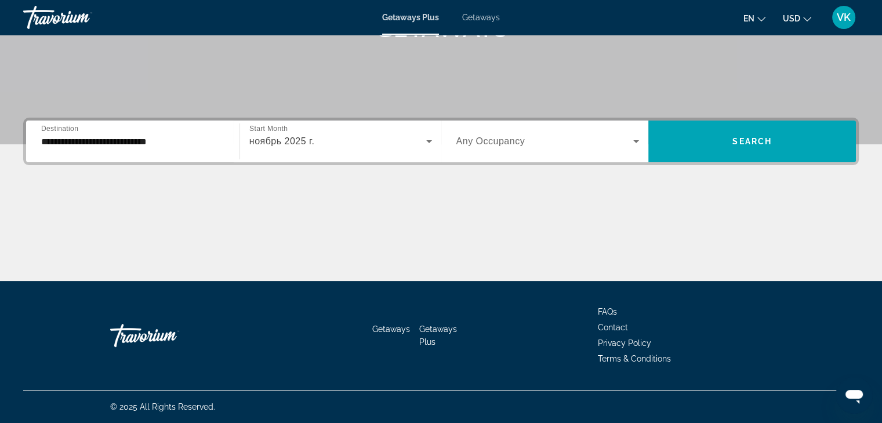
click at [792, 19] on span "USD" at bounding box center [791, 18] width 17 height 9
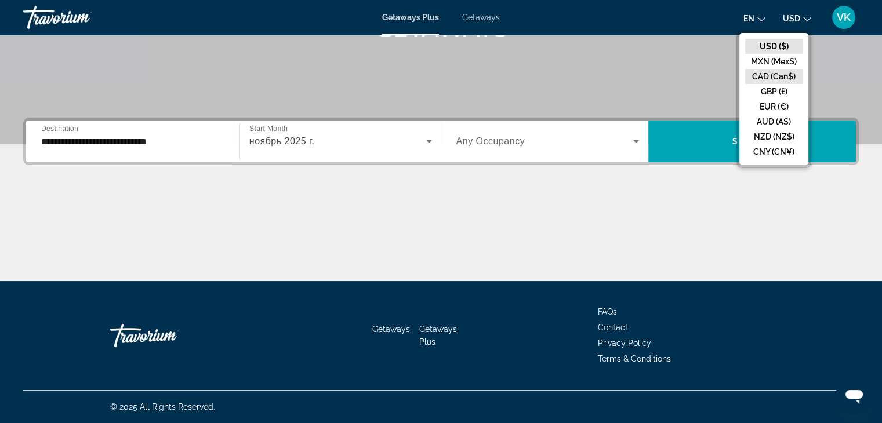
click at [784, 73] on button "CAD (Can$)" at bounding box center [773, 76] width 57 height 15
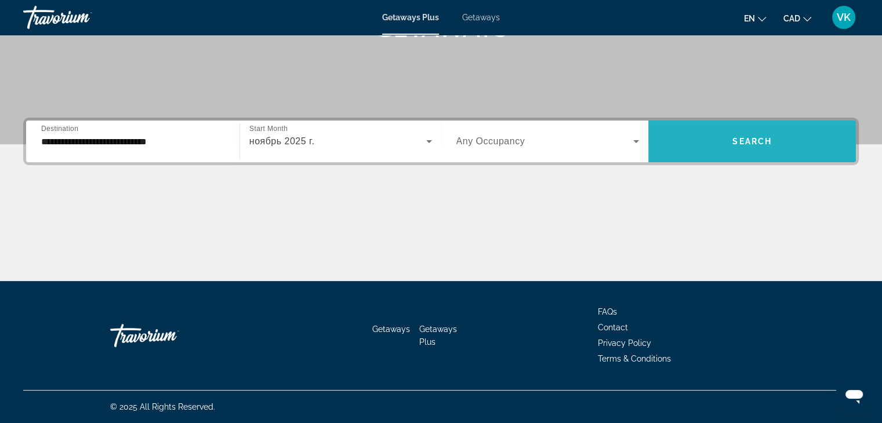
click at [749, 133] on span "Search widget" at bounding box center [753, 142] width 208 height 28
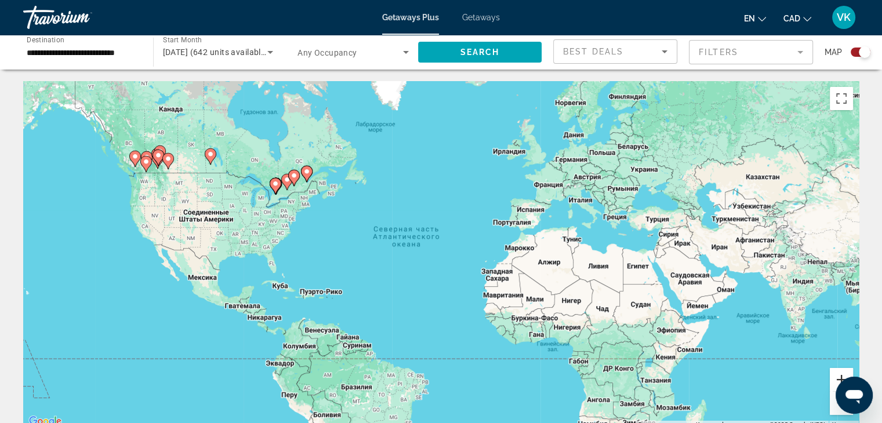
click at [833, 377] on button "Увеличить" at bounding box center [841, 379] width 23 height 23
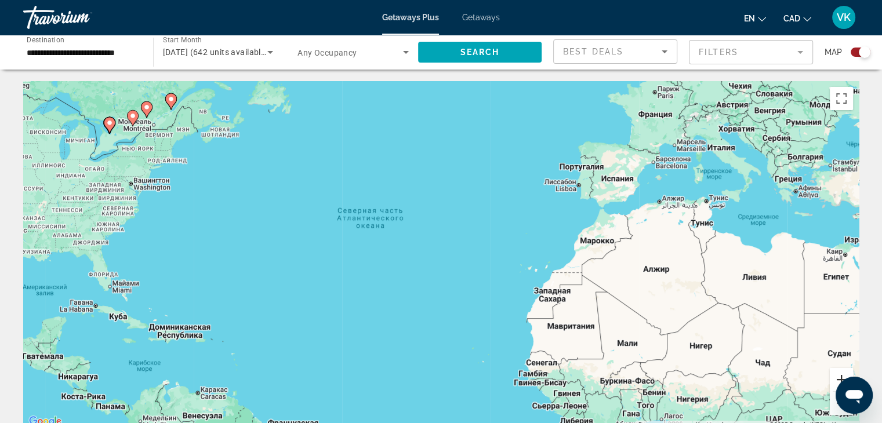
click at [833, 376] on button "Увеличить" at bounding box center [841, 379] width 23 height 23
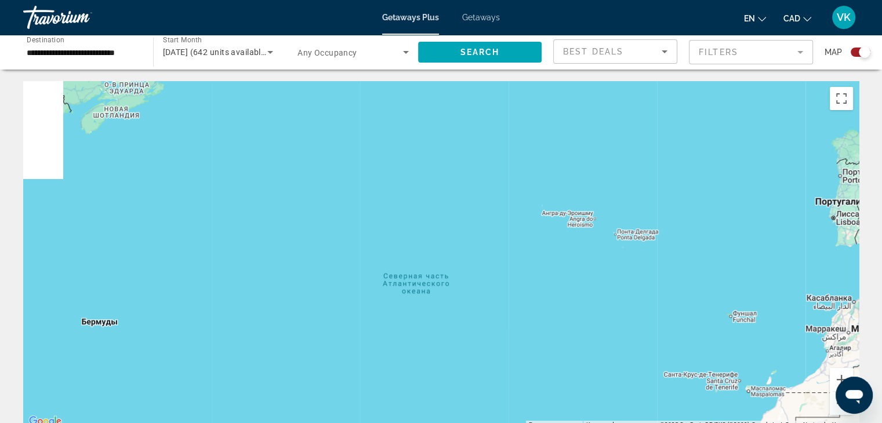
drag, startPoint x: 314, startPoint y: 194, endPoint x: 575, endPoint y: 345, distance: 301.0
click at [580, 349] on div "Main content" at bounding box center [441, 255] width 836 height 348
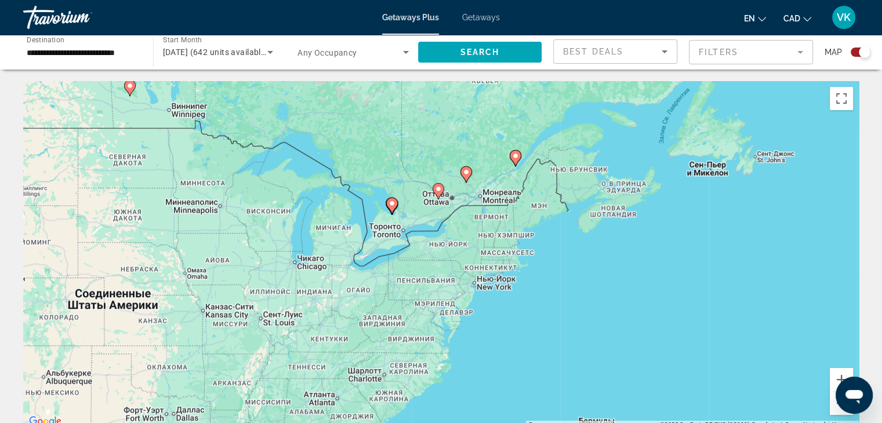
drag, startPoint x: 367, startPoint y: 260, endPoint x: 627, endPoint y: 270, distance: 259.5
click at [627, 270] on div "Чтобы активировать перетаскивание с помощью клавиатуры, нажмите Alt + Ввод. Пос…" at bounding box center [441, 255] width 836 height 348
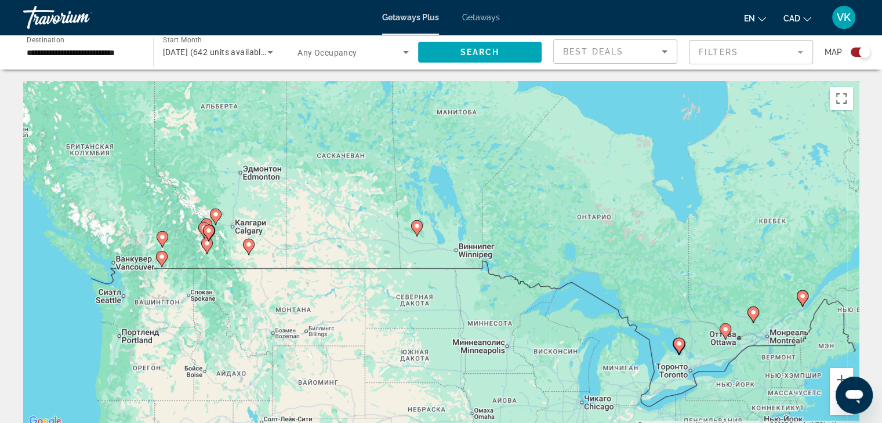
drag, startPoint x: 254, startPoint y: 131, endPoint x: 541, endPoint y: 273, distance: 320.4
click at [541, 273] on div "Чтобы активировать перетаскивание с помощью клавиатуры, нажмите Alt + Ввод. Пос…" at bounding box center [441, 255] width 836 height 348
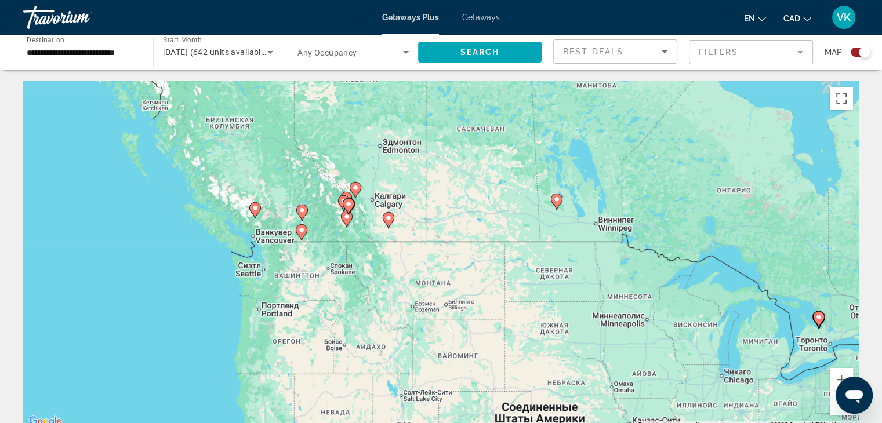
drag, startPoint x: 317, startPoint y: 231, endPoint x: 457, endPoint y: 205, distance: 142.3
click at [457, 205] on div "Чтобы активировать перетаскивание с помощью клавиатуры, нажмите Alt + Ввод. Пос…" at bounding box center [441, 255] width 836 height 348
click at [255, 208] on image "Main content" at bounding box center [255, 208] width 7 height 7
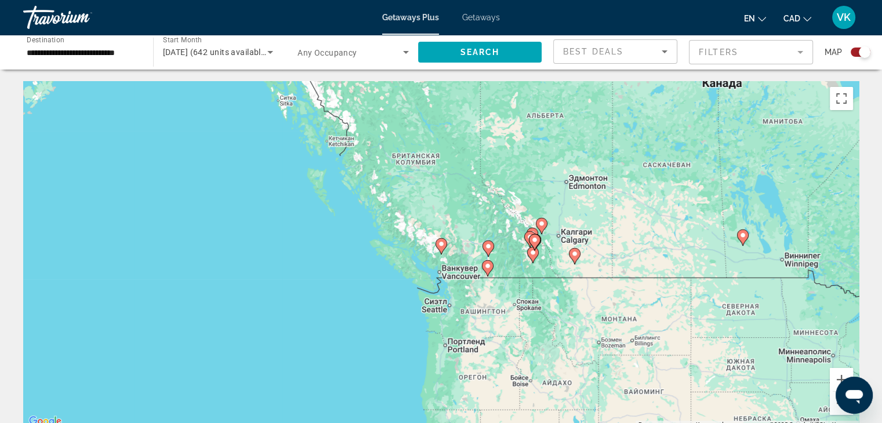
click at [441, 244] on image "Main content" at bounding box center [441, 244] width 7 height 7
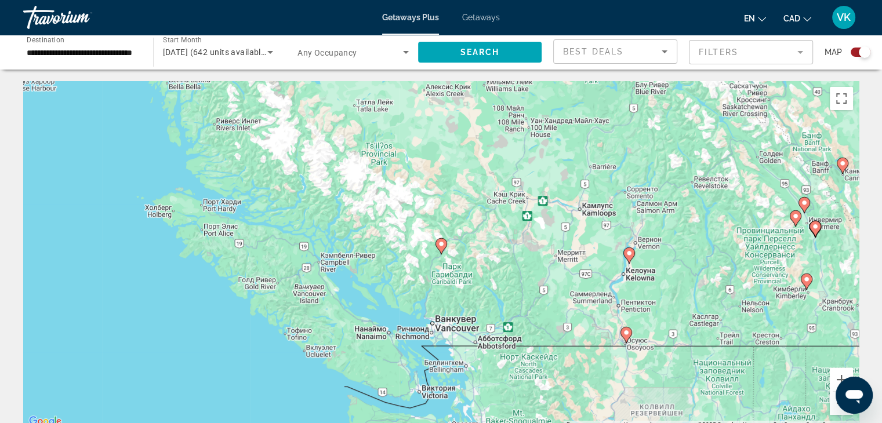
click at [441, 247] on image "Main content" at bounding box center [441, 244] width 7 height 7
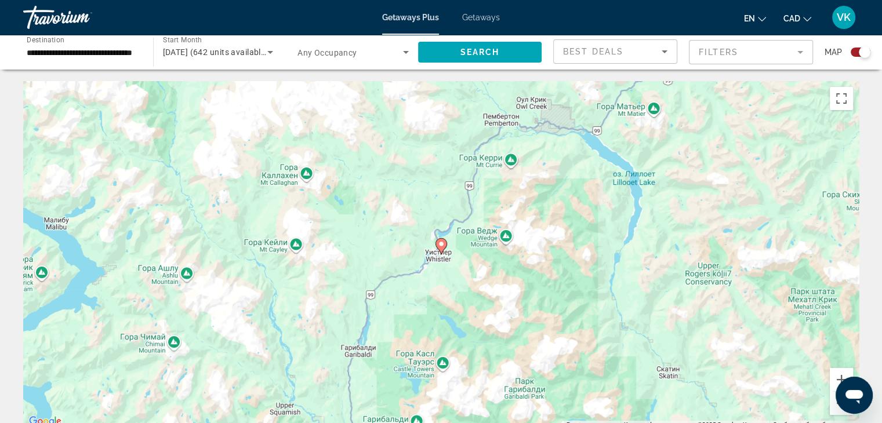
click at [441, 246] on image "Main content" at bounding box center [441, 244] width 7 height 7
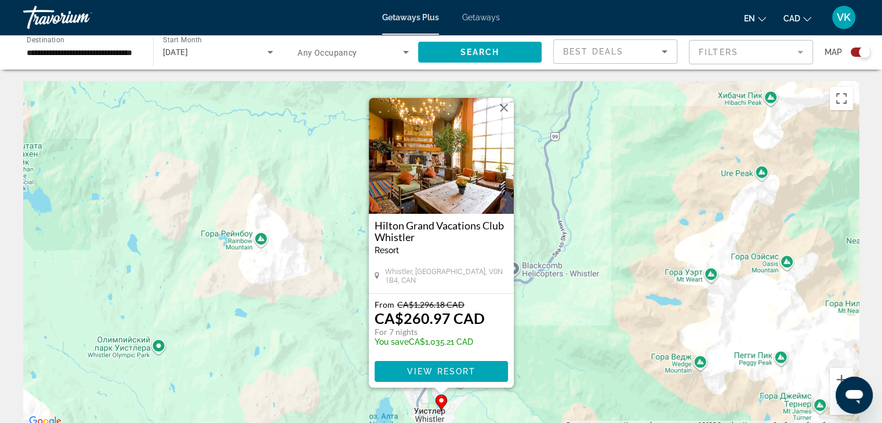
click at [505, 106] on button "Закрыть" at bounding box center [503, 107] width 17 height 17
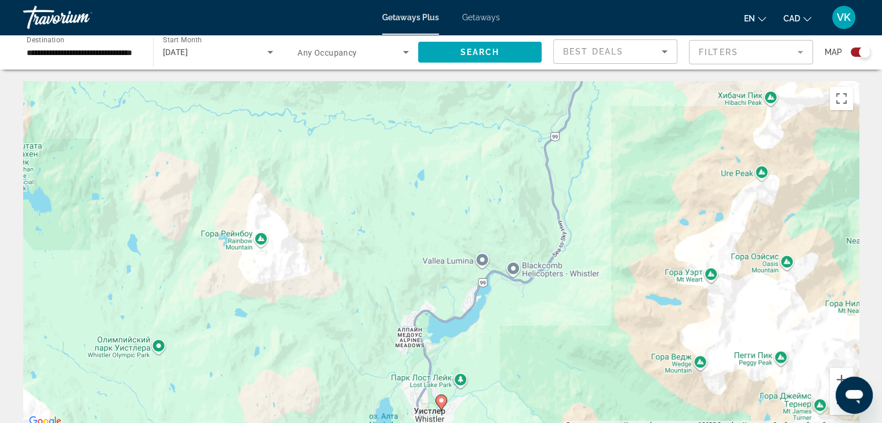
click at [833, 404] on button "Уменьшить" at bounding box center [841, 403] width 23 height 23
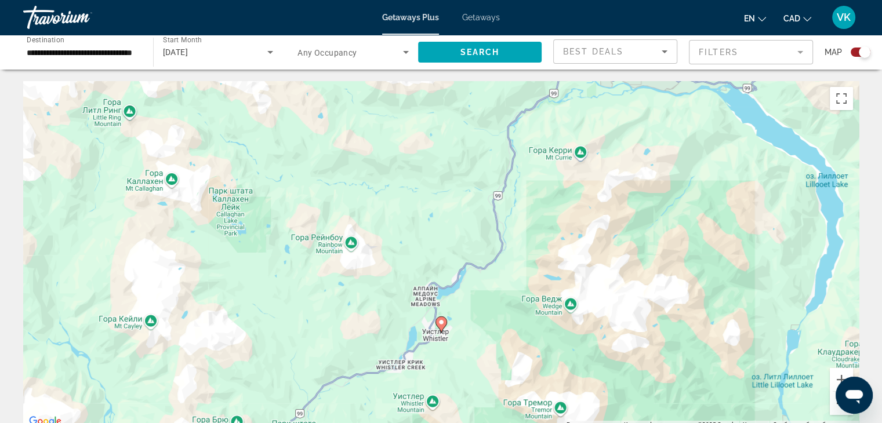
click at [833, 404] on button "Уменьшить" at bounding box center [841, 403] width 23 height 23
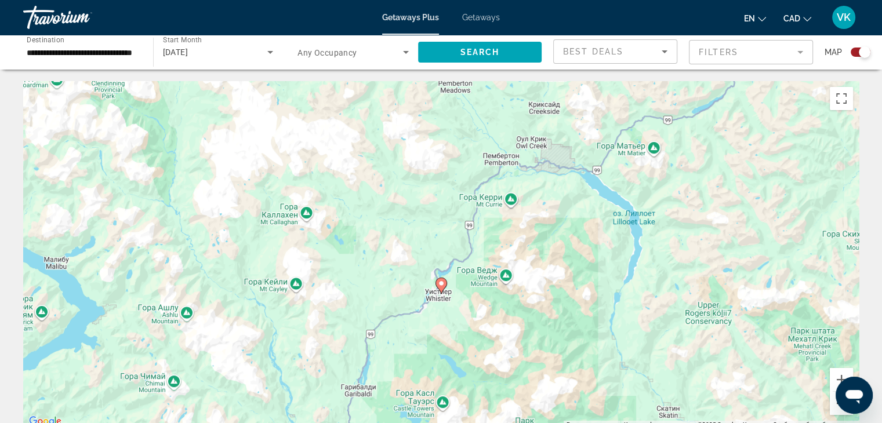
click at [833, 404] on button "Уменьшить" at bounding box center [841, 403] width 23 height 23
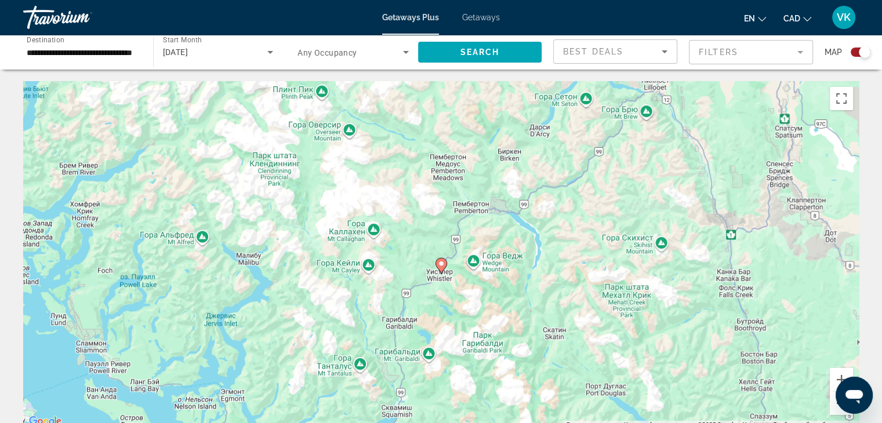
click at [833, 404] on button "Уменьшить" at bounding box center [841, 403] width 23 height 23
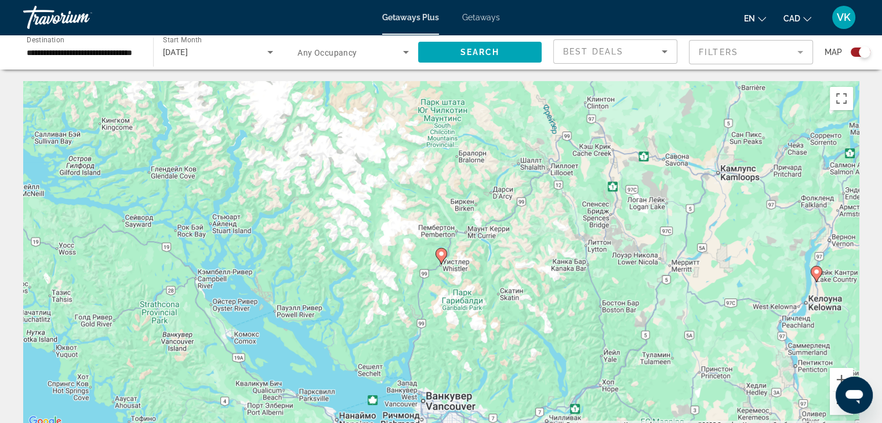
click at [832, 403] on button "Уменьшить" at bounding box center [841, 403] width 23 height 23
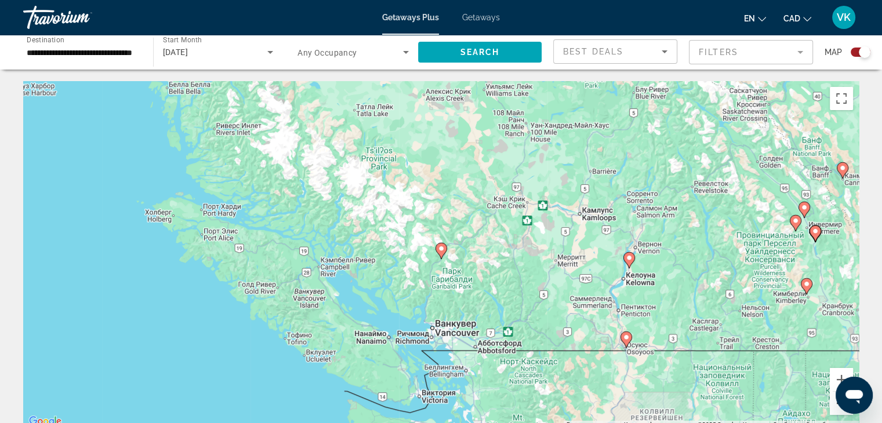
click at [832, 403] on button "Уменьшить" at bounding box center [841, 403] width 23 height 23
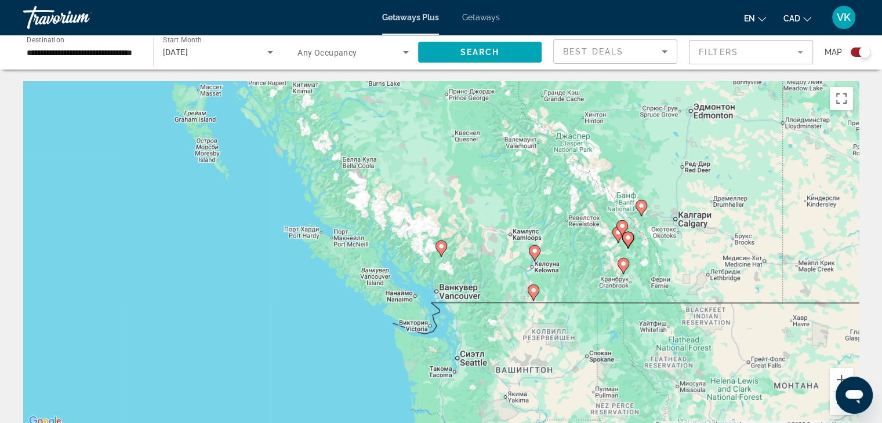
click at [832, 403] on button "Уменьшить" at bounding box center [841, 403] width 23 height 23
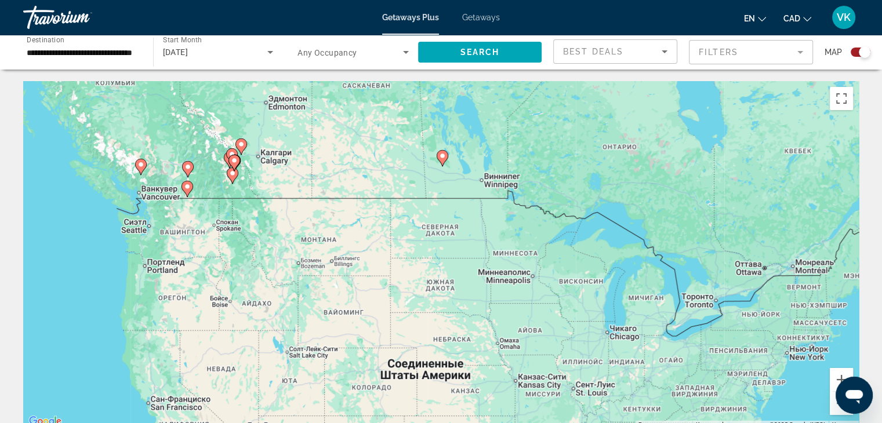
drag, startPoint x: 738, startPoint y: 318, endPoint x: 436, endPoint y: 238, distance: 312.7
click at [436, 238] on div "Чтобы активировать перетаскивание с помощью клавиатуры, нажмите Alt + Ввод. Пос…" at bounding box center [441, 255] width 836 height 348
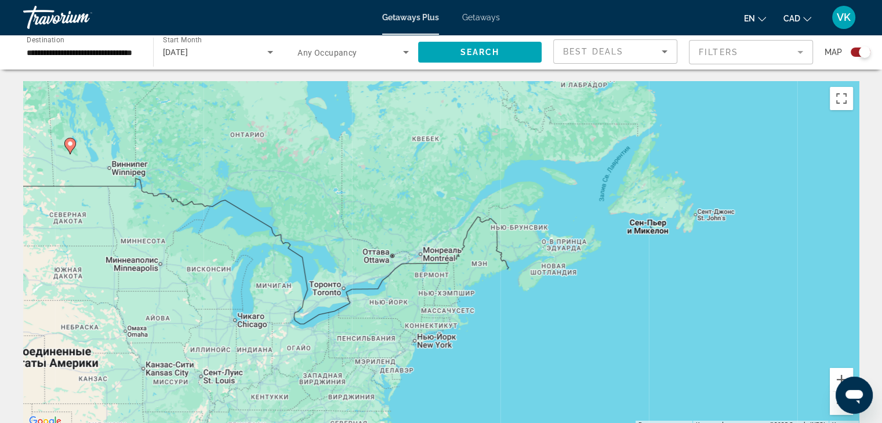
drag, startPoint x: 689, startPoint y: 309, endPoint x: 317, endPoint y: 286, distance: 372.0
click at [317, 294] on div "Чтобы активировать перетаскивание с помощью клавиатуры, нажмите Alt + Ввод. Пос…" at bounding box center [441, 255] width 836 height 348
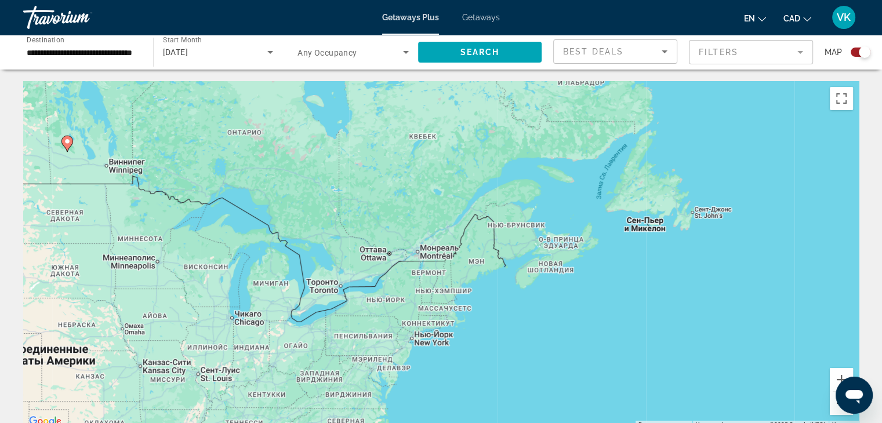
click at [834, 411] on button "Уменьшить" at bounding box center [841, 403] width 23 height 23
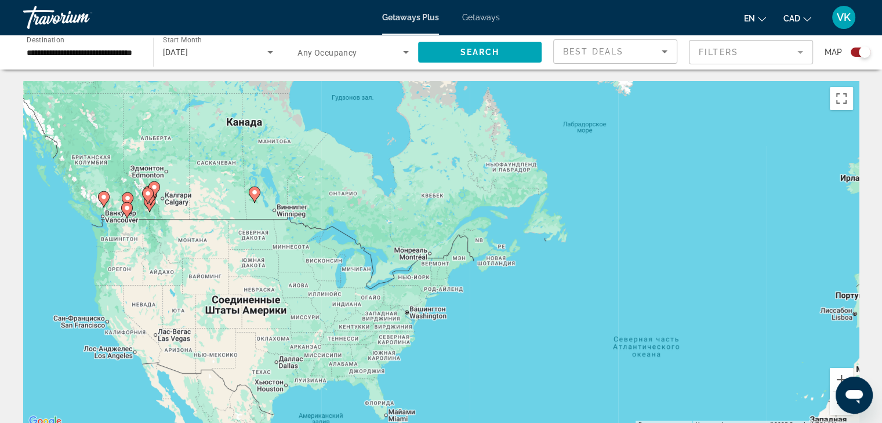
click at [834, 411] on button "Уменьшить" at bounding box center [841, 403] width 23 height 23
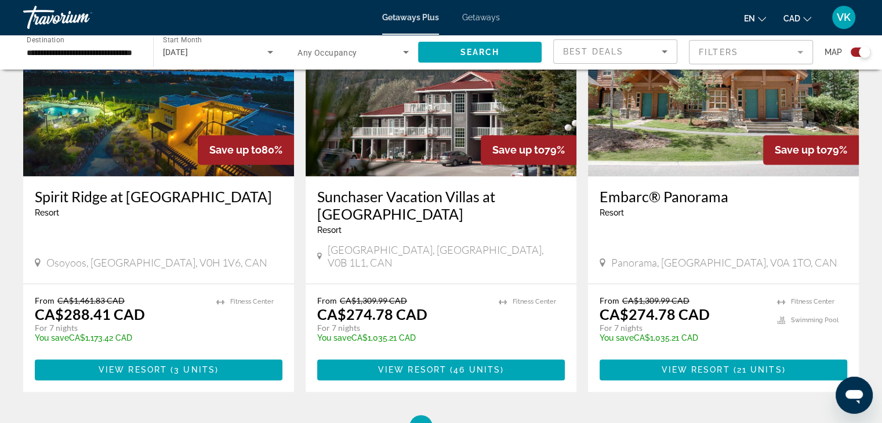
scroll to position [1830, 0]
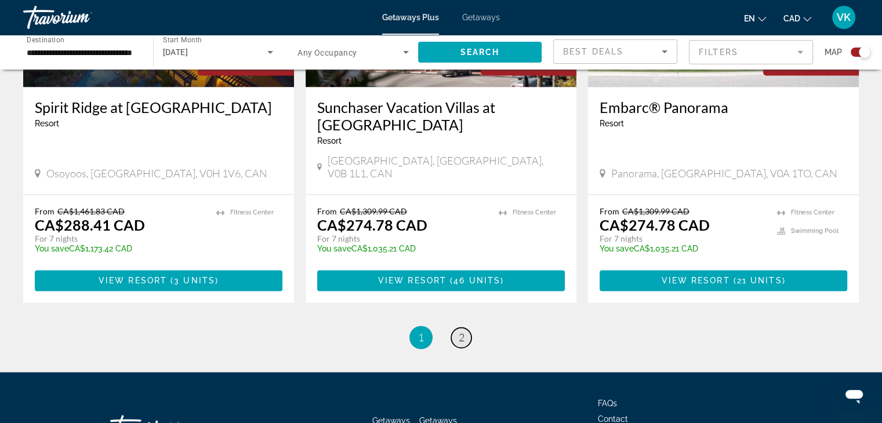
click at [457, 328] on link "page 2" at bounding box center [461, 338] width 20 height 20
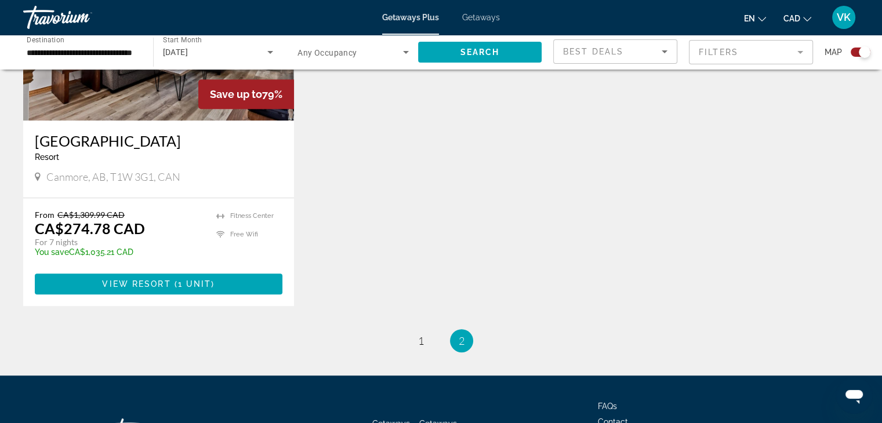
scroll to position [464, 0]
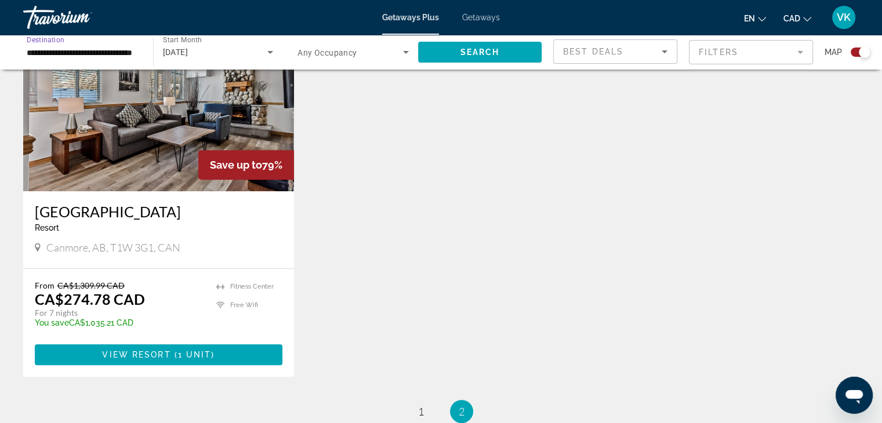
click at [60, 52] on input "**********" at bounding box center [82, 53] width 111 height 14
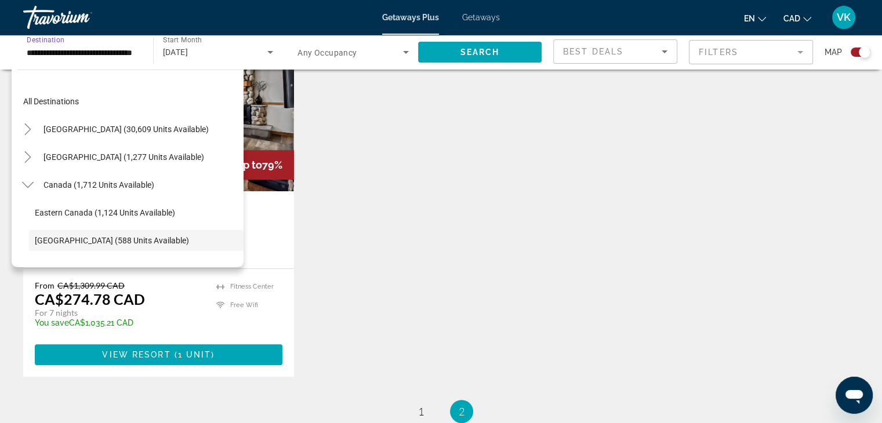
scroll to position [69, 0]
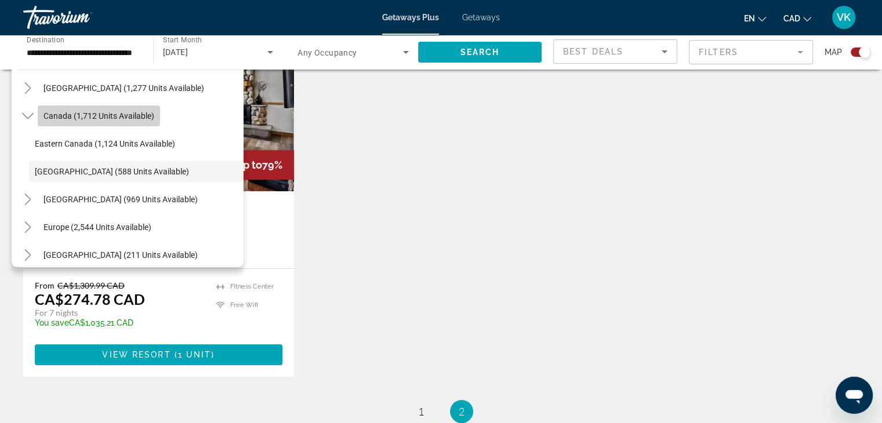
click at [58, 112] on span "Canada (1,712 units available)" at bounding box center [99, 115] width 111 height 9
type input "**********"
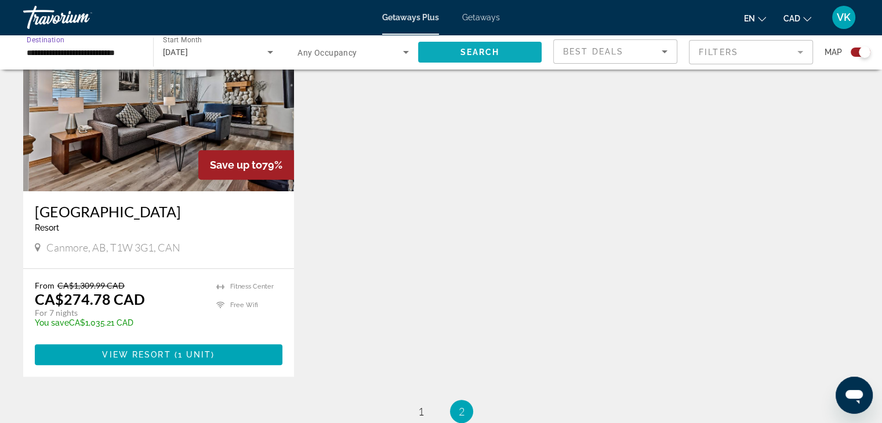
click at [503, 47] on span "Search widget" at bounding box center [480, 52] width 124 height 28
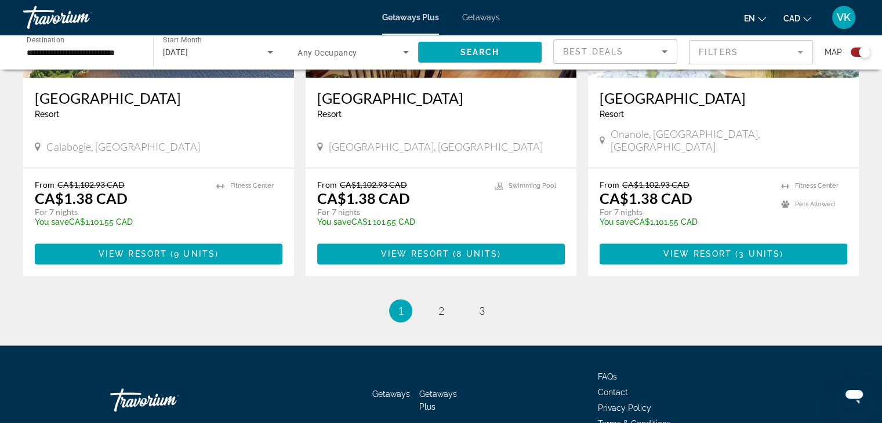
scroll to position [1830, 0]
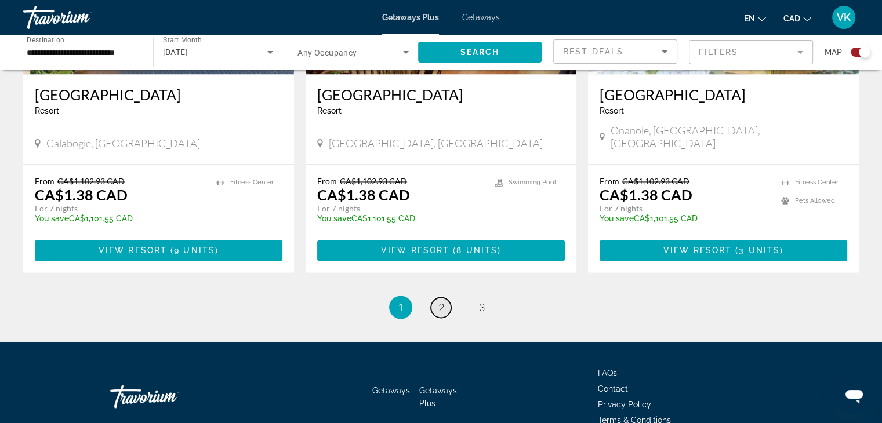
click at [446, 298] on link "page 2" at bounding box center [441, 308] width 20 height 20
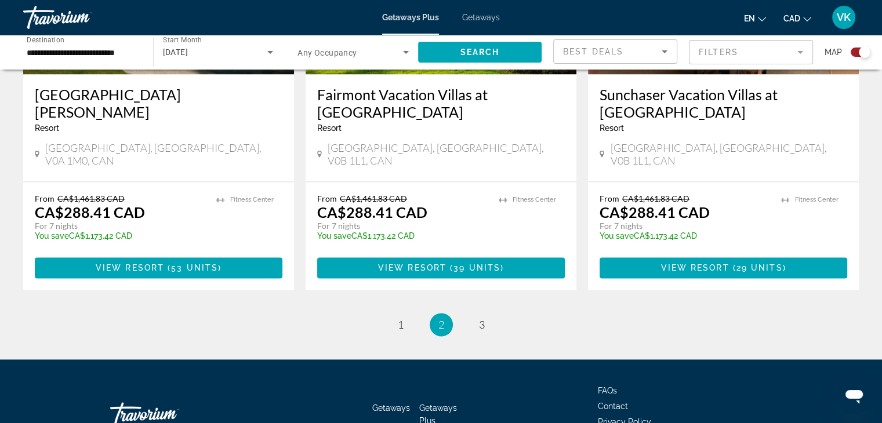
scroll to position [1864, 0]
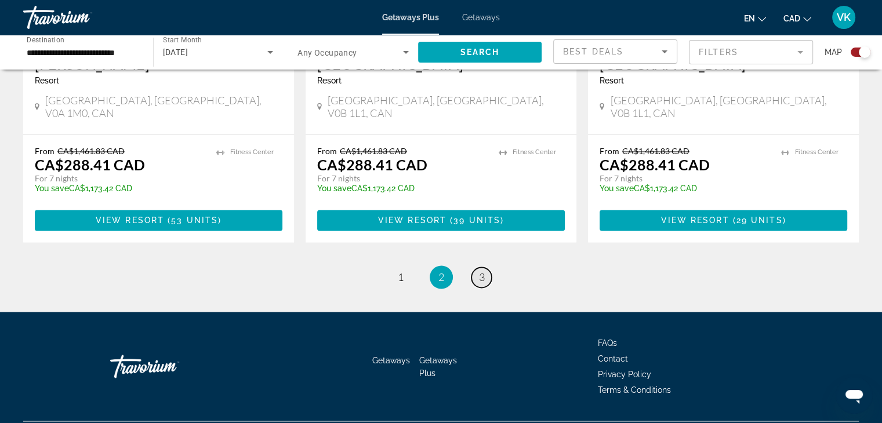
click at [479, 271] on span "3" at bounding box center [482, 277] width 6 height 13
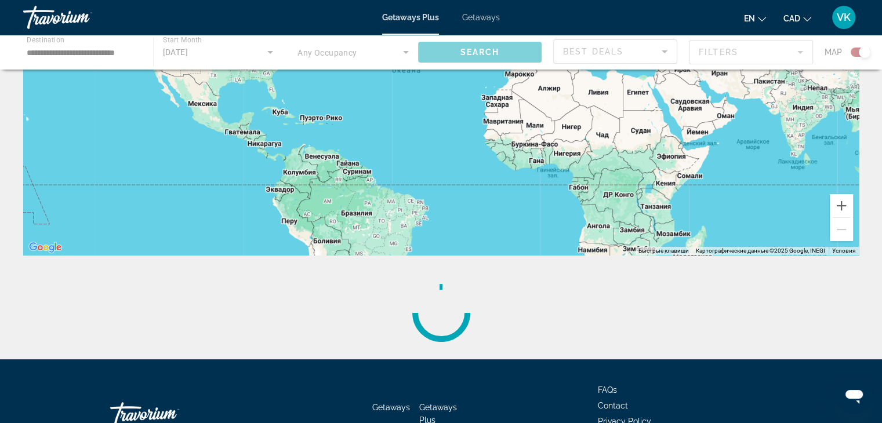
scroll to position [252, 0]
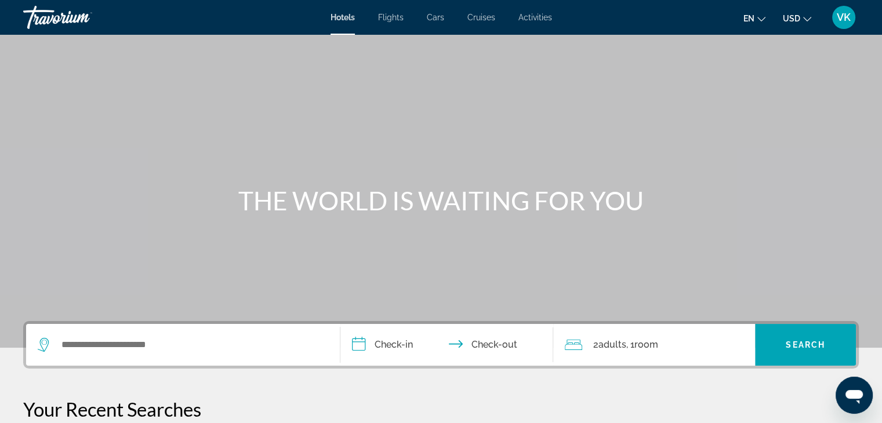
click at [138, 333] on div "Search widget" at bounding box center [183, 345] width 291 height 42
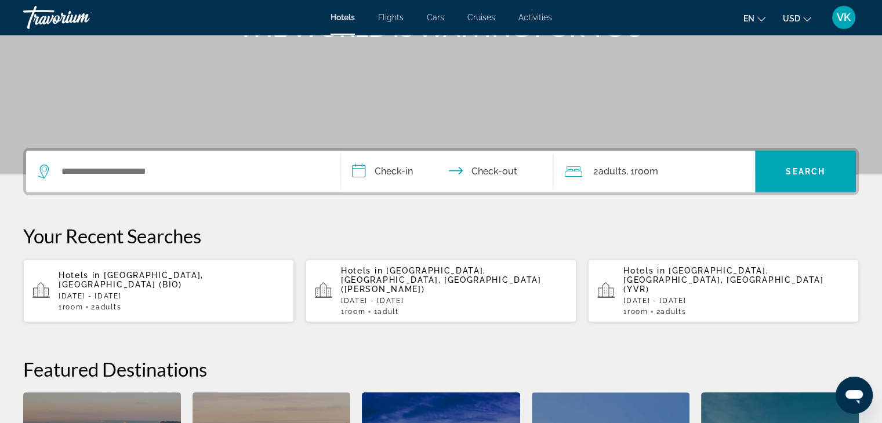
scroll to position [283, 0]
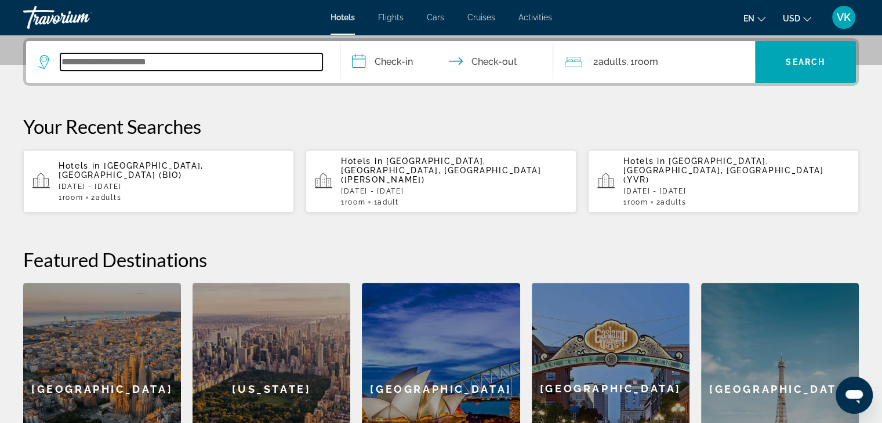
click at [85, 63] on input "Search widget" at bounding box center [191, 61] width 262 height 17
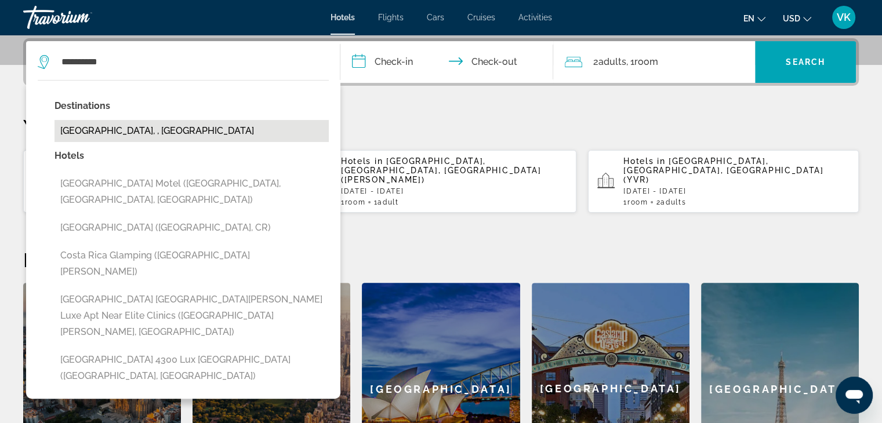
click at [104, 131] on button "[GEOGRAPHIC_DATA], , [GEOGRAPHIC_DATA]" at bounding box center [192, 131] width 274 height 22
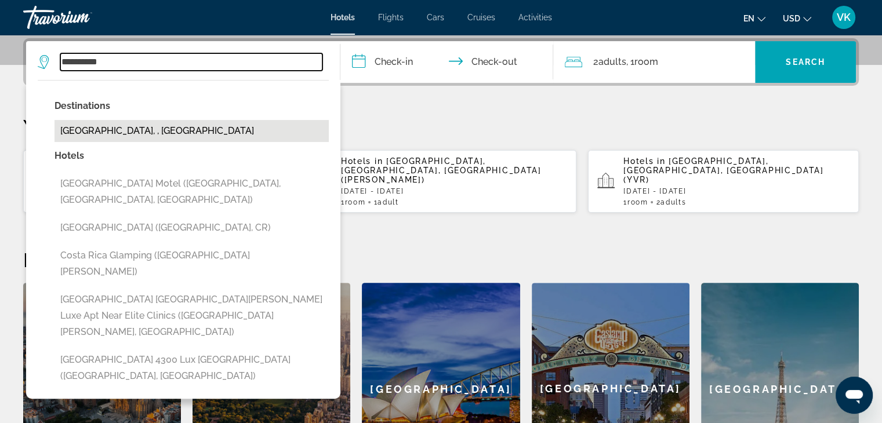
type input "**********"
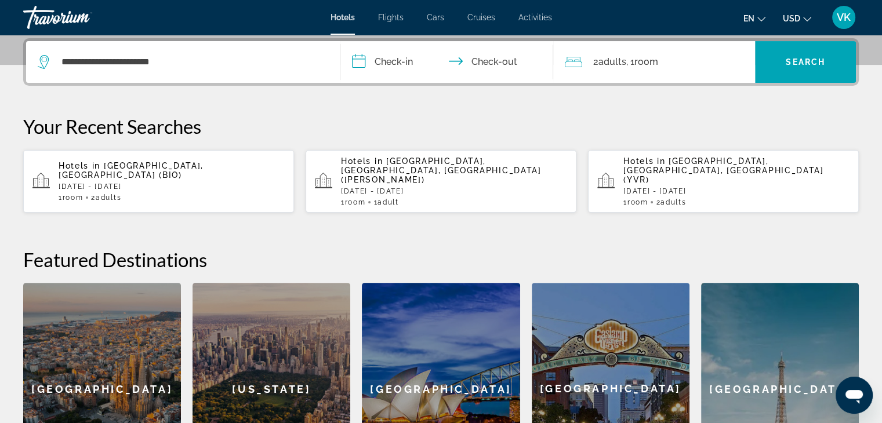
click at [399, 59] on input "**********" at bounding box center [450, 63] width 218 height 45
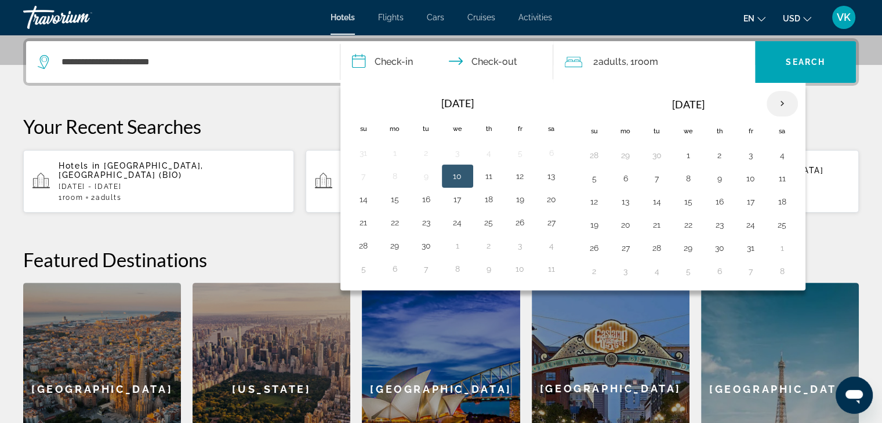
click at [777, 100] on th "Next month" at bounding box center [782, 104] width 31 height 26
click at [621, 222] on button "17" at bounding box center [626, 225] width 19 height 16
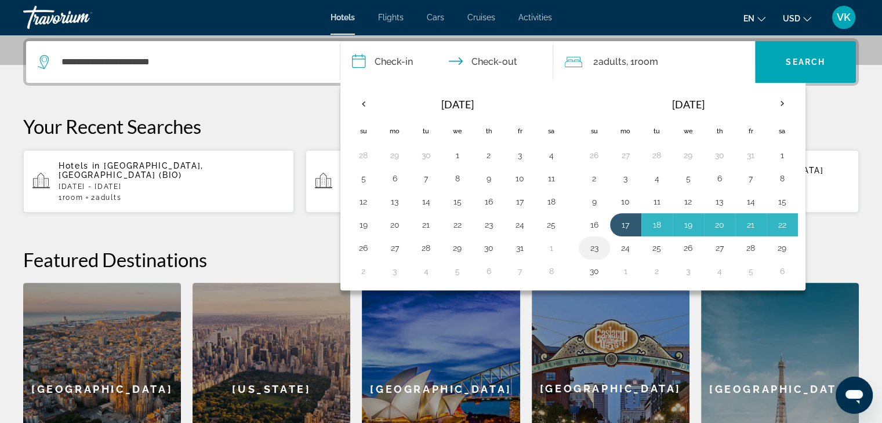
click at [595, 246] on button "23" at bounding box center [594, 248] width 19 height 16
type input "**********"
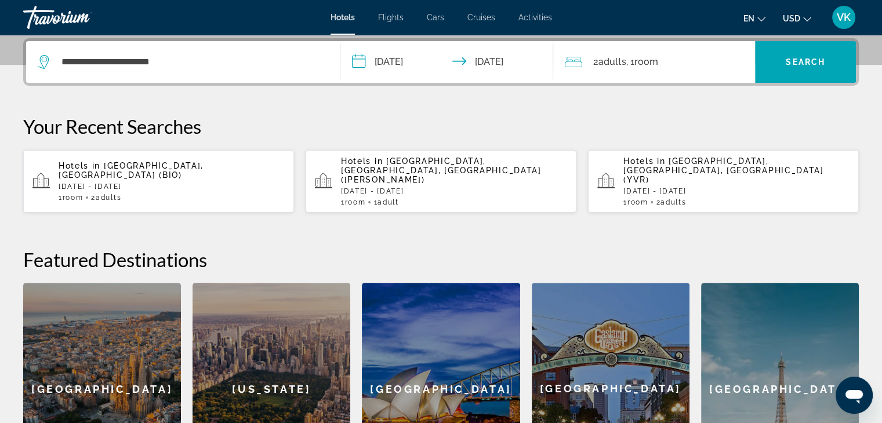
click at [787, 14] on span "USD" at bounding box center [791, 18] width 17 height 9
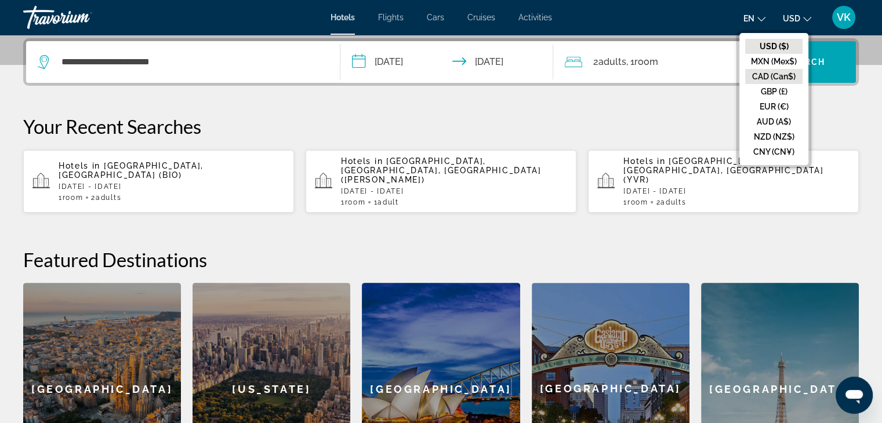
click at [766, 69] on button "CAD (Can$)" at bounding box center [773, 76] width 57 height 15
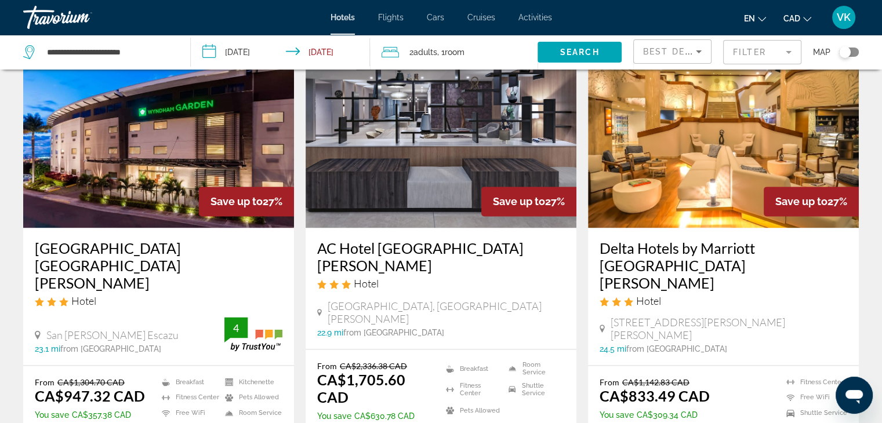
scroll to position [1566, 0]
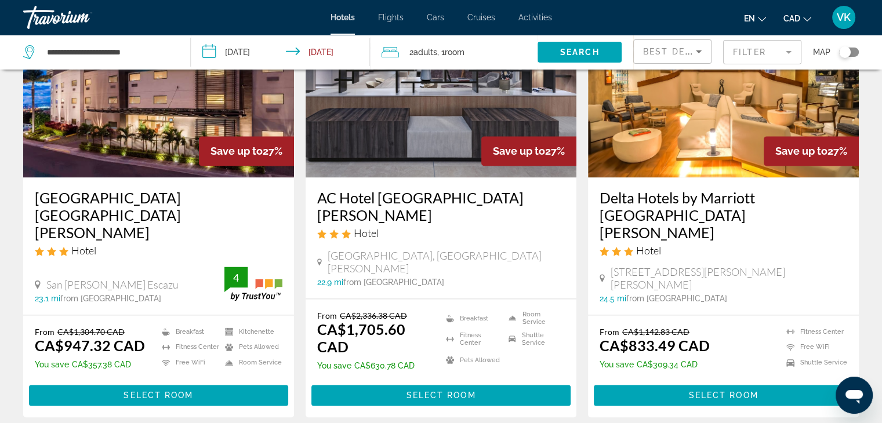
click at [661, 51] on span "Best Deals" at bounding box center [673, 51] width 60 height 9
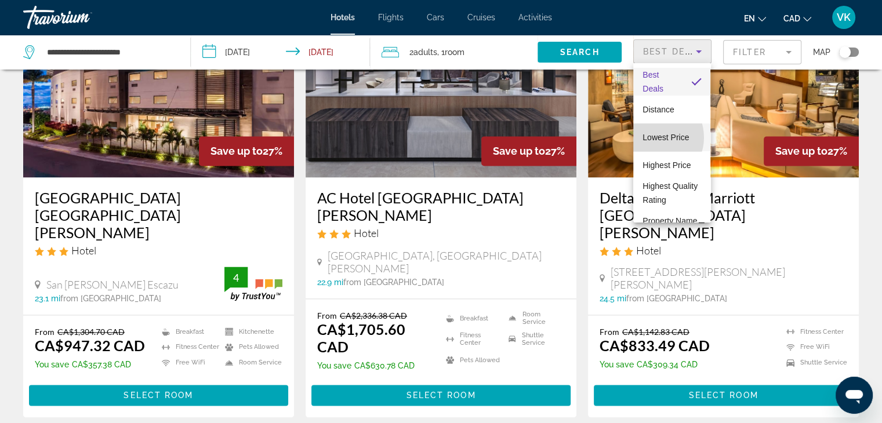
click at [654, 137] on span "Lowest Price" at bounding box center [666, 137] width 46 height 9
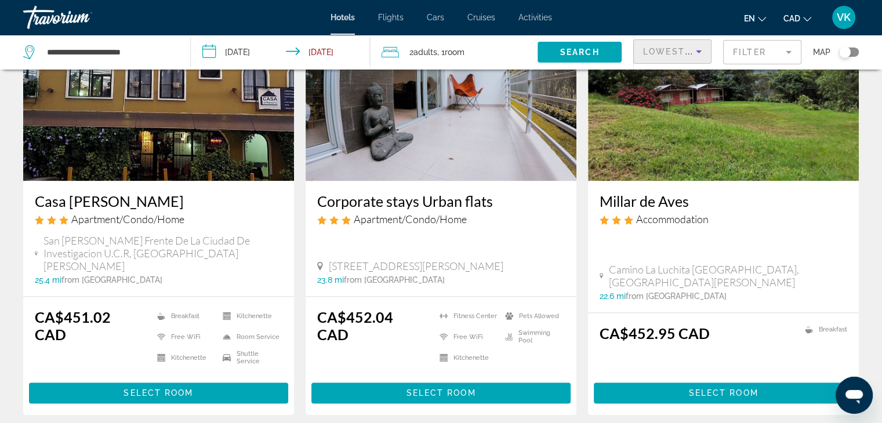
scroll to position [1530, 0]
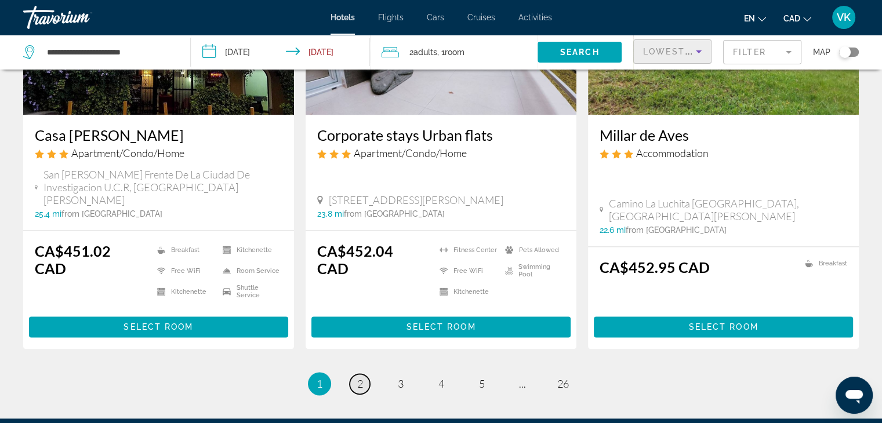
click at [355, 374] on link "page 2" at bounding box center [360, 384] width 20 height 20
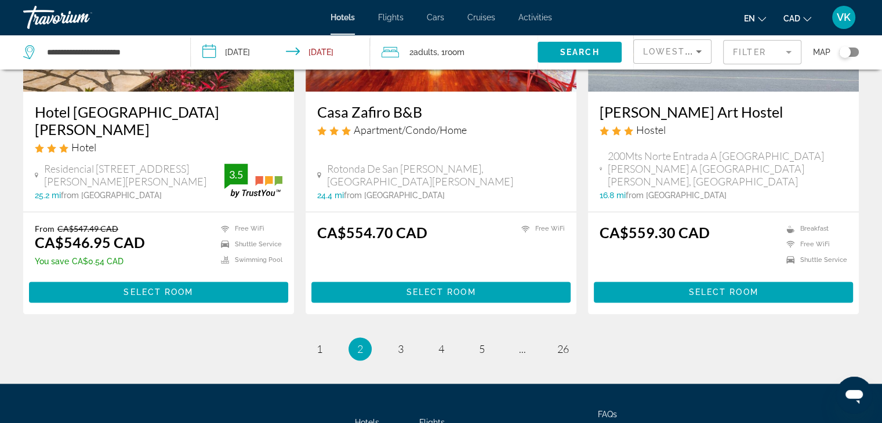
scroll to position [1534, 0]
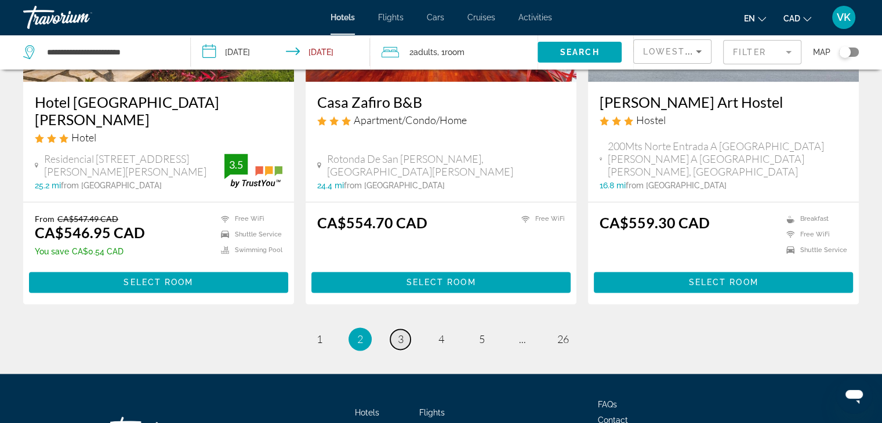
click at [405, 329] on link "page 3" at bounding box center [400, 339] width 20 height 20
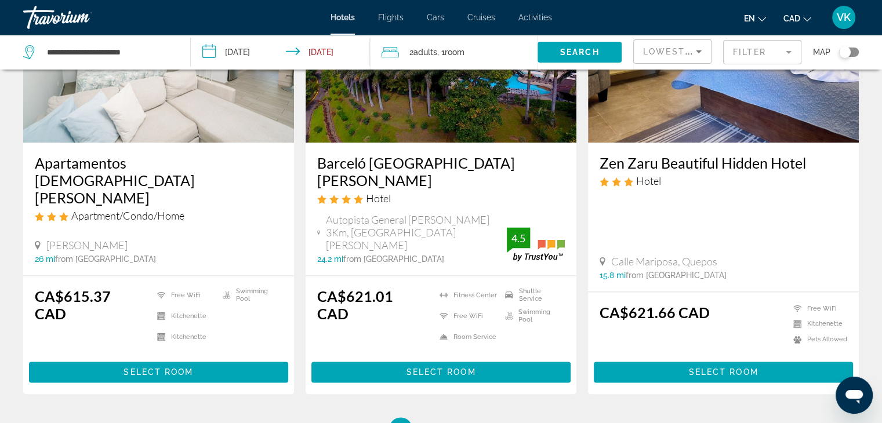
scroll to position [1610, 0]
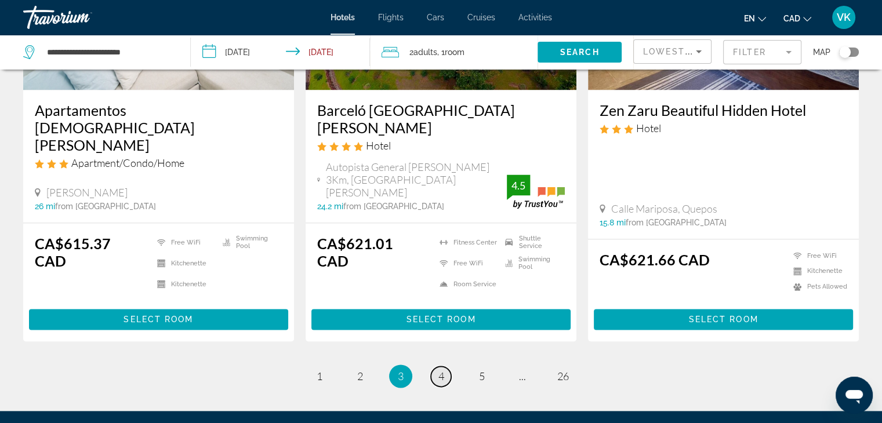
click at [439, 370] on span "4" at bounding box center [442, 376] width 6 height 13
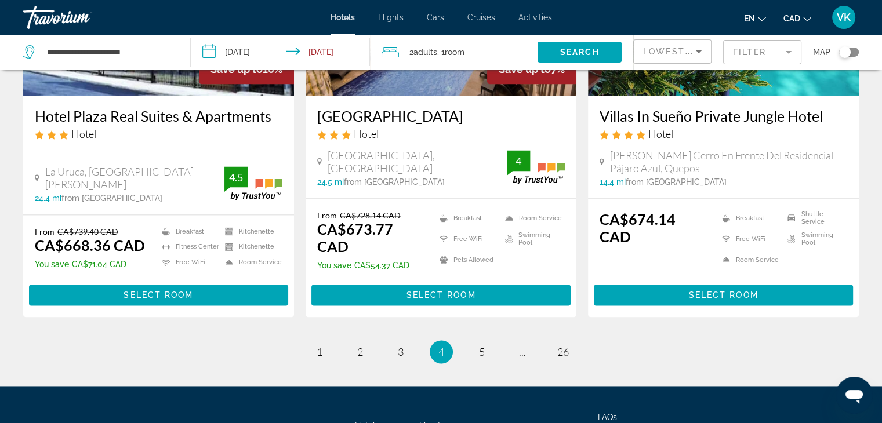
scroll to position [1566, 0]
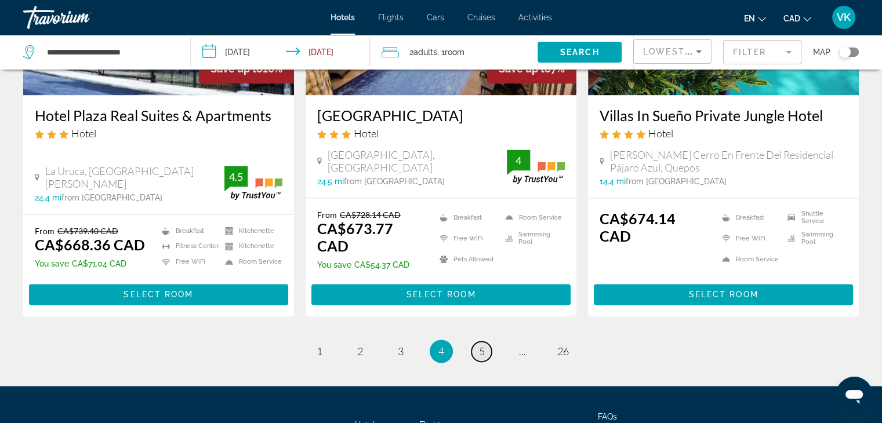
click at [481, 345] on span "5" at bounding box center [482, 351] width 6 height 13
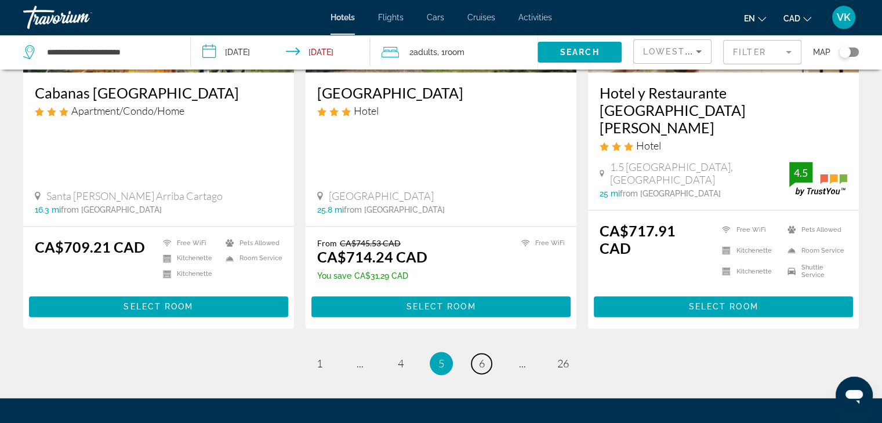
scroll to position [1585, 0]
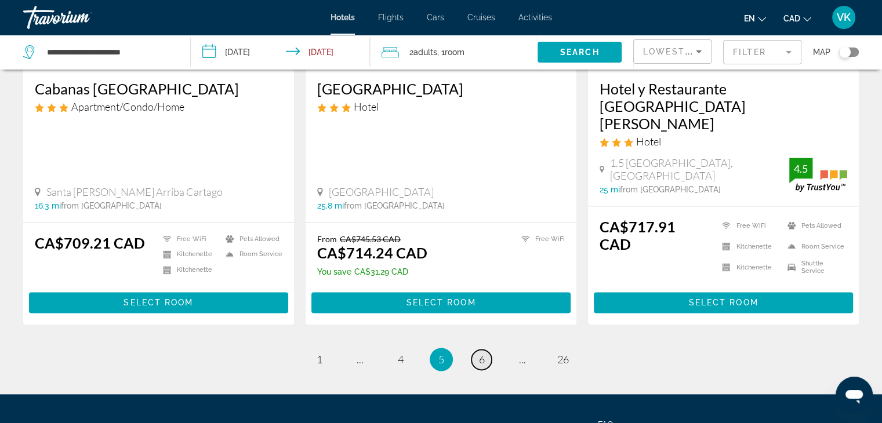
click at [486, 350] on link "page 6" at bounding box center [482, 360] width 20 height 20
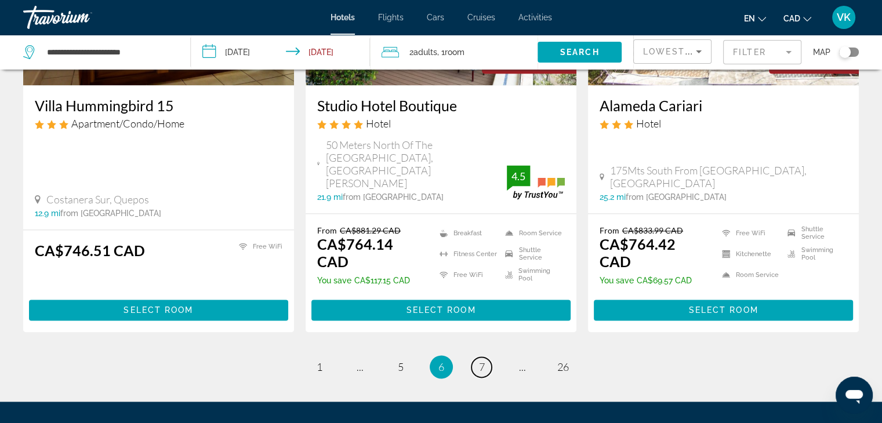
scroll to position [1581, 0]
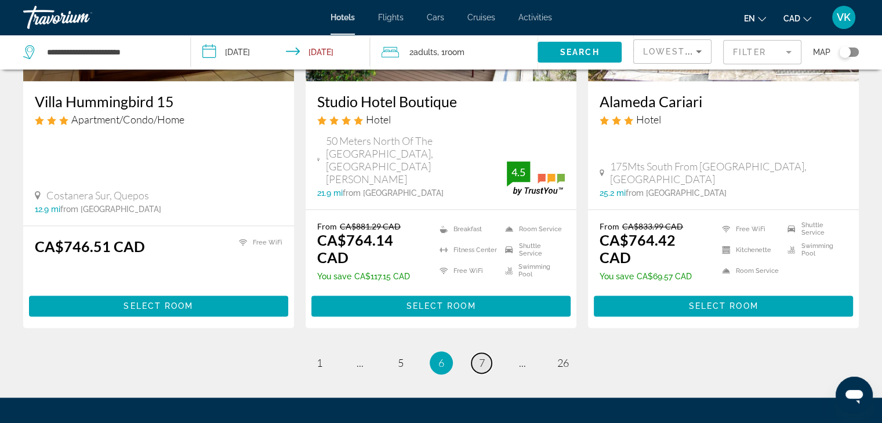
click at [483, 357] on span "7" at bounding box center [482, 363] width 6 height 13
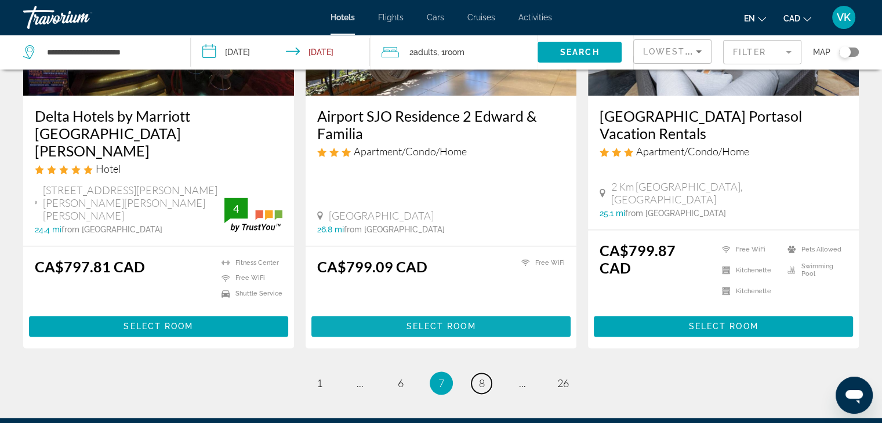
scroll to position [1586, 0]
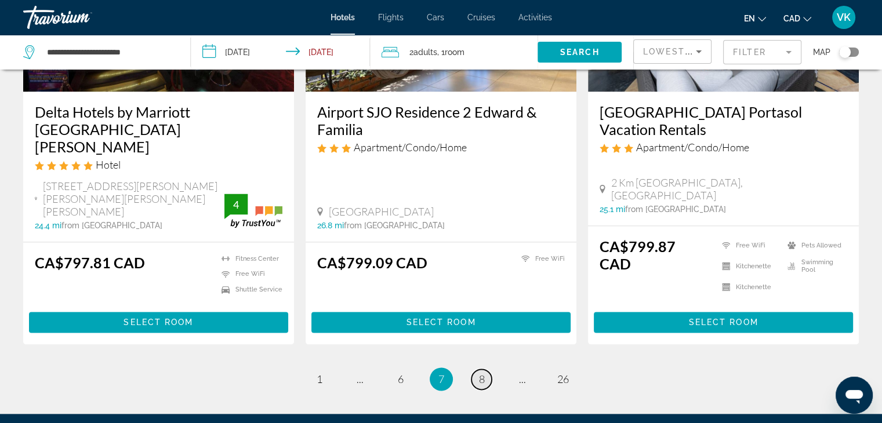
click at [483, 373] on span "8" at bounding box center [482, 379] width 6 height 13
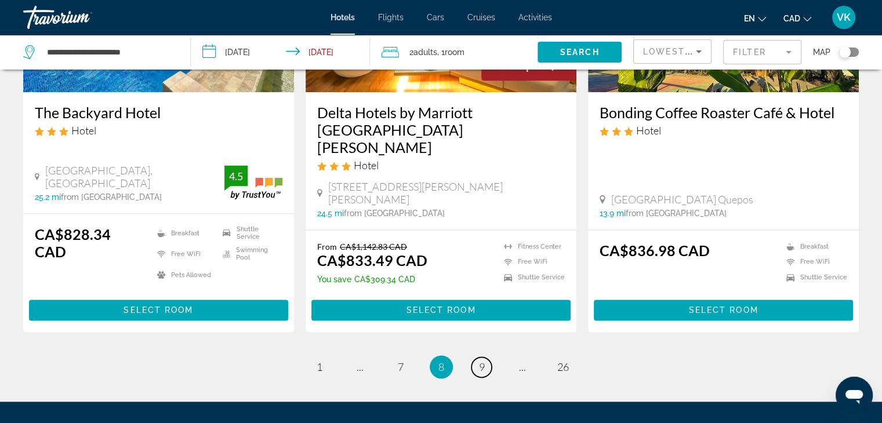
scroll to position [1583, 0]
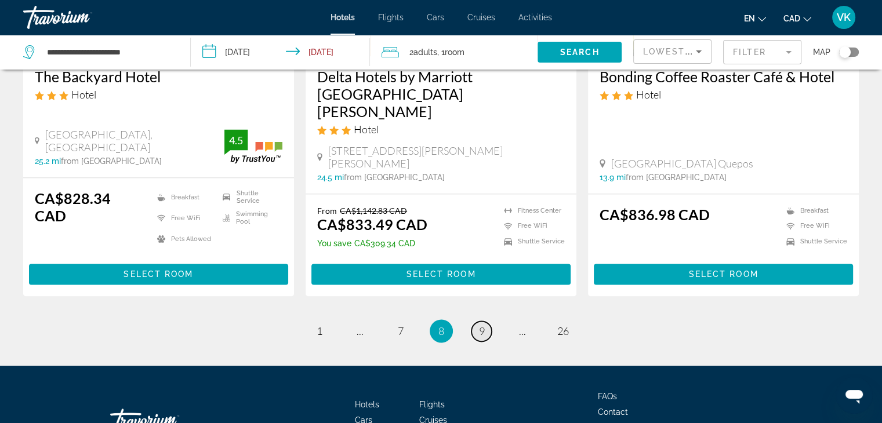
click at [483, 325] on span "9" at bounding box center [482, 331] width 6 height 13
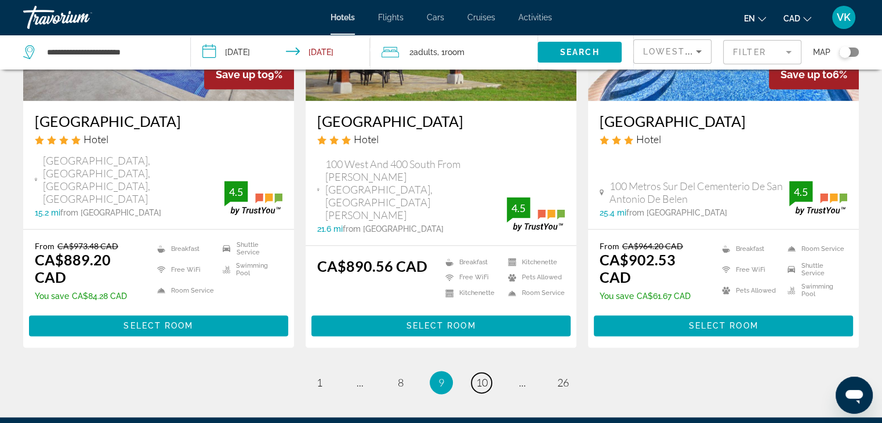
scroll to position [1566, 0]
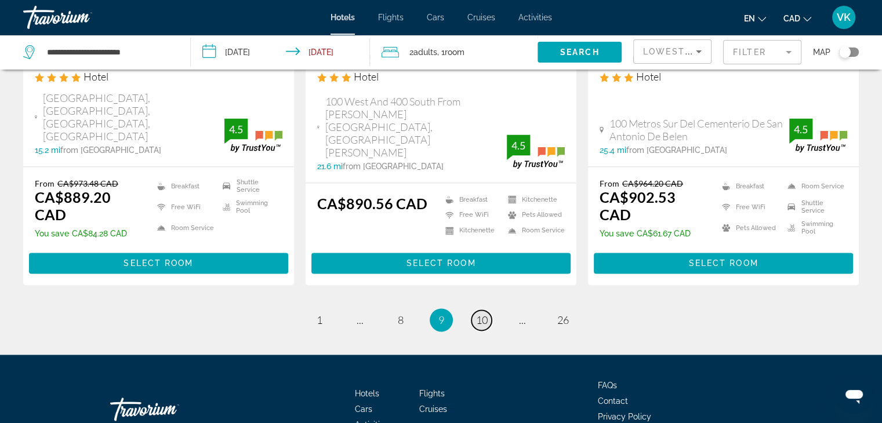
click at [484, 314] on span "10" at bounding box center [482, 320] width 12 height 13
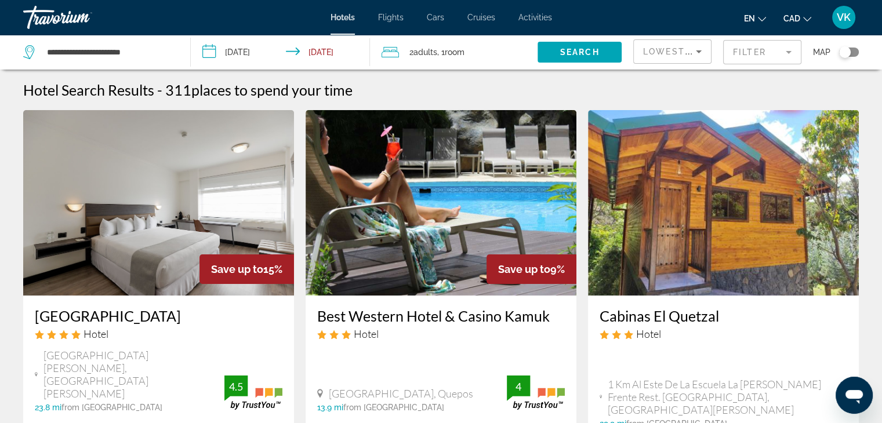
click at [375, 88] on div "Hotel Search Results - 311 places to spend your time" at bounding box center [441, 89] width 836 height 17
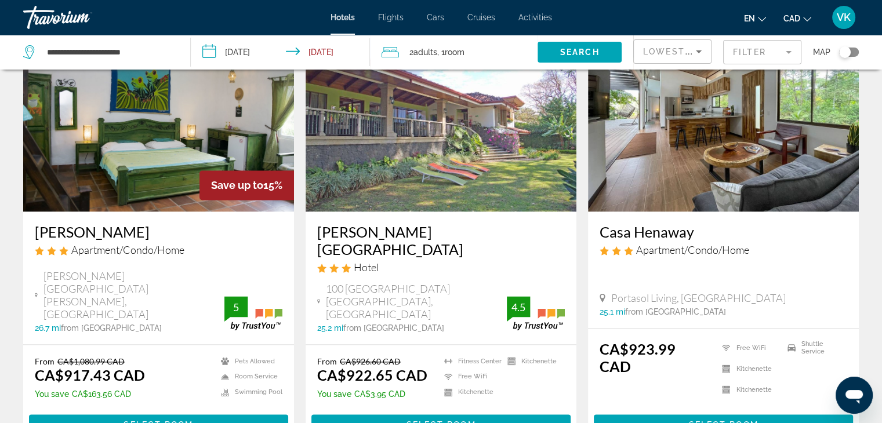
scroll to position [1566, 0]
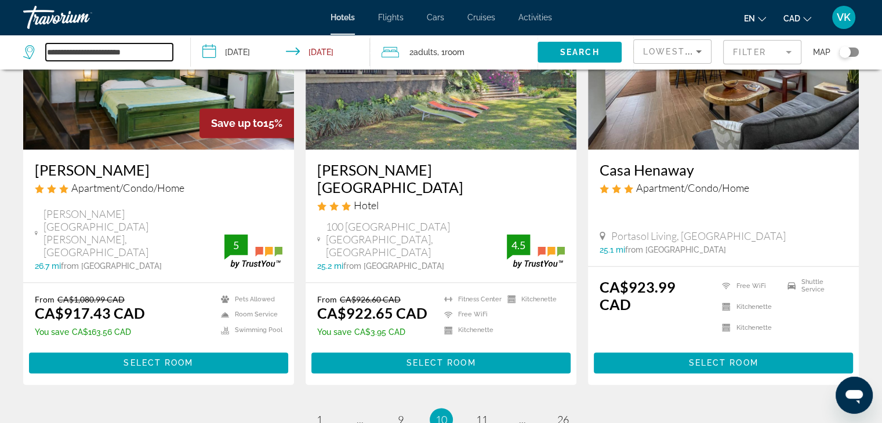
click at [144, 54] on input "**********" at bounding box center [109, 52] width 127 height 17
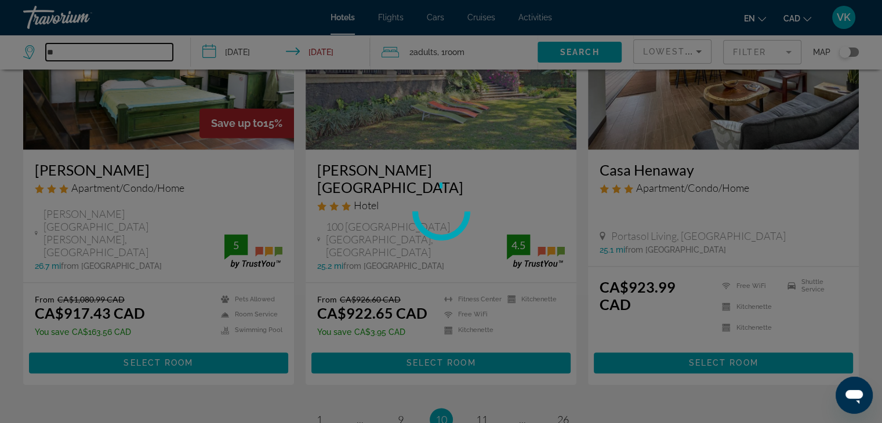
type input "*"
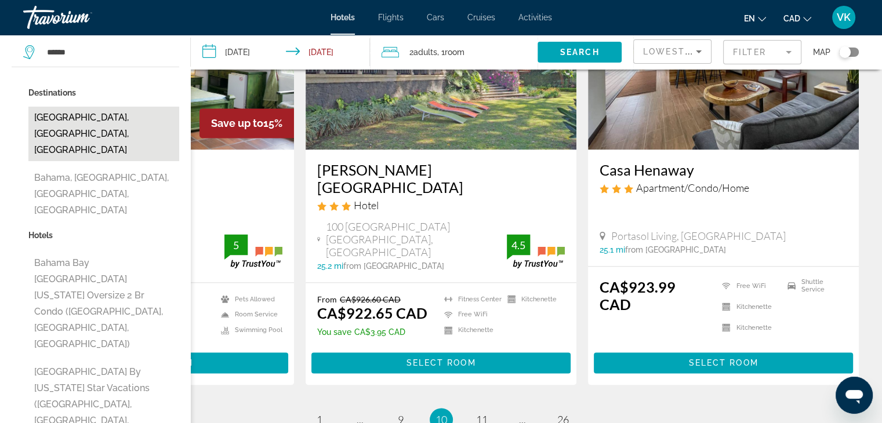
click at [136, 119] on button "[GEOGRAPHIC_DATA], [GEOGRAPHIC_DATA], [GEOGRAPHIC_DATA]" at bounding box center [103, 134] width 151 height 55
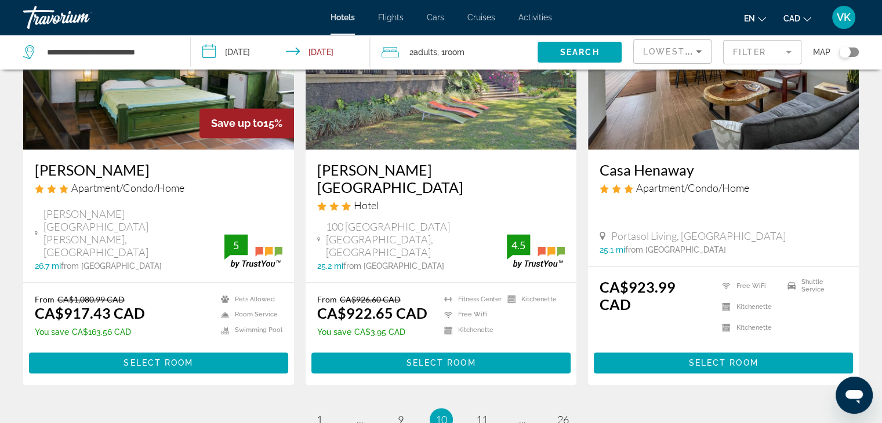
click at [244, 50] on input "**********" at bounding box center [283, 54] width 184 height 38
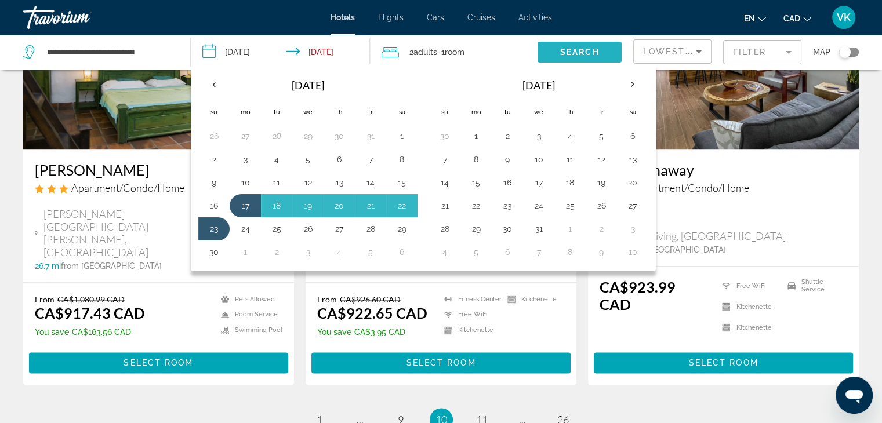
click at [581, 50] on span "Search" at bounding box center [579, 52] width 39 height 9
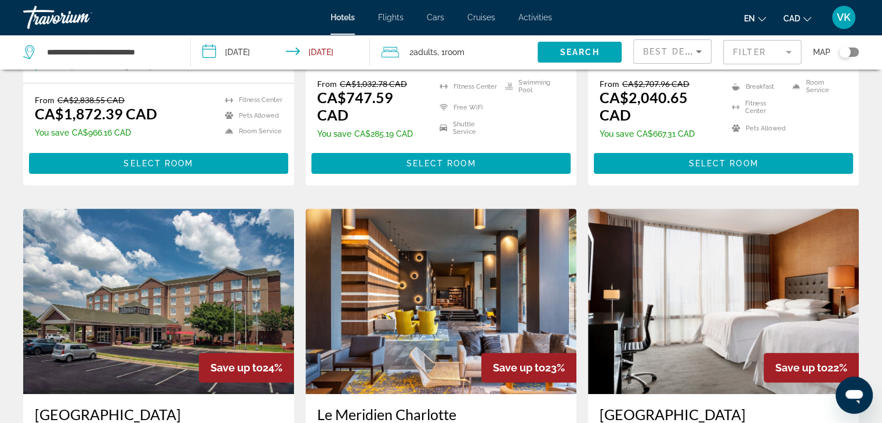
scroll to position [464, 0]
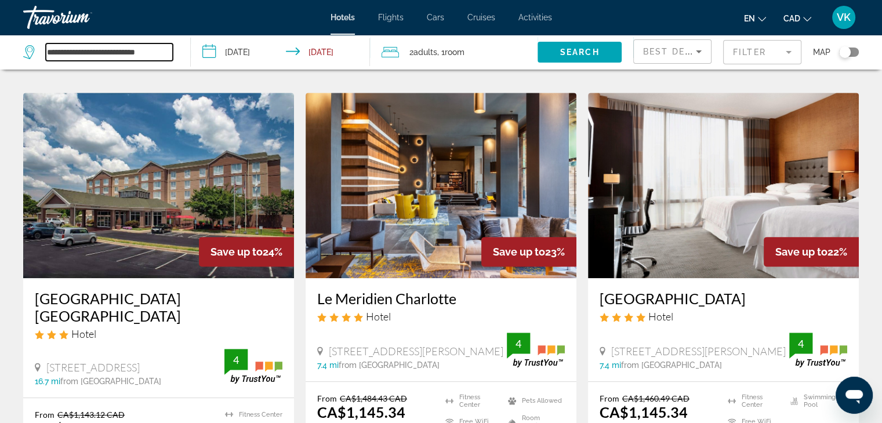
click at [172, 50] on input "**********" at bounding box center [109, 52] width 127 height 17
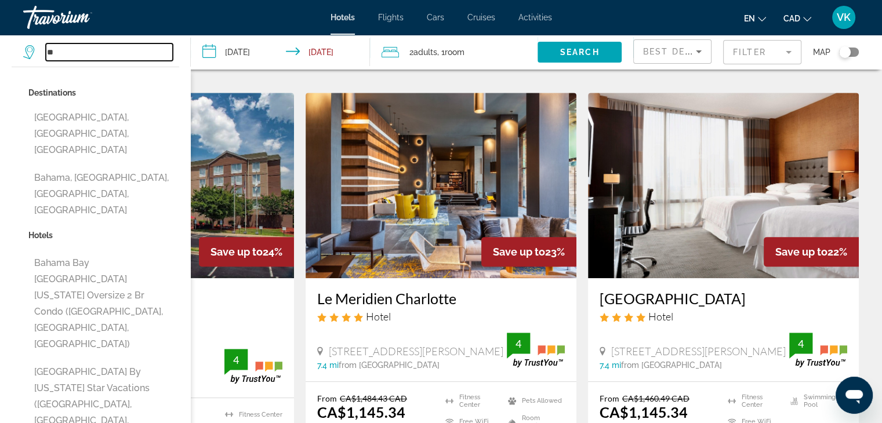
type input "*"
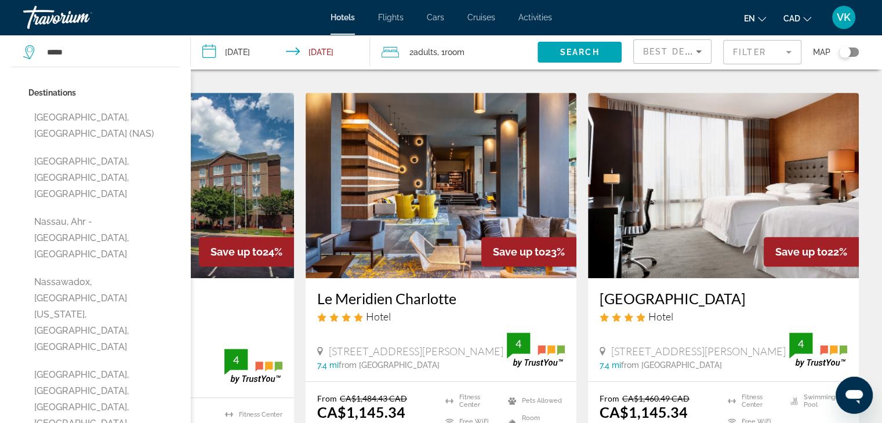
click at [116, 119] on button "[GEOGRAPHIC_DATA], [GEOGRAPHIC_DATA] (NAS)" at bounding box center [103, 126] width 151 height 38
type input "**********"
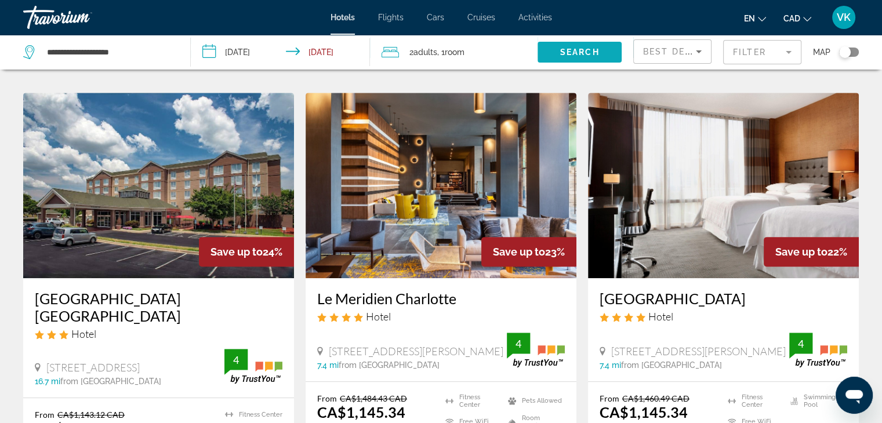
click at [578, 46] on span "Search widget" at bounding box center [580, 52] width 84 height 28
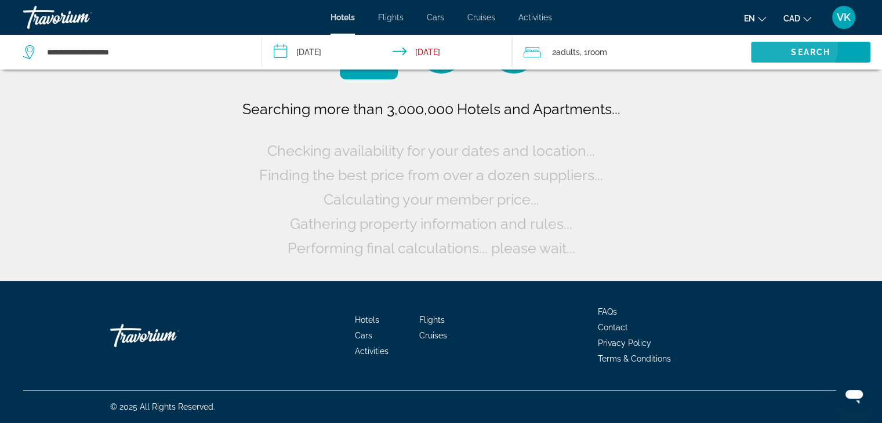
scroll to position [0, 0]
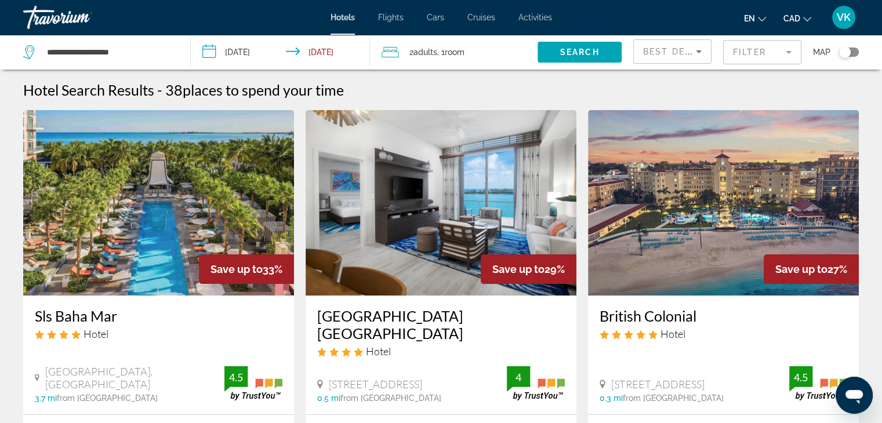
scroll to position [58, 0]
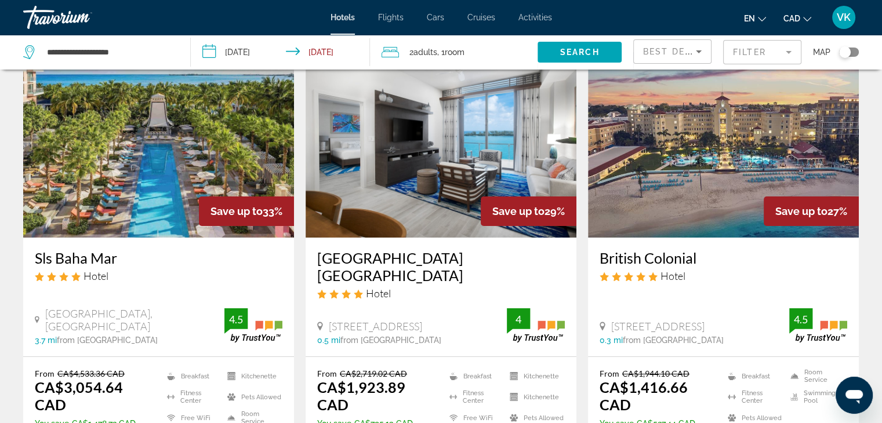
click at [689, 187] on img "Main content" at bounding box center [723, 145] width 271 height 186
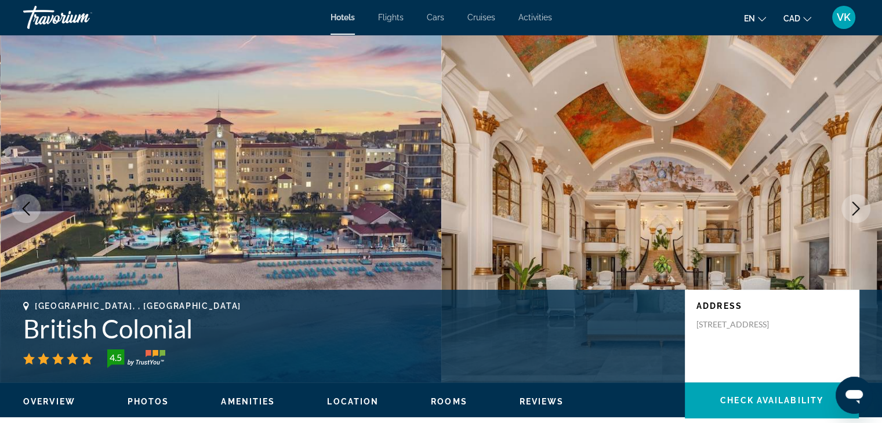
click at [855, 207] on icon "Next image" at bounding box center [856, 209] width 14 height 14
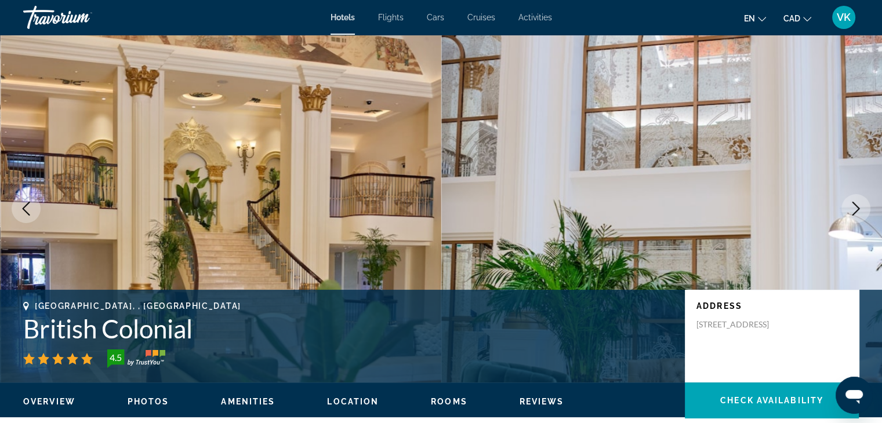
click at [855, 207] on icon "Next image" at bounding box center [856, 209] width 14 height 14
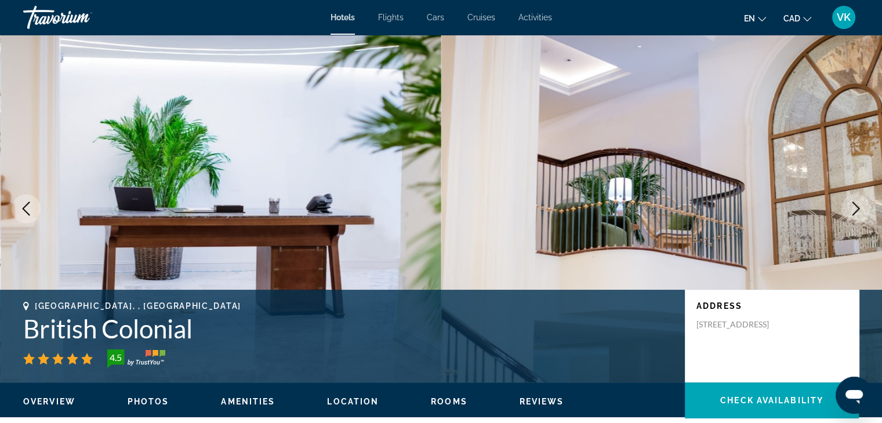
click at [855, 207] on icon "Next image" at bounding box center [856, 209] width 14 height 14
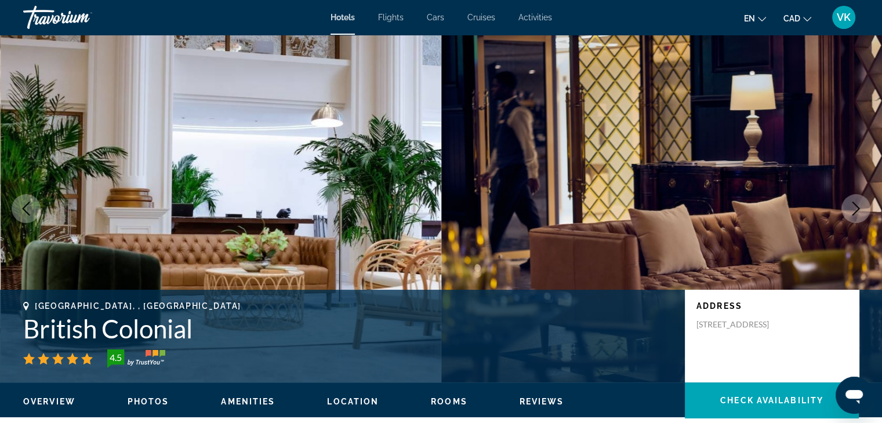
click at [855, 207] on icon "Next image" at bounding box center [856, 209] width 14 height 14
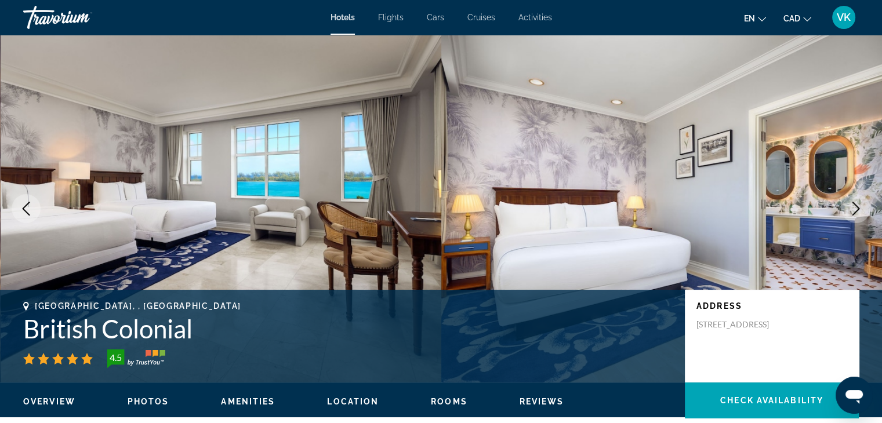
click at [855, 207] on icon "Next image" at bounding box center [856, 209] width 14 height 14
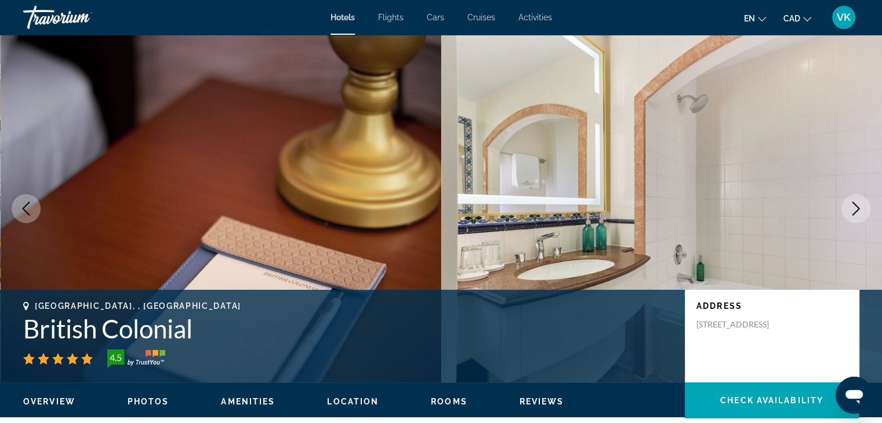
click at [855, 207] on icon "Next image" at bounding box center [856, 209] width 14 height 14
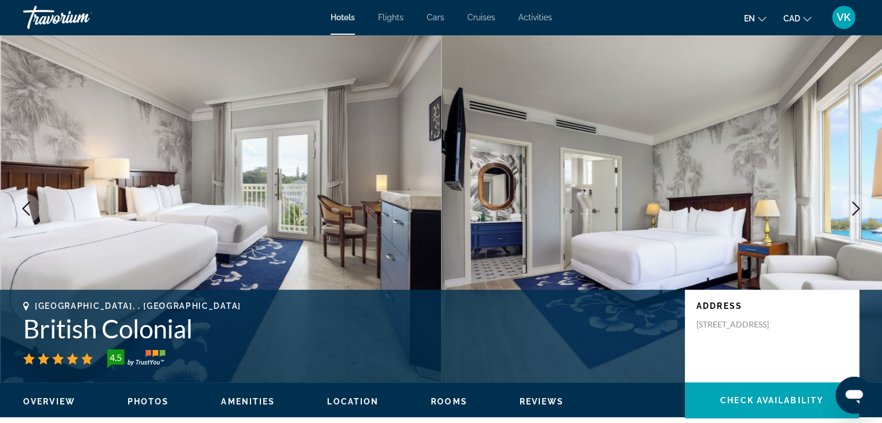
click at [855, 207] on icon "Next image" at bounding box center [856, 209] width 14 height 14
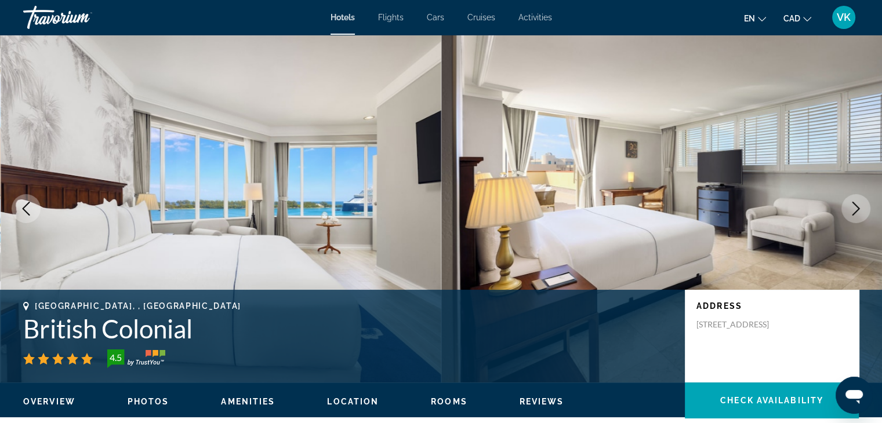
click at [855, 207] on icon "Next image" at bounding box center [856, 209] width 14 height 14
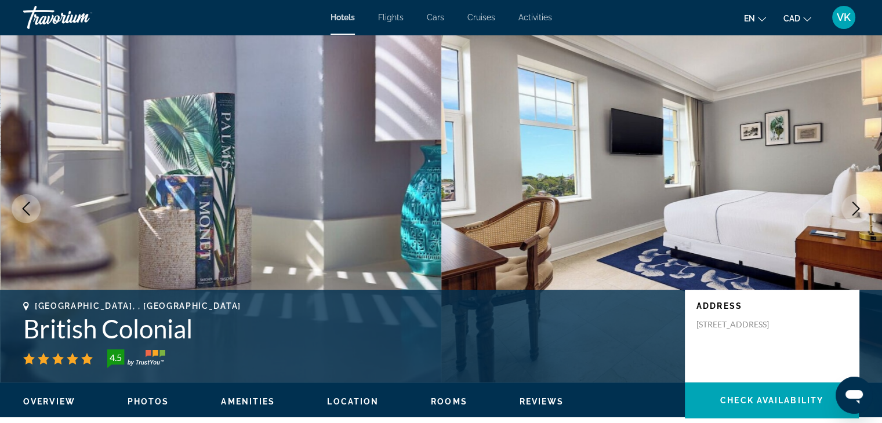
click at [855, 207] on icon "Next image" at bounding box center [856, 209] width 14 height 14
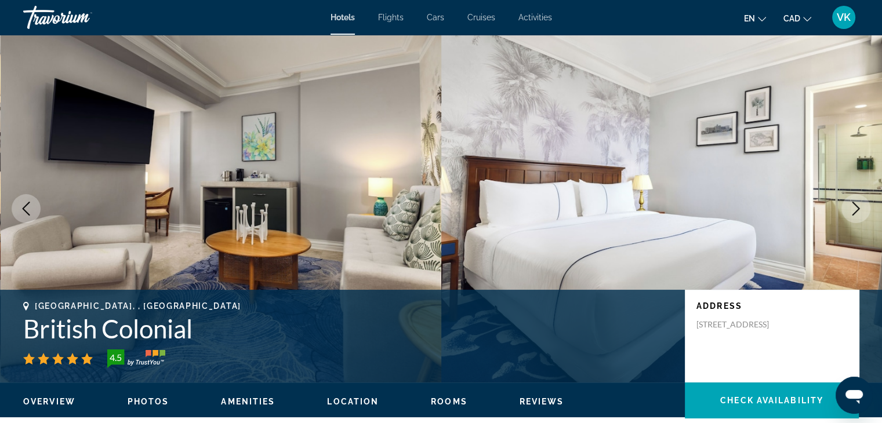
click at [855, 207] on icon "Next image" at bounding box center [856, 209] width 14 height 14
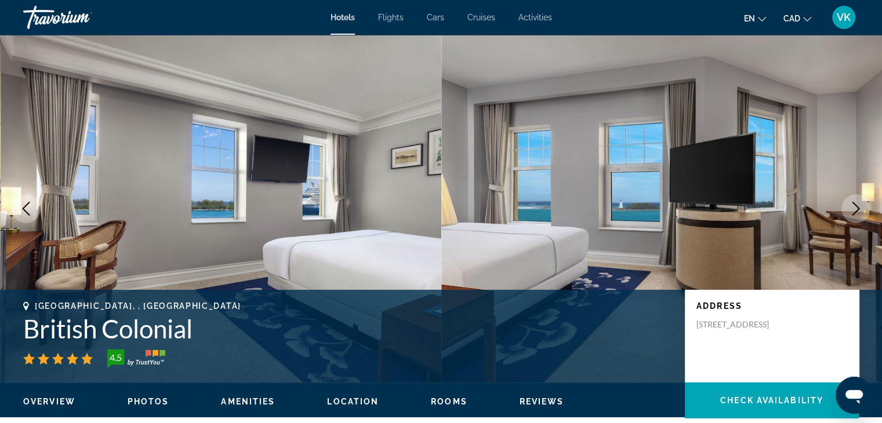
click at [855, 207] on icon "Next image" at bounding box center [856, 209] width 14 height 14
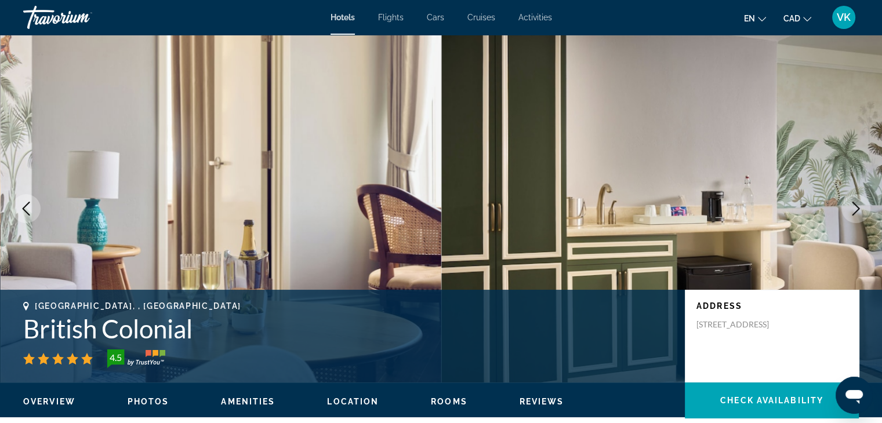
click at [855, 207] on icon "Next image" at bounding box center [856, 209] width 14 height 14
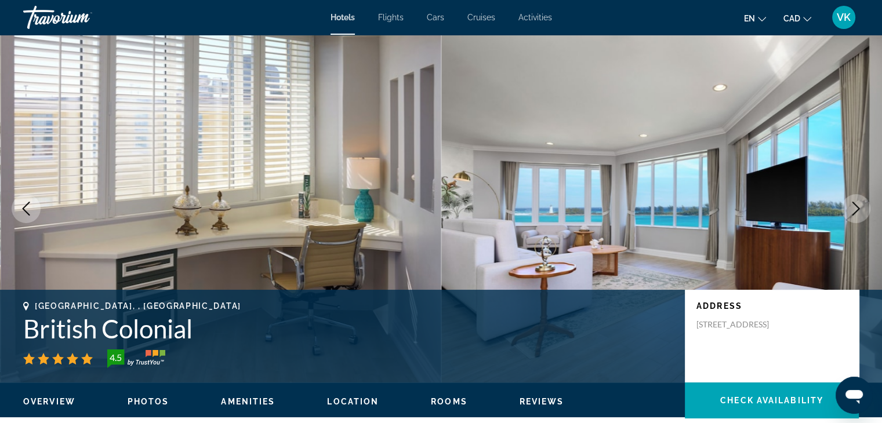
click at [855, 207] on icon "Next image" at bounding box center [856, 209] width 14 height 14
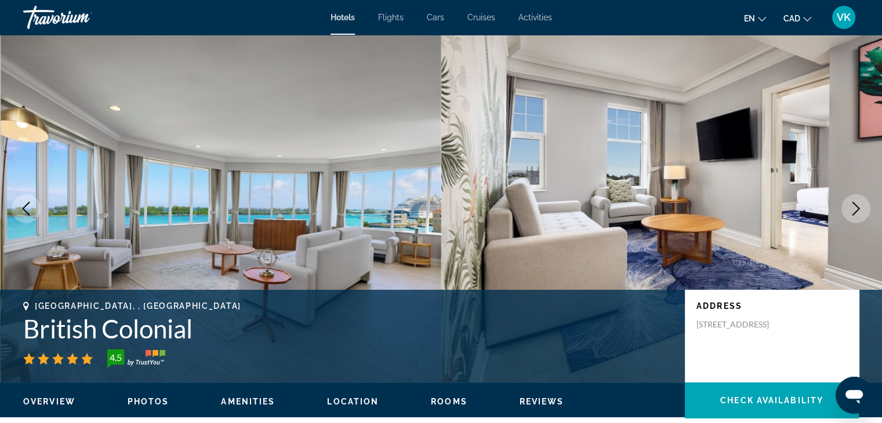
click at [855, 207] on icon "Next image" at bounding box center [856, 209] width 14 height 14
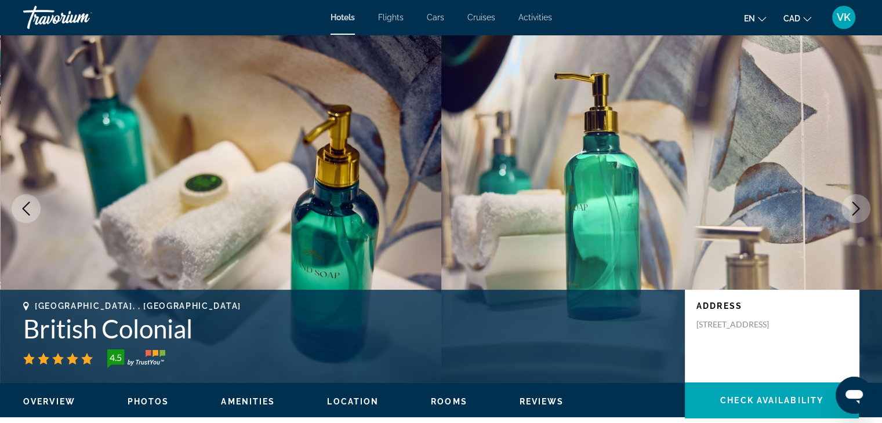
click at [855, 207] on icon "Next image" at bounding box center [856, 209] width 14 height 14
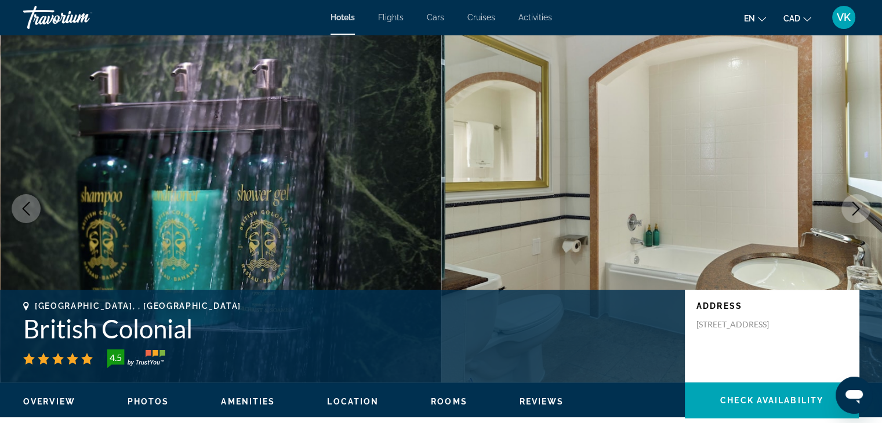
click at [855, 207] on icon "Next image" at bounding box center [856, 209] width 14 height 14
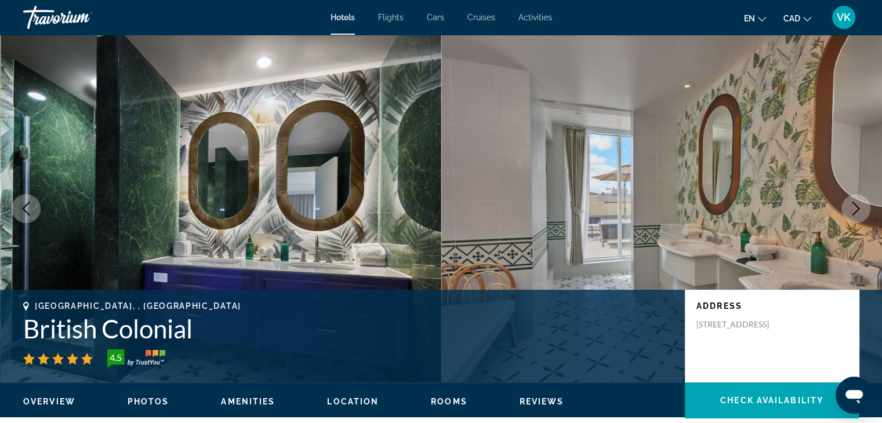
click at [855, 207] on icon "Next image" at bounding box center [856, 209] width 14 height 14
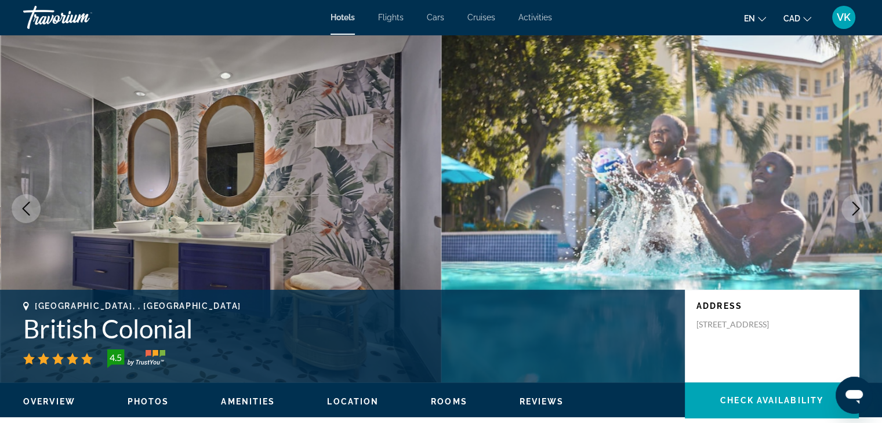
click at [855, 207] on icon "Next image" at bounding box center [856, 209] width 14 height 14
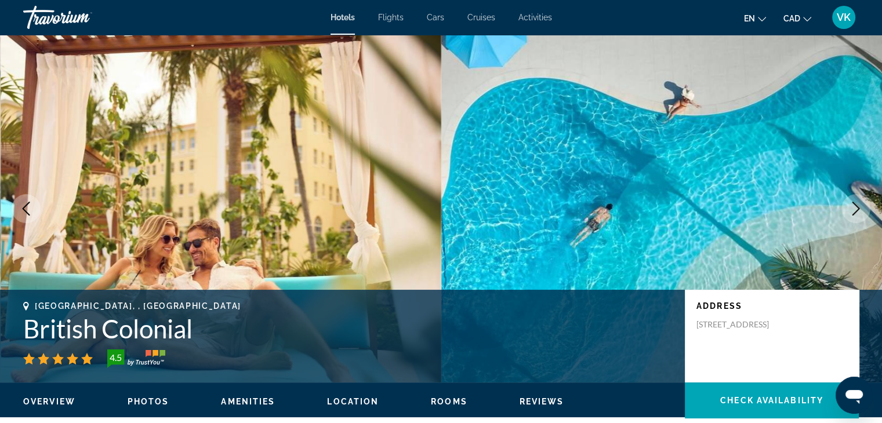
click at [855, 207] on icon "Next image" at bounding box center [856, 209] width 14 height 14
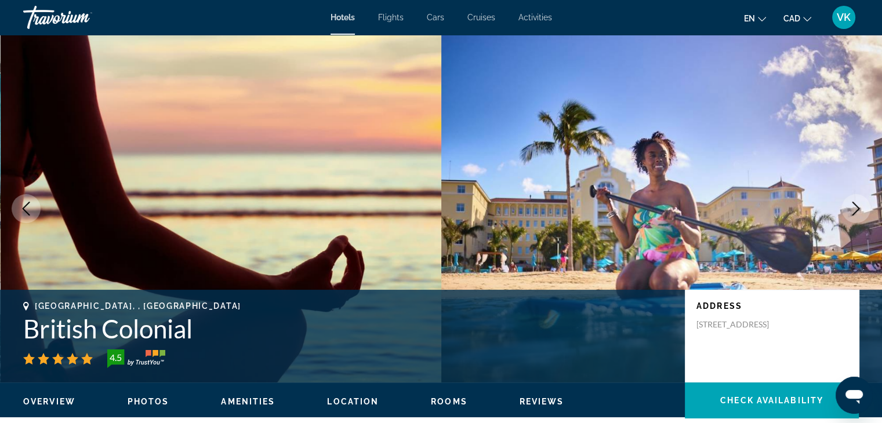
click at [855, 207] on icon "Next image" at bounding box center [856, 209] width 14 height 14
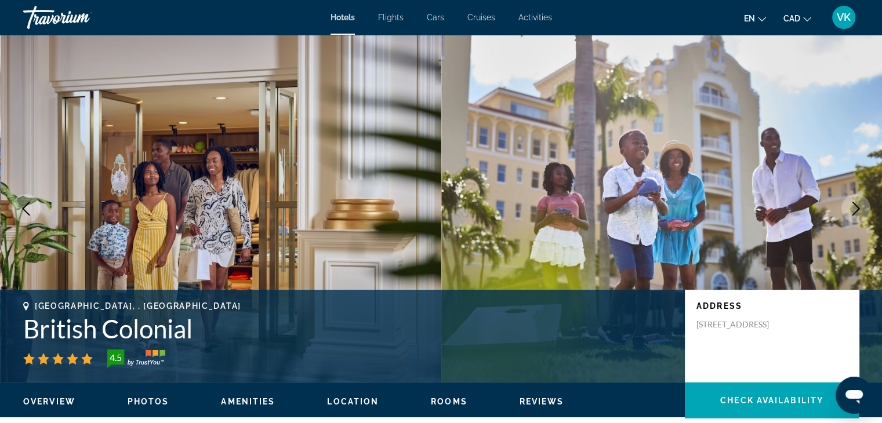
click at [855, 207] on icon "Next image" at bounding box center [856, 209] width 14 height 14
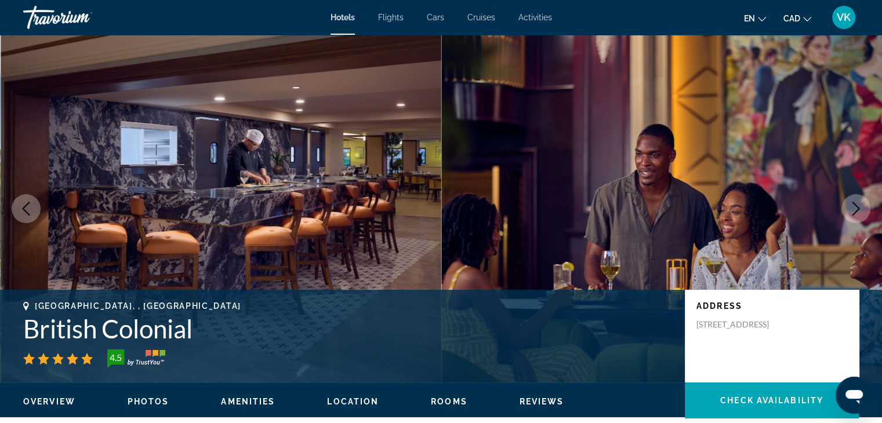
click at [855, 207] on icon "Next image" at bounding box center [856, 209] width 14 height 14
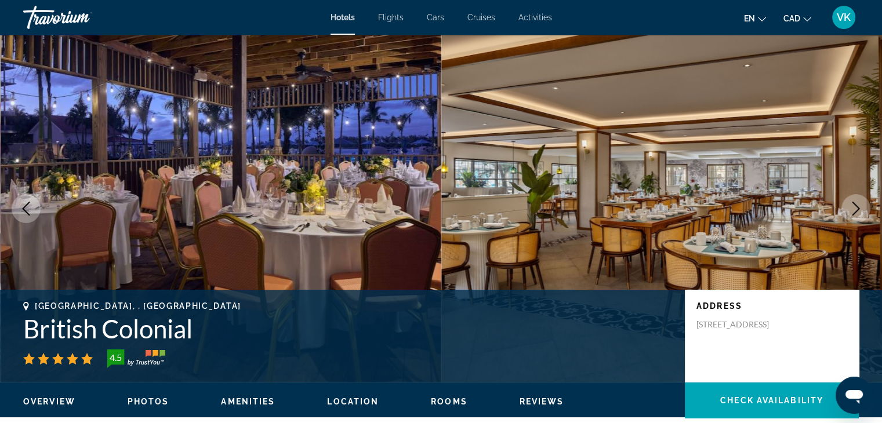
click at [855, 207] on icon "Next image" at bounding box center [856, 209] width 14 height 14
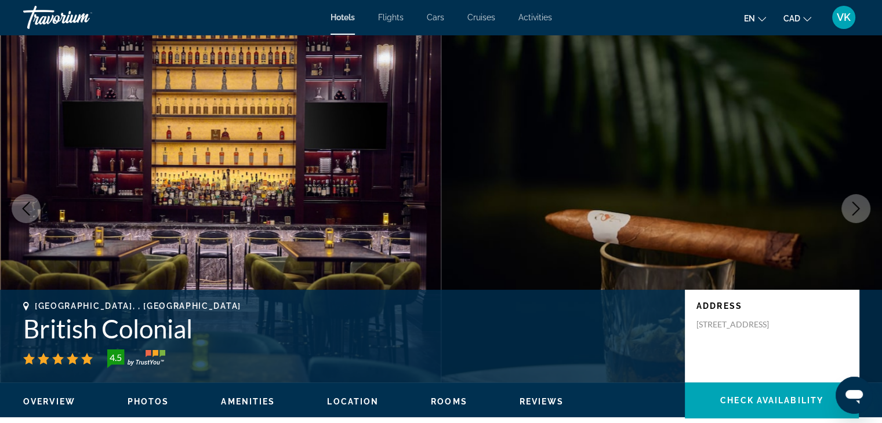
click at [855, 207] on icon "Next image" at bounding box center [856, 209] width 14 height 14
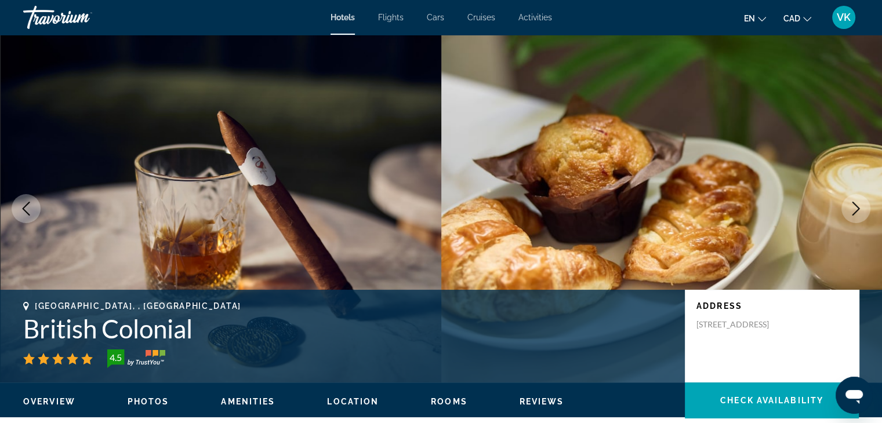
click at [855, 207] on icon "Next image" at bounding box center [856, 209] width 14 height 14
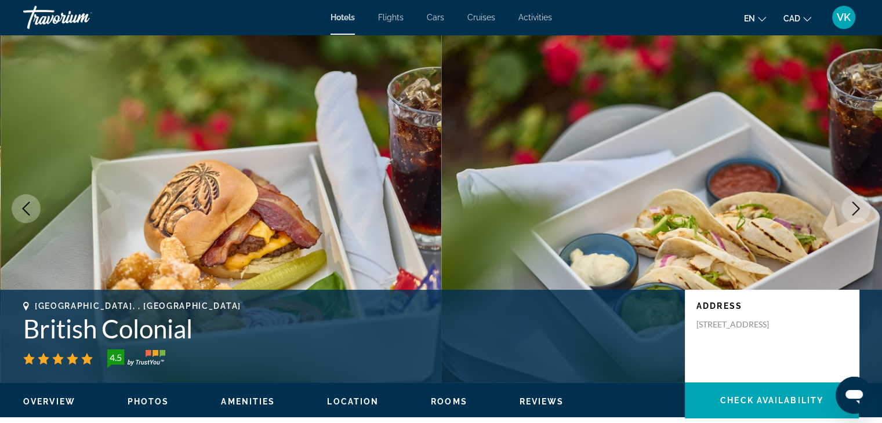
click at [855, 207] on icon "Next image" at bounding box center [856, 209] width 14 height 14
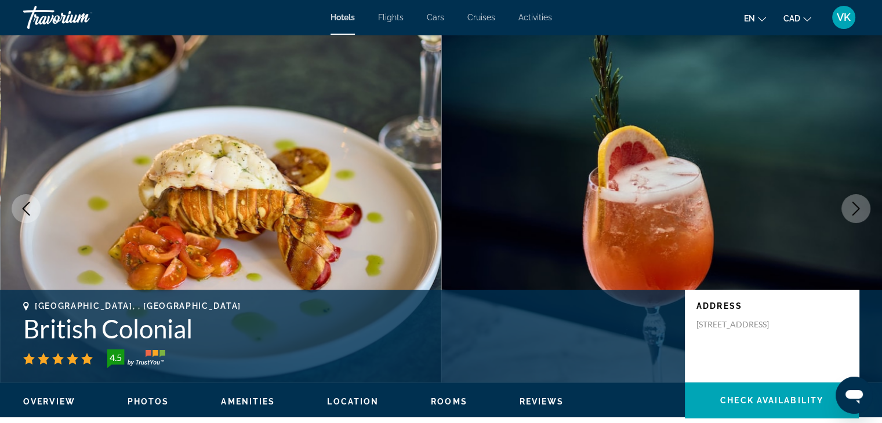
click at [855, 207] on icon "Next image" at bounding box center [856, 209] width 14 height 14
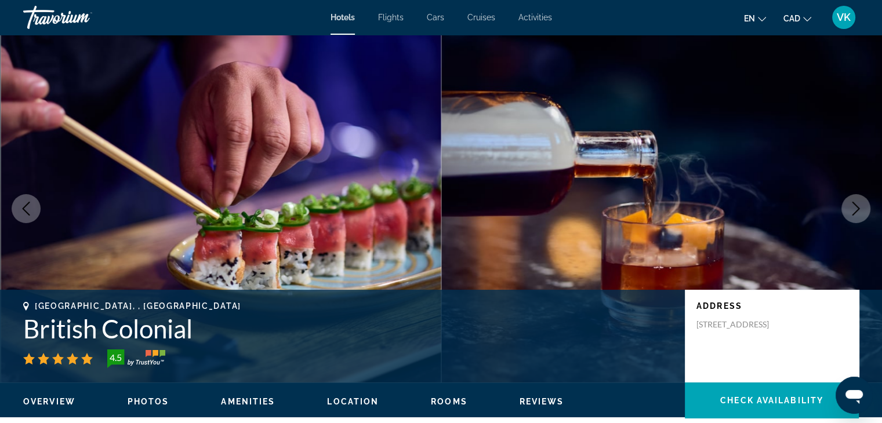
click at [855, 207] on icon "Next image" at bounding box center [856, 209] width 14 height 14
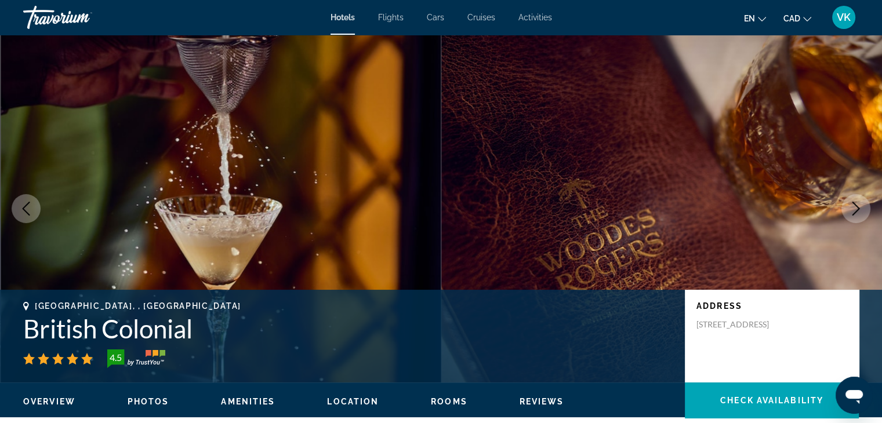
click at [855, 207] on icon "Next image" at bounding box center [856, 209] width 14 height 14
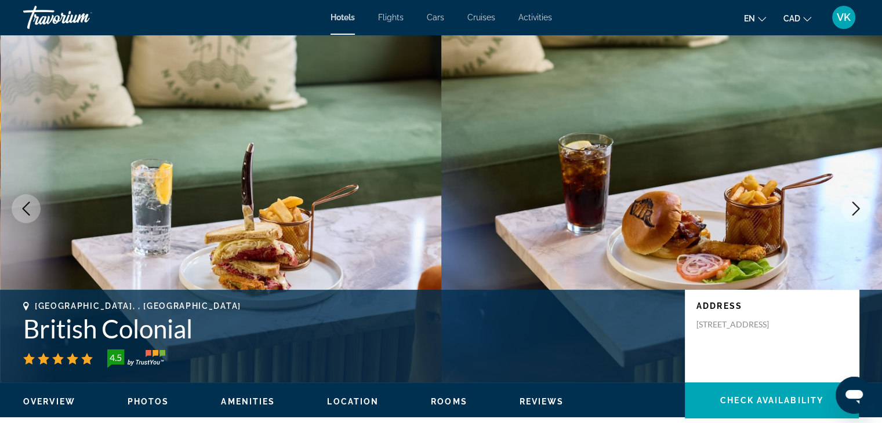
click at [855, 207] on icon "Next image" at bounding box center [856, 209] width 14 height 14
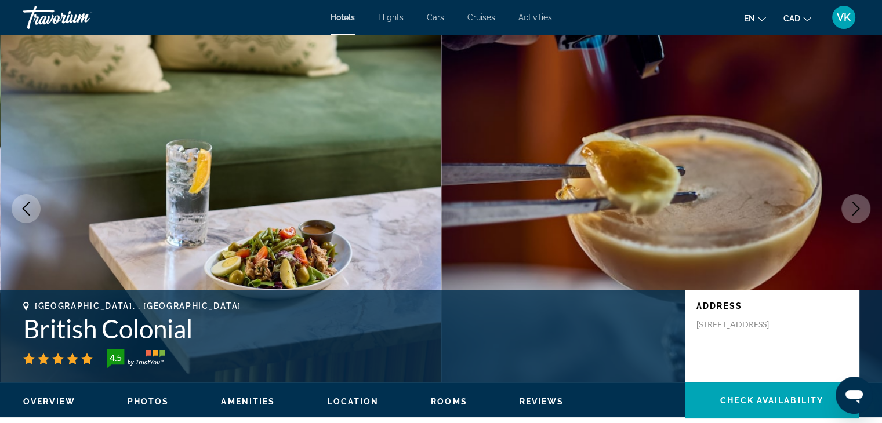
click at [855, 207] on icon "Next image" at bounding box center [856, 209] width 14 height 14
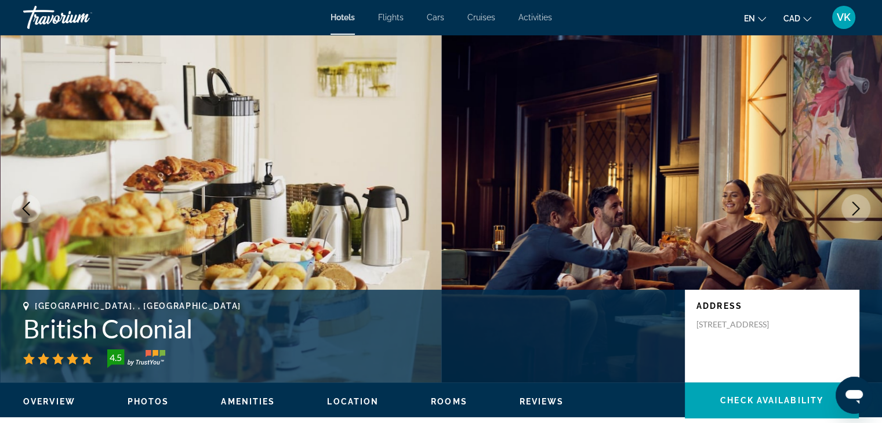
click at [855, 207] on icon "Next image" at bounding box center [856, 209] width 14 height 14
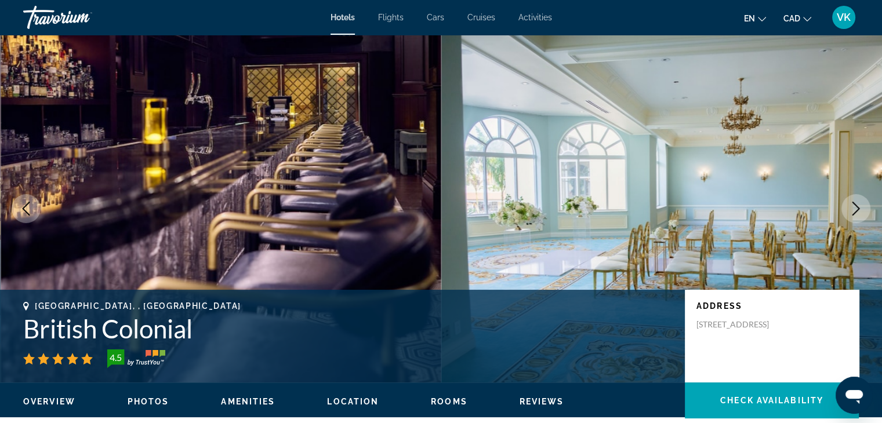
click at [855, 207] on icon "Next image" at bounding box center [856, 209] width 14 height 14
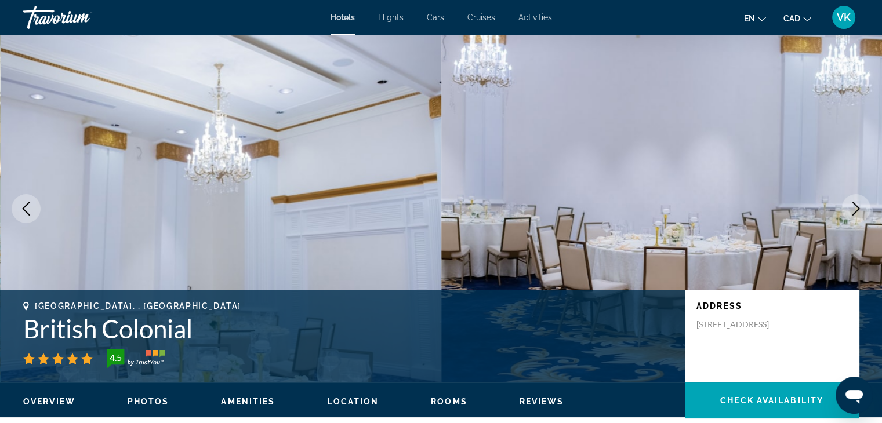
click at [855, 207] on icon "Next image" at bounding box center [856, 209] width 14 height 14
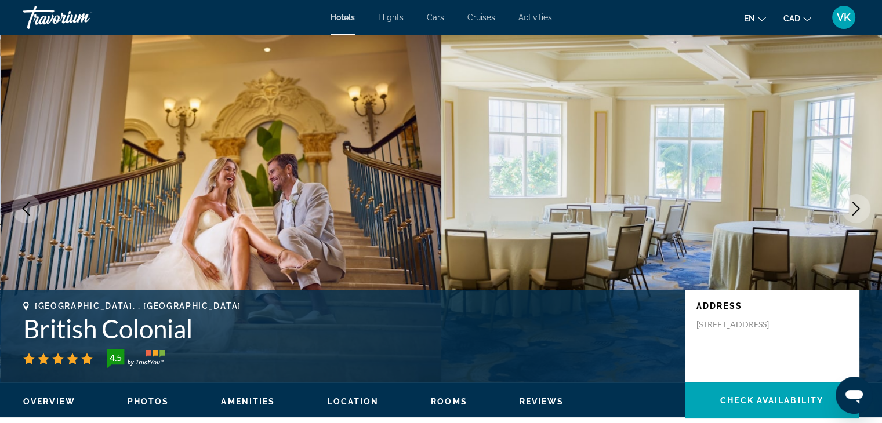
click at [855, 207] on icon "Next image" at bounding box center [856, 209] width 14 height 14
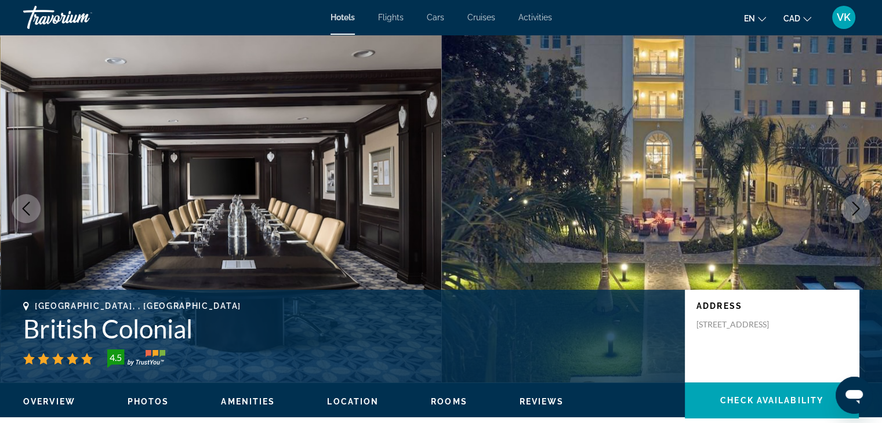
click at [855, 207] on icon "Next image" at bounding box center [856, 209] width 14 height 14
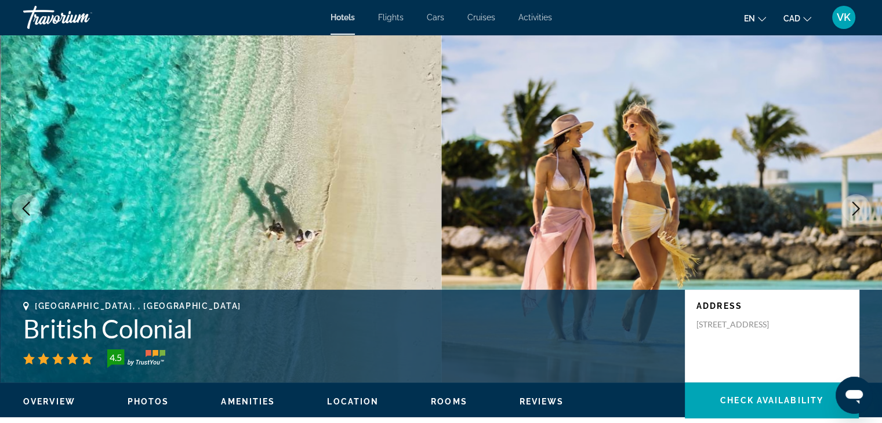
click at [855, 207] on icon "Next image" at bounding box center [856, 209] width 14 height 14
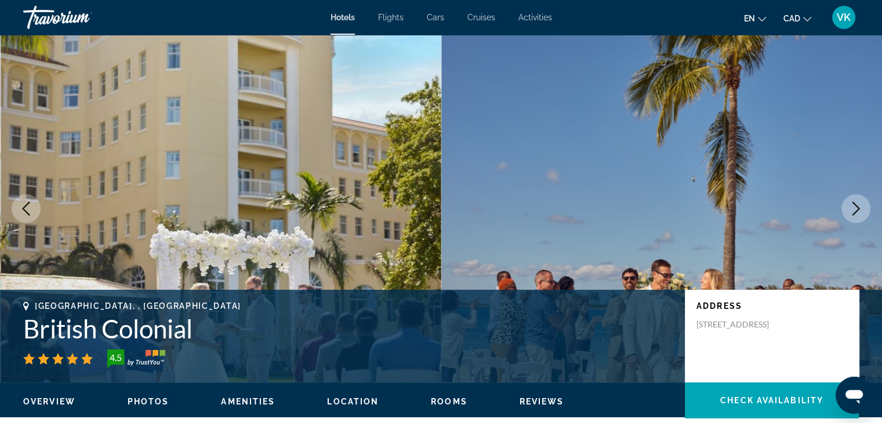
click at [855, 207] on icon "Next image" at bounding box center [856, 209] width 14 height 14
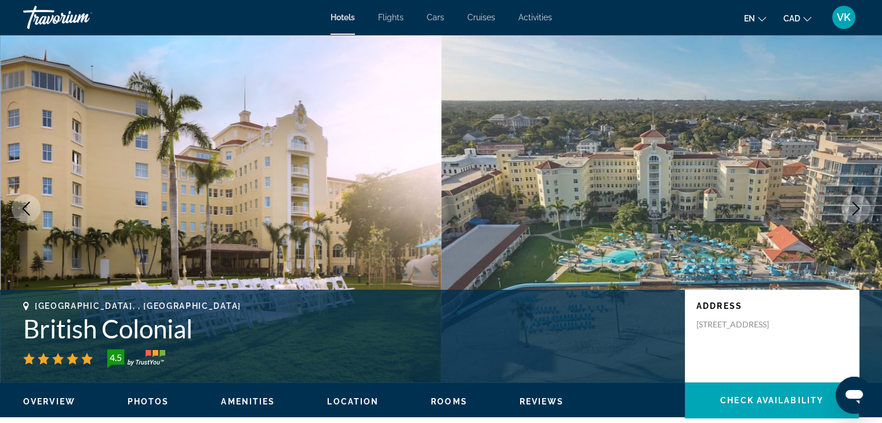
click at [855, 207] on icon "Next image" at bounding box center [856, 209] width 14 height 14
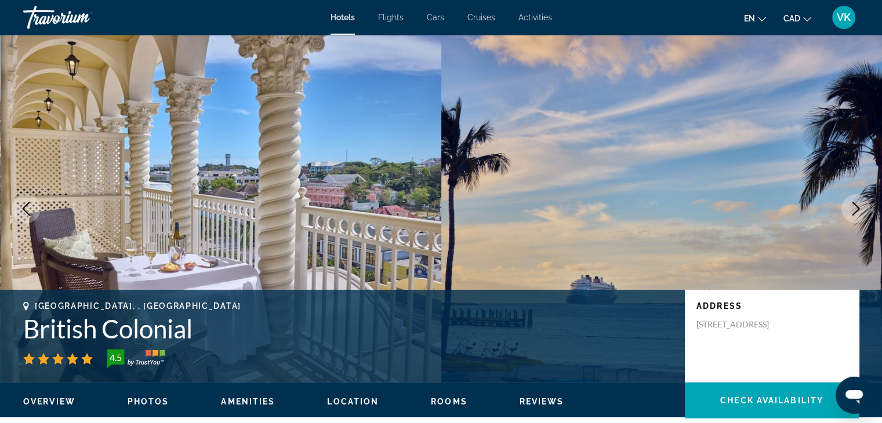
click at [855, 207] on icon "Next image" at bounding box center [856, 209] width 14 height 14
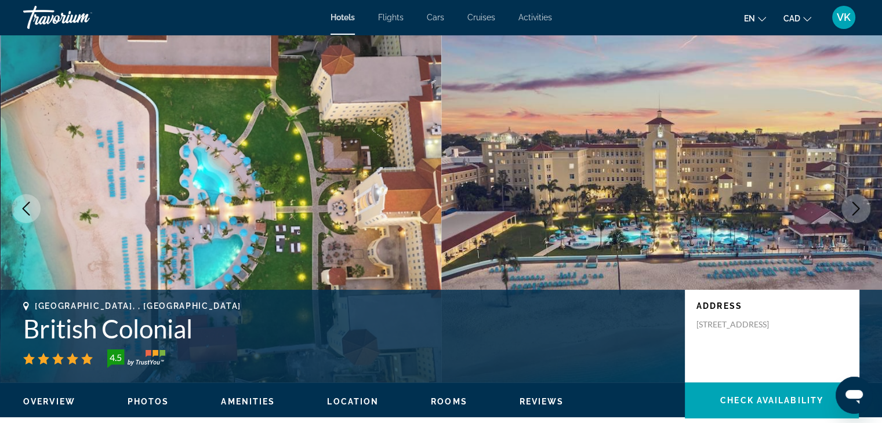
click at [855, 207] on icon "Next image" at bounding box center [856, 209] width 14 height 14
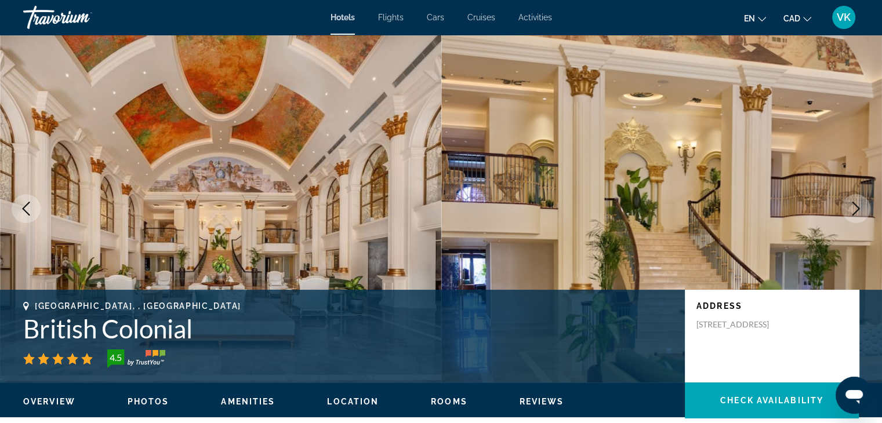
click at [855, 207] on icon "Next image" at bounding box center [856, 209] width 14 height 14
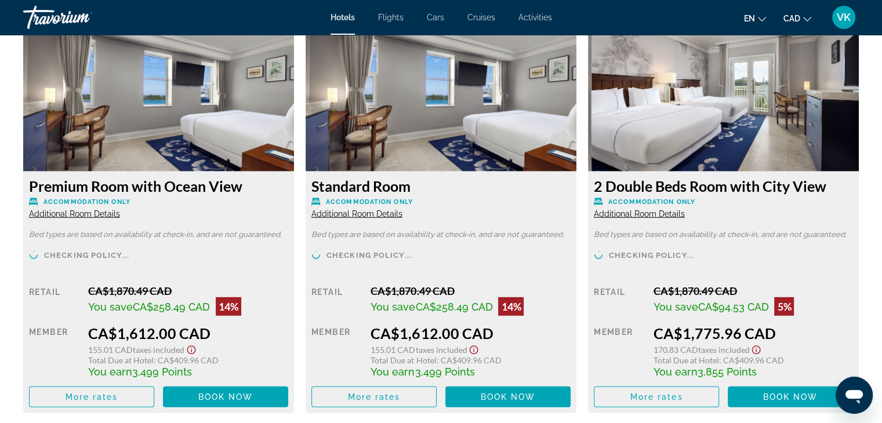
scroll to position [3423, 0]
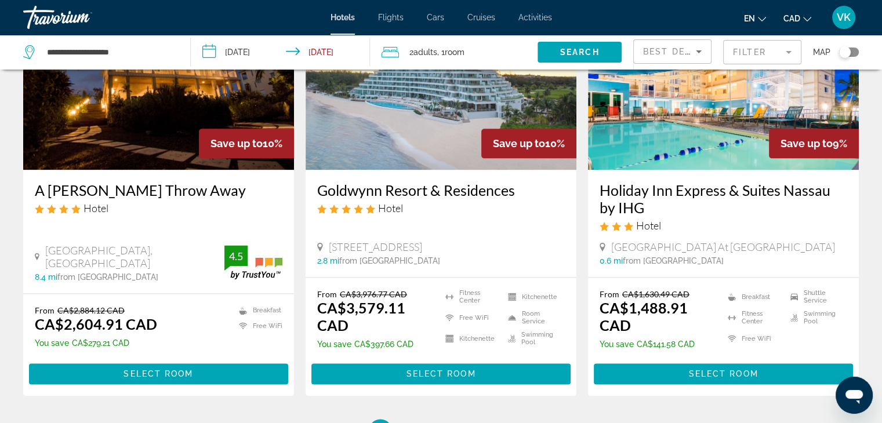
scroll to position [1566, 0]
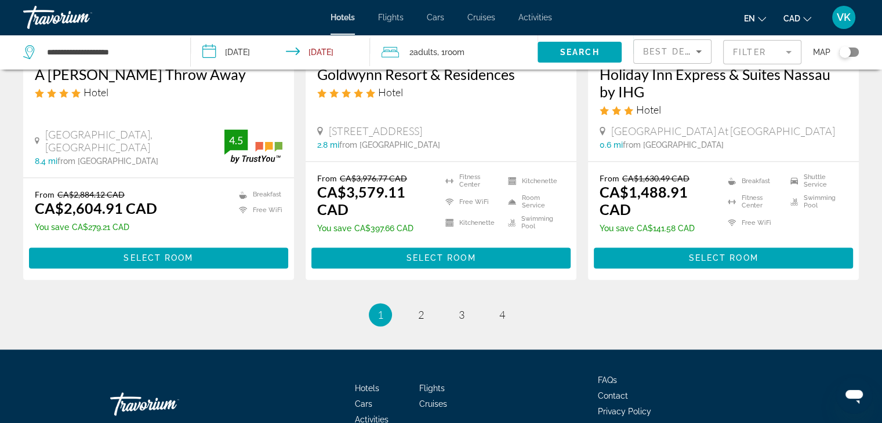
click at [679, 49] on span "Best Deals" at bounding box center [673, 51] width 60 height 9
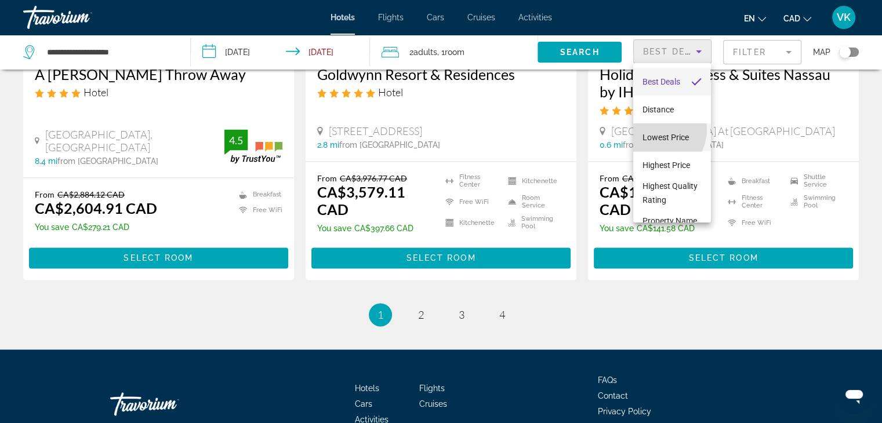
click at [655, 129] on mat-option "Lowest Price" at bounding box center [671, 138] width 77 height 28
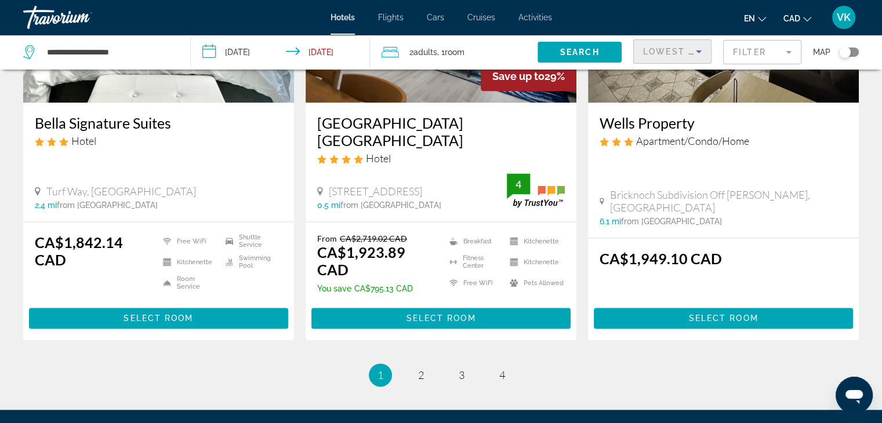
scroll to position [1566, 0]
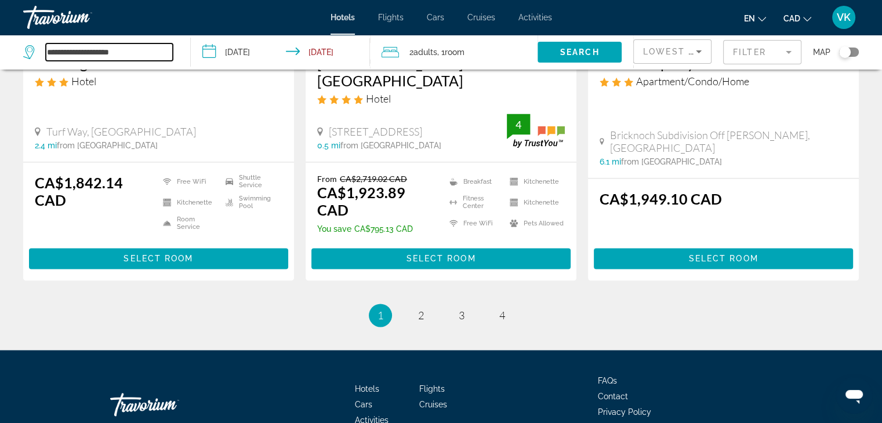
click at [144, 52] on input "**********" at bounding box center [109, 52] width 127 height 17
type input "*"
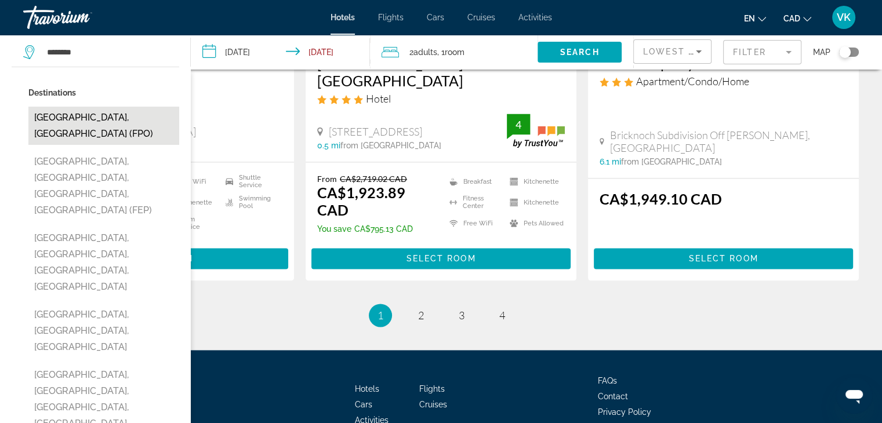
click at [107, 114] on button "[GEOGRAPHIC_DATA], [GEOGRAPHIC_DATA] (FPO)" at bounding box center [103, 126] width 151 height 38
type input "**********"
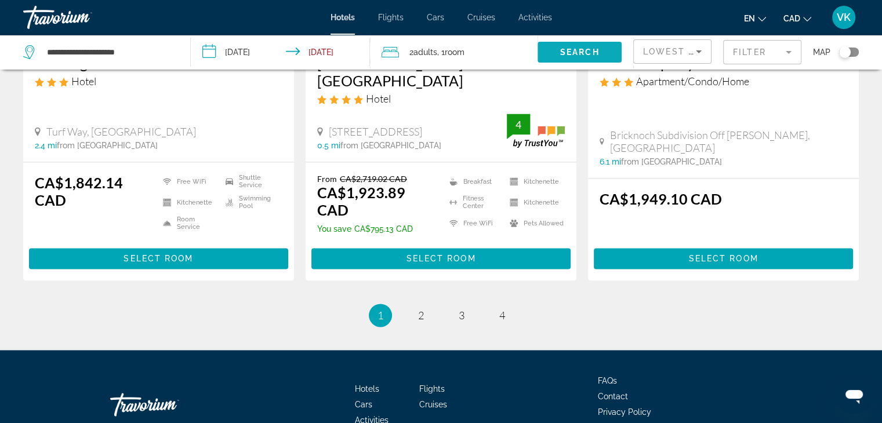
click at [599, 45] on span "Search widget" at bounding box center [580, 52] width 84 height 28
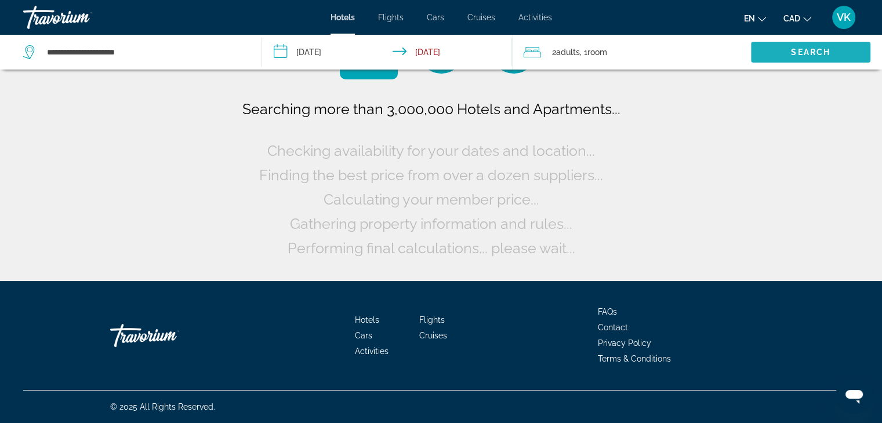
scroll to position [0, 0]
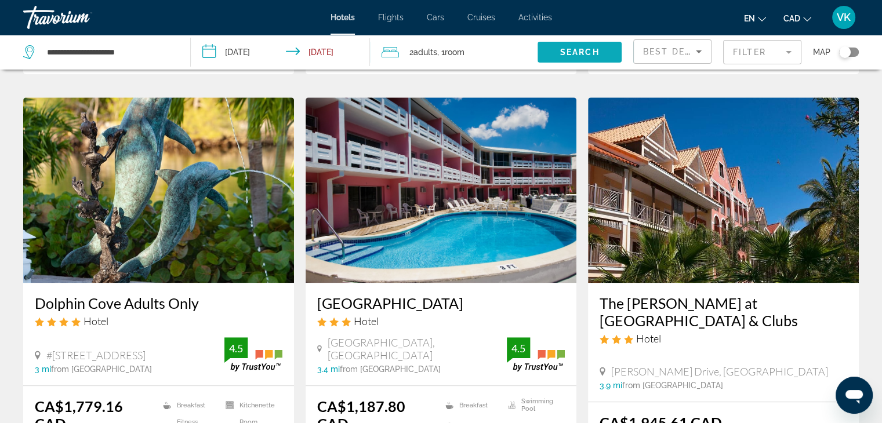
scroll to position [928, 0]
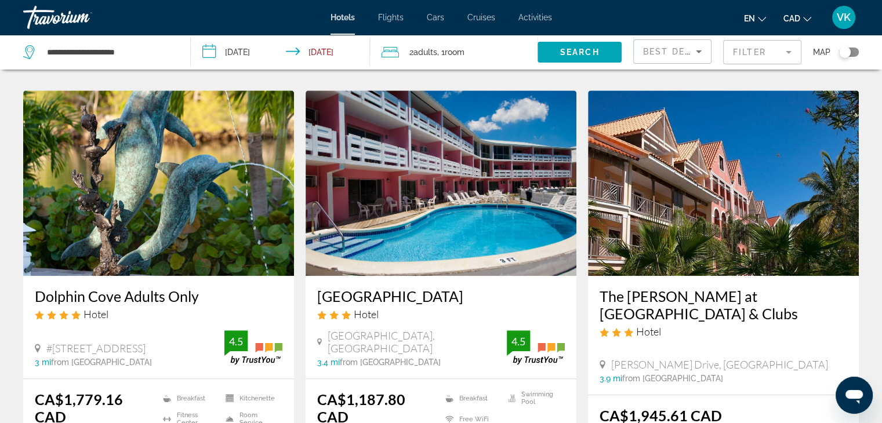
click at [665, 45] on div "Best Deals" at bounding box center [669, 52] width 53 height 14
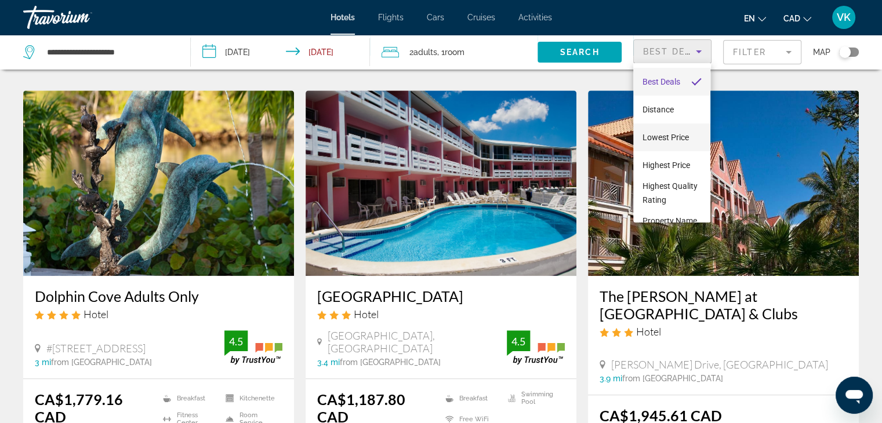
click at [666, 135] on span "Lowest Price" at bounding box center [666, 137] width 46 height 9
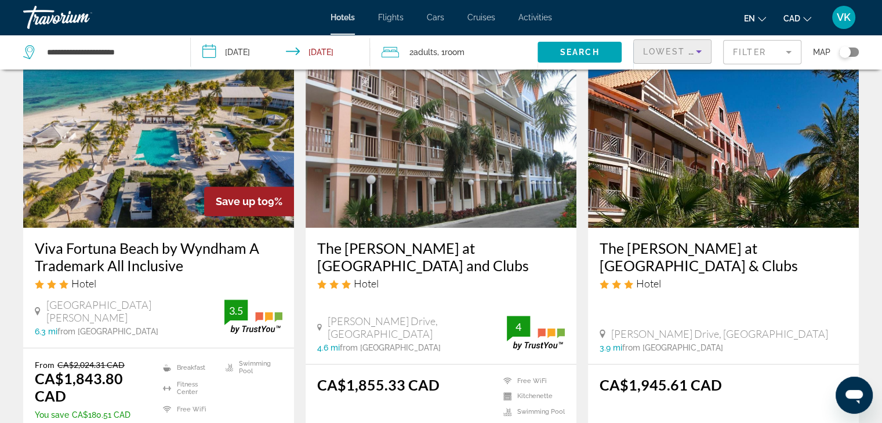
scroll to position [986, 0]
